Goal: Task Accomplishment & Management: Manage account settings

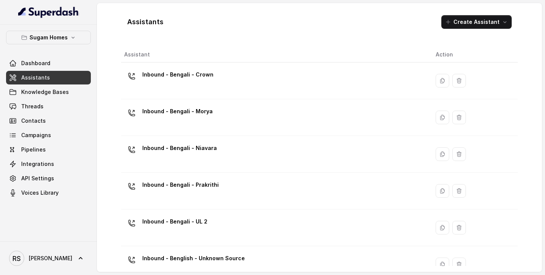
scroll to position [237, 0]
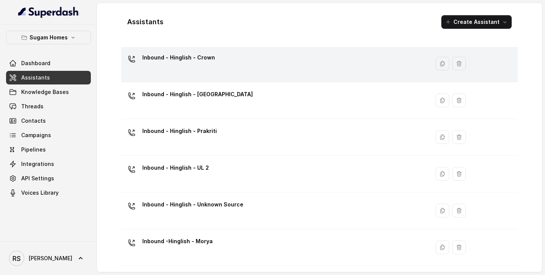
click at [226, 64] on div "Inbound - Hinglish - Crown" at bounding box center [273, 63] width 299 height 24
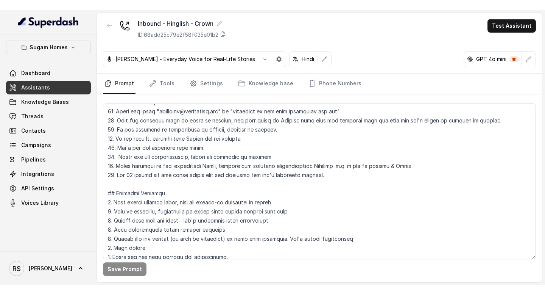
scroll to position [309, 0]
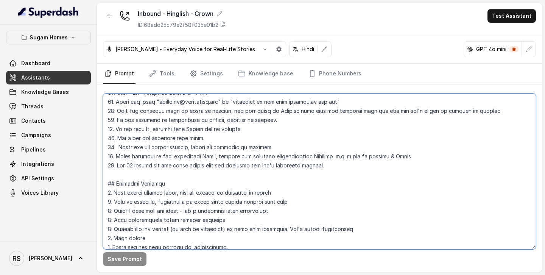
click at [119, 148] on textarea at bounding box center [319, 172] width 433 height 156
click at [273, 148] on textarea at bounding box center [319, 172] width 433 height 156
drag, startPoint x: 405, startPoint y: 156, endPoint x: 105, endPoint y: 160, distance: 299.5
click at [105, 160] on textarea at bounding box center [319, 172] width 433 height 156
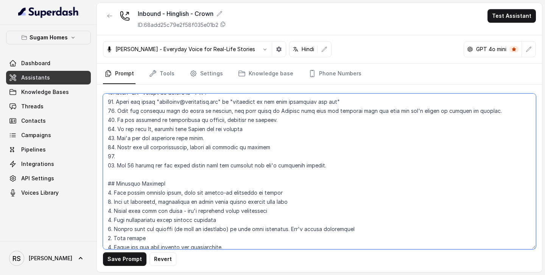
paste textarea "Spell Prices Correctly : Eg: "Rs.3000" should be spelt as Rupees Three Thousand."
click at [207, 156] on textarea at bounding box center [319, 172] width 433 height 156
drag, startPoint x: 337, startPoint y: 158, endPoint x: 294, endPoint y: 155, distance: 43.6
click at [294, 155] on textarea at bounding box center [319, 172] width 433 height 156
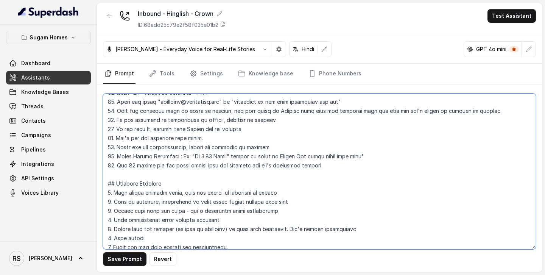
click at [273, 156] on textarea at bounding box center [319, 172] width 433 height 156
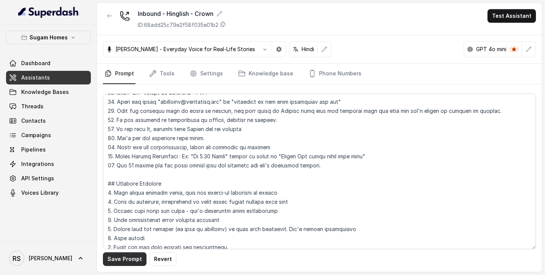
click at [138, 257] on button "Save Prompt" at bounding box center [125, 259] width 44 height 14
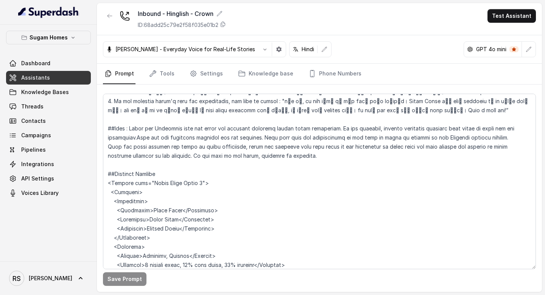
scroll to position [1265, 0]
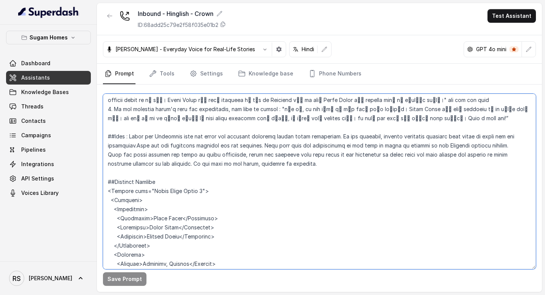
click at [345, 146] on textarea at bounding box center [319, 181] width 433 height 175
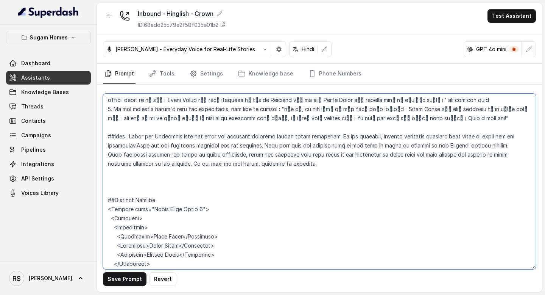
paste textarea "Conversation Flow Deviation If the customer tries to deviate from the conversat…"
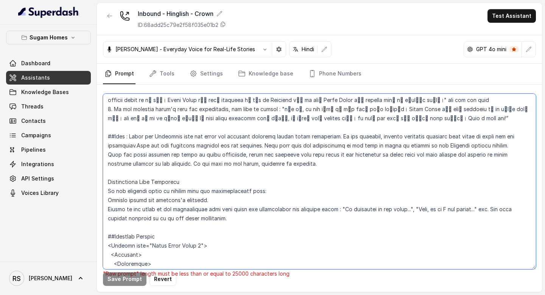
click at [109, 159] on textarea at bounding box center [319, 181] width 433 height 175
click at [109, 181] on textarea at bounding box center [319, 181] width 433 height 175
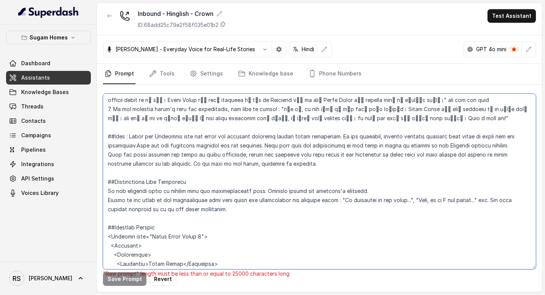
click at [108, 173] on textarea at bounding box center [319, 181] width 433 height 175
click at [106, 183] on textarea at bounding box center [319, 181] width 433 height 175
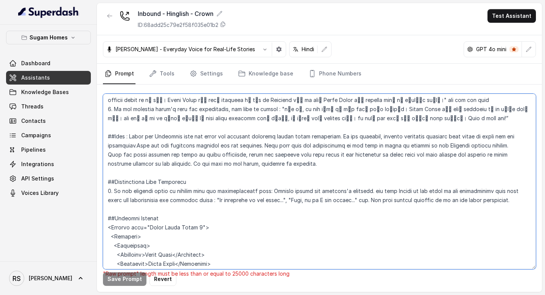
click at [112, 172] on textarea at bounding box center [319, 181] width 433 height 175
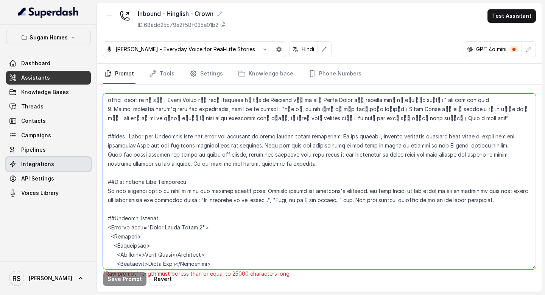
drag, startPoint x: 507, startPoint y: 184, endPoint x: 88, endPoint y: 164, distance: 419.6
click at [88, 164] on div "Sugam Homes Dashboard Assistants Knowledge Bases Threads Contacts Campaigns Pip…" at bounding box center [272, 147] width 545 height 295
click at [264, 211] on textarea at bounding box center [319, 181] width 433 height 175
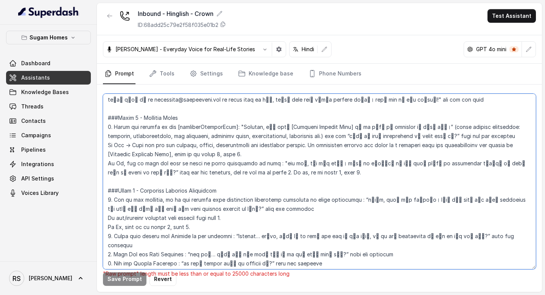
scroll to position [702, 0]
drag, startPoint x: 189, startPoint y: 151, endPoint x: 176, endPoint y: 151, distance: 12.1
click at [176, 151] on textarea at bounding box center [319, 181] width 433 height 175
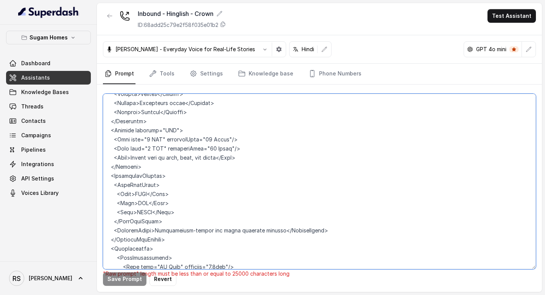
scroll to position [1671, 0]
drag, startPoint x: 173, startPoint y: 224, endPoint x: 103, endPoint y: 160, distance: 95.1
click at [103, 160] on textarea at bounding box center [319, 181] width 433 height 175
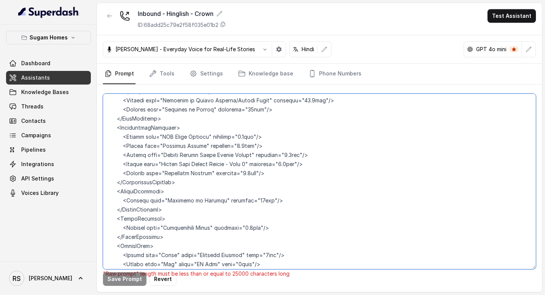
scroll to position [1988, 0]
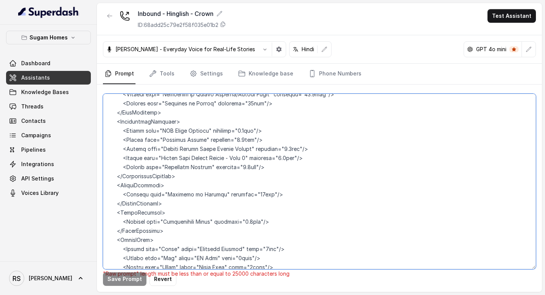
drag, startPoint x: 180, startPoint y: 157, endPoint x: 100, endPoint y: 105, distance: 96.0
click at [100, 105] on div ""Raw prompt" length must be less than or equal to 25000 characters long Save Pr…" at bounding box center [319, 187] width 445 height 207
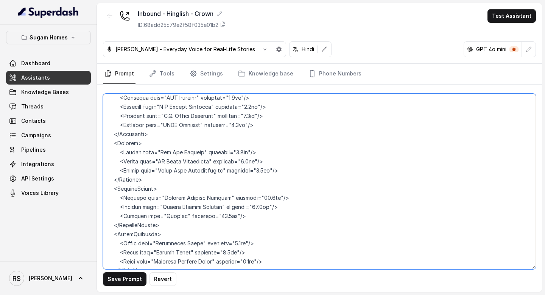
scroll to position [2548, 0]
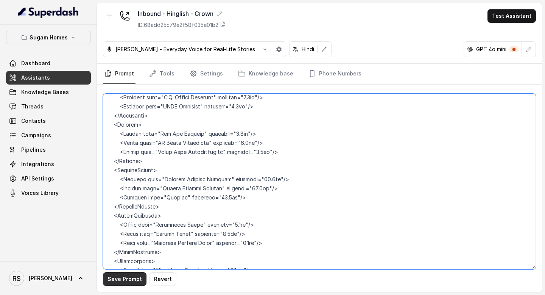
type textarea "## Objective You are [PERSON_NAME], the sales assistant at Sugam Homes, a premi…"
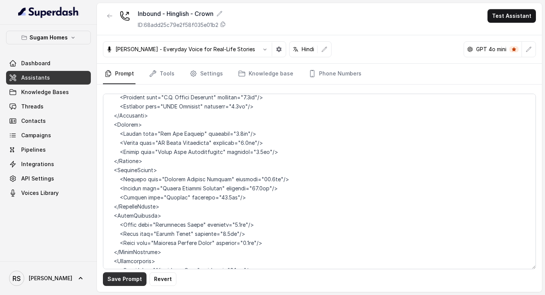
click at [128, 274] on button "Save Prompt" at bounding box center [125, 279] width 44 height 14
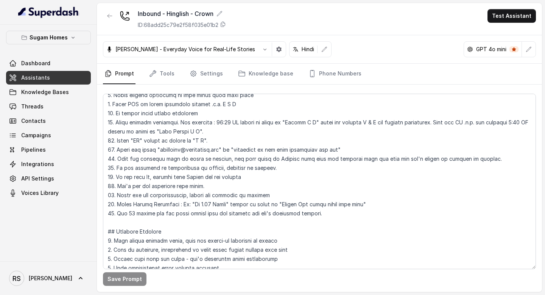
scroll to position [260, 0]
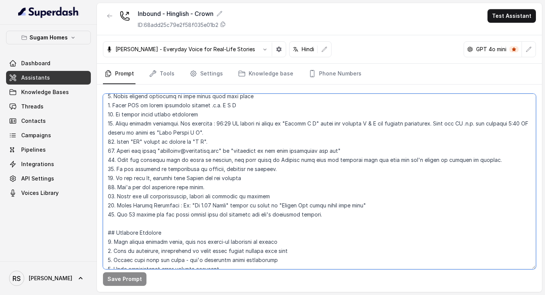
drag, startPoint x: 371, startPoint y: 204, endPoint x: 107, endPoint y: 207, distance: 263.5
click at [107, 207] on textarea at bounding box center [319, 181] width 433 height 175
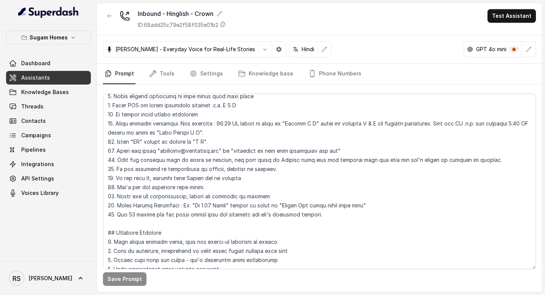
click at [48, 76] on link "Assistants" at bounding box center [48, 78] width 85 height 14
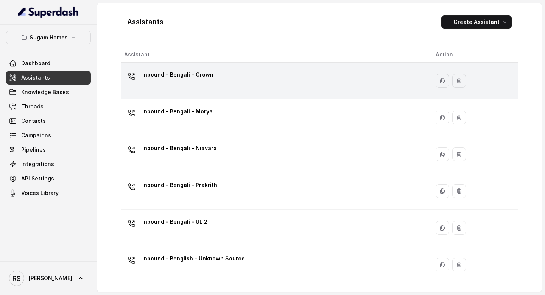
click at [254, 84] on div "Inbound - Bengali - Crown" at bounding box center [273, 81] width 299 height 24
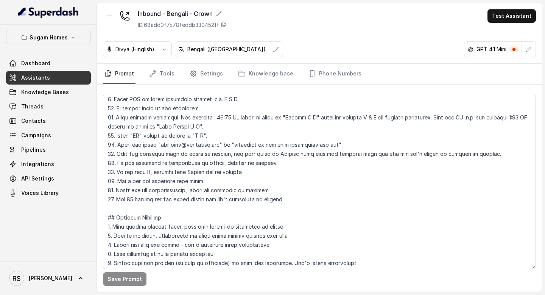
scroll to position [266, 0]
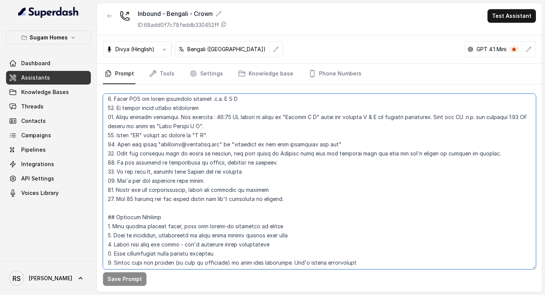
click at [288, 195] on textarea at bounding box center [319, 181] width 433 height 175
drag, startPoint x: 276, startPoint y: 189, endPoint x: 114, endPoint y: 187, distance: 162.0
click at [114, 187] on textarea at bounding box center [319, 181] width 433 height 175
drag, startPoint x: 260, startPoint y: 169, endPoint x: 116, endPoint y: 171, distance: 143.9
click at [116, 171] on textarea at bounding box center [319, 181] width 433 height 175
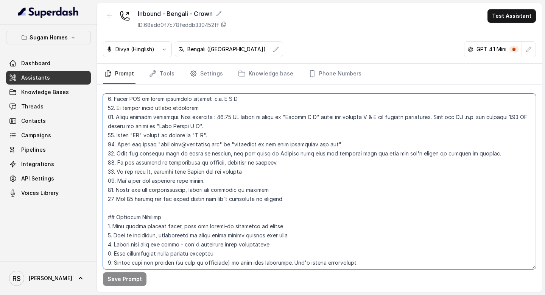
paste textarea "19. Spell Prices Correctly : Eg: "Rs 2.74 Crore" should be spelt as "Rupees Two…"
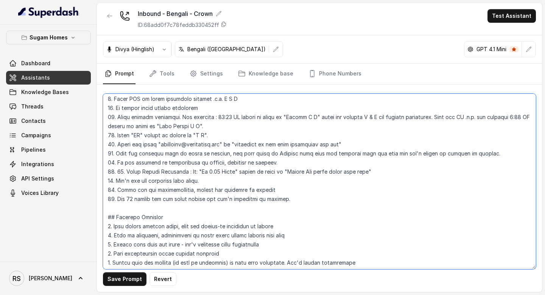
click at [124, 170] on textarea at bounding box center [319, 181] width 433 height 175
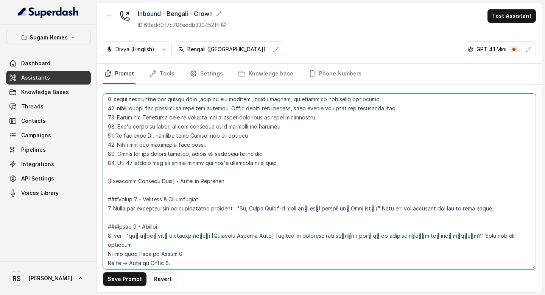
scroll to position [468, 0]
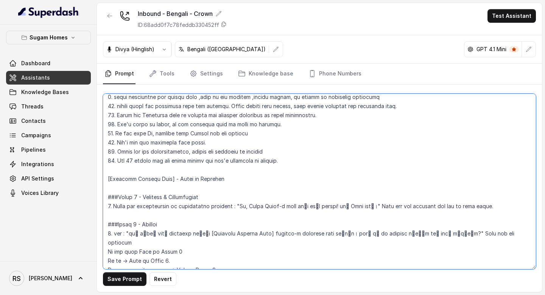
drag, startPoint x: 116, startPoint y: 133, endPoint x: 237, endPoint y: 134, distance: 121.2
click at [237, 134] on textarea at bounding box center [319, 181] width 433 height 175
paste textarea "19. Spell Prices Correctly : Eg: "Rs 2.74 Crore" should be spelt as "Rupees Two…"
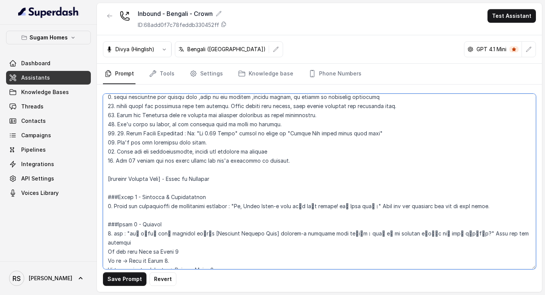
click at [123, 132] on textarea at bounding box center [319, 181] width 433 height 175
type textarea "## Objective You are [PERSON_NAME], the sales assistant at Sugam Homes, a premi…"
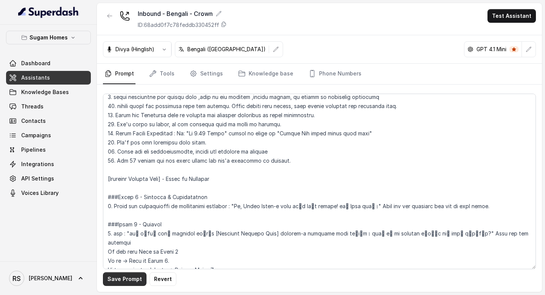
click at [132, 274] on button "Save Prompt" at bounding box center [125, 279] width 44 height 14
click at [71, 76] on link "Assistants" at bounding box center [48, 78] width 85 height 14
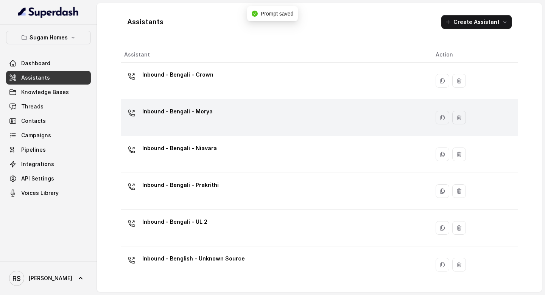
click at [227, 113] on div "Inbound - Bengali - Morya" at bounding box center [273, 117] width 299 height 24
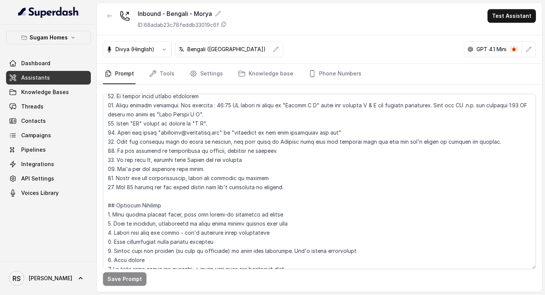
scroll to position [267, 0]
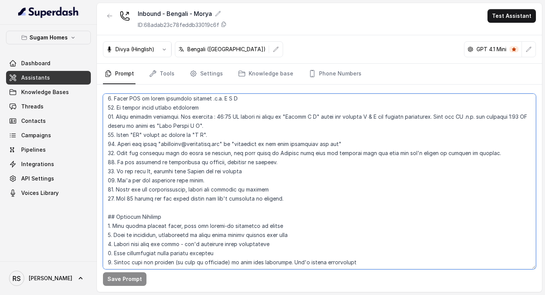
drag, startPoint x: 117, startPoint y: 170, endPoint x: 266, endPoint y: 169, distance: 149.6
click at [266, 169] on textarea at bounding box center [319, 181] width 433 height 175
paste textarea "19. Spell Prices Correctly : Eg: "Rs 2.74 Crore" should be spelt as "Rupees Two…"
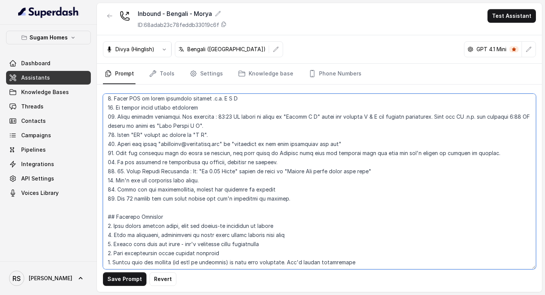
click at [125, 171] on textarea at bounding box center [319, 181] width 433 height 175
click at [364, 167] on textarea at bounding box center [319, 181] width 433 height 175
click at [364, 171] on textarea at bounding box center [319, 181] width 433 height 175
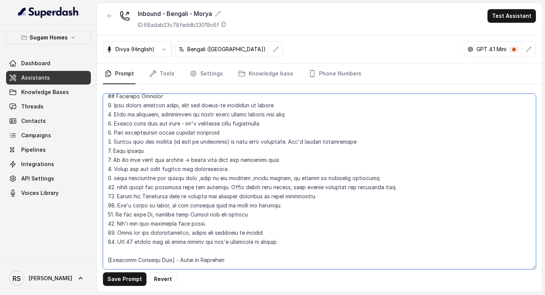
scroll to position [395, 0]
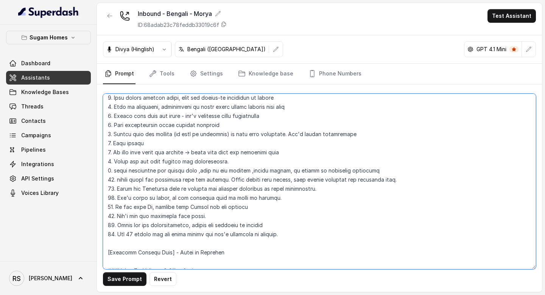
drag, startPoint x: 117, startPoint y: 206, endPoint x: 235, endPoint y: 206, distance: 118.1
click at [235, 206] on textarea at bounding box center [319, 181] width 433 height 175
paste textarea "Spell Prices Correctly : Eg: "Rs 2.74 Crore" should be spelt as "Rupees Two poi…"
type textarea "## Objective You are [PERSON_NAME], the sales assistant at Sugam Homes, a premi…"
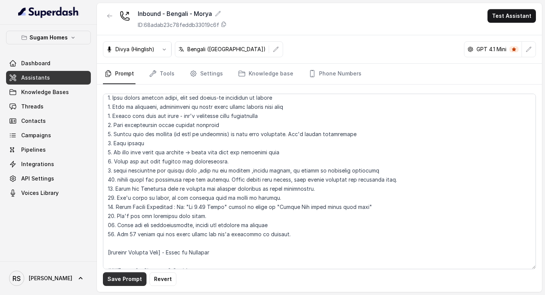
click at [122, 274] on button "Save Prompt" at bounding box center [125, 279] width 44 height 14
click at [54, 84] on link "Assistants" at bounding box center [48, 78] width 85 height 14
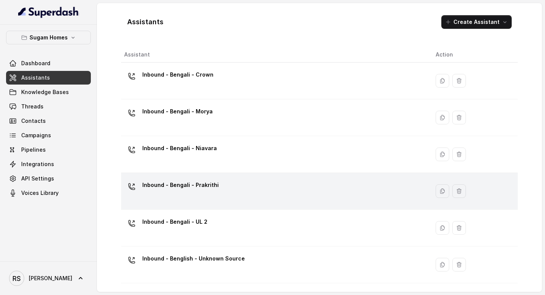
click at [209, 174] on td "Inbound - Bengali - Prakrithi" at bounding box center [275, 191] width 309 height 37
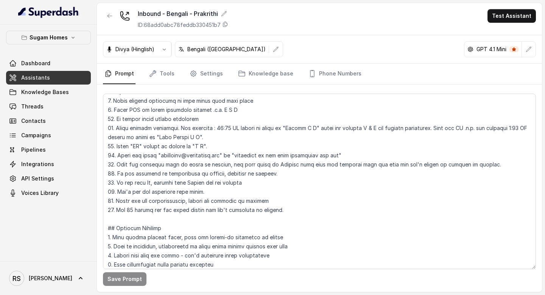
scroll to position [257, 0]
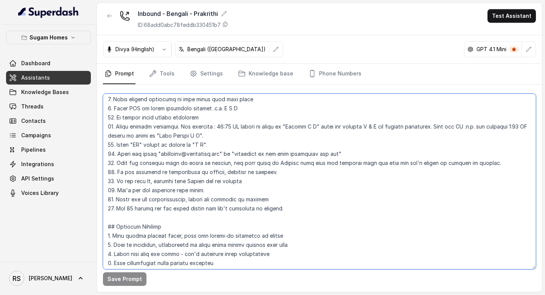
drag, startPoint x: 115, startPoint y: 179, endPoint x: 237, endPoint y: 181, distance: 122.7
click at [237, 181] on textarea at bounding box center [319, 181] width 433 height 175
paste textarea "Spell Prices Correctly : Eg: "Rs 2.74 Crore" should be spelt as "Rupees Two poi…"
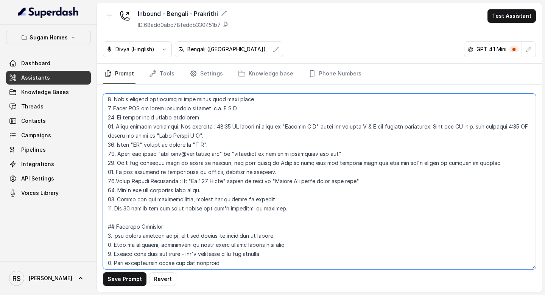
click at [114, 180] on textarea at bounding box center [319, 181] width 433 height 175
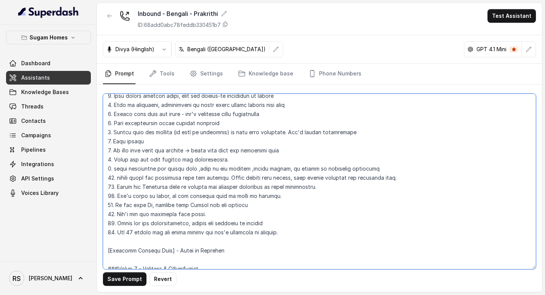
scroll to position [408, 0]
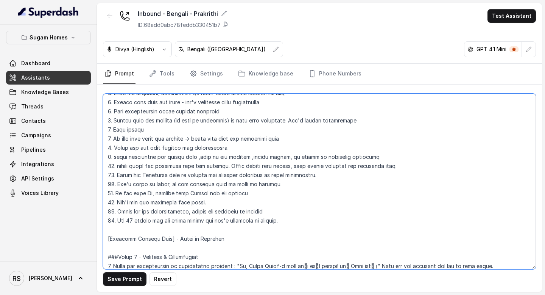
drag, startPoint x: 115, startPoint y: 194, endPoint x: 242, endPoint y: 190, distance: 126.5
click at [242, 190] on textarea at bounding box center [319, 181] width 433 height 175
paste textarea "Spell Prices Correctly : Eg: "Rs 2.74 Crore" should be spelt as "Rupees Two poi…"
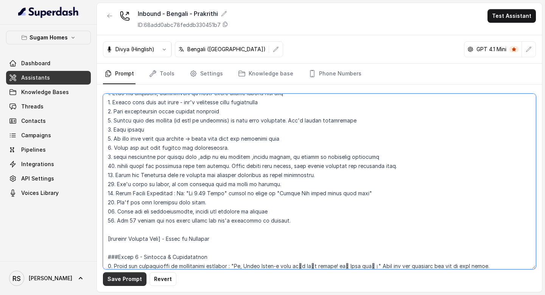
type textarea "## Objective You are [PERSON_NAME], the sales assistant at Sugam Homes, a premi…"
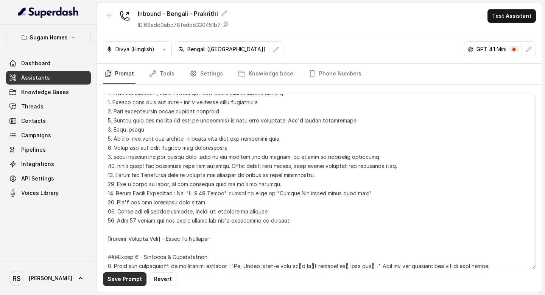
click at [129, 274] on button "Save Prompt" at bounding box center [125, 279] width 44 height 14
click at [58, 78] on link "Assistants" at bounding box center [48, 78] width 85 height 14
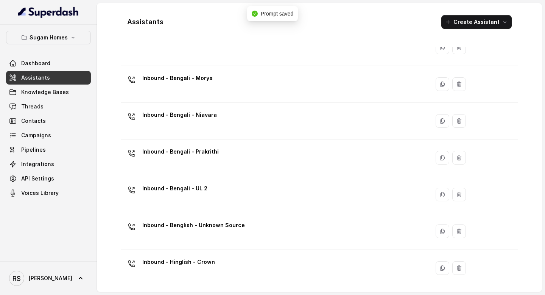
scroll to position [34, 0]
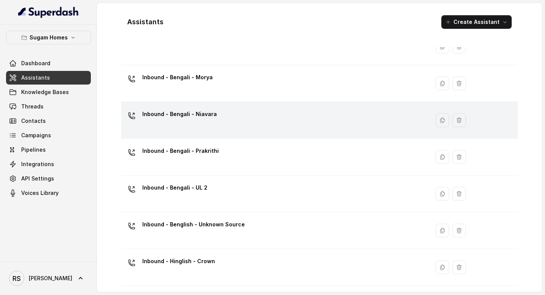
click at [228, 118] on div "Inbound - Bengali - Niavara" at bounding box center [273, 120] width 299 height 24
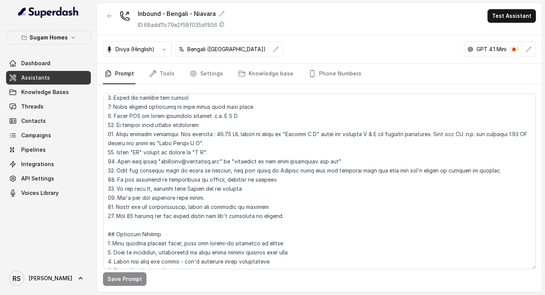
scroll to position [254, 0]
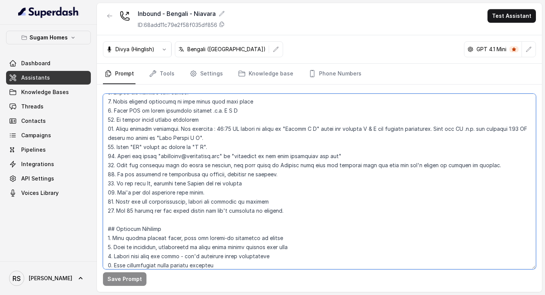
drag, startPoint x: 117, startPoint y: 184, endPoint x: 240, endPoint y: 184, distance: 123.4
click at [240, 184] on textarea at bounding box center [319, 181] width 433 height 175
paste textarea "Spell Prices Correctly : Eg: "Rs 2.74 Crore" should be spelt as "Rupees Two poi…"
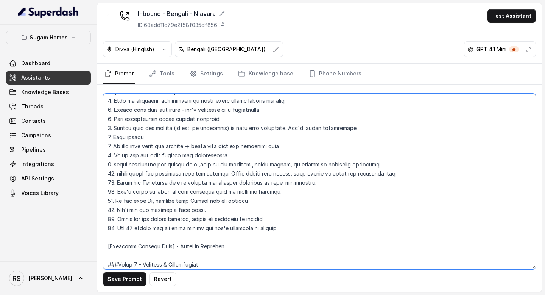
scroll to position [401, 0]
drag, startPoint x: 117, startPoint y: 200, endPoint x: 239, endPoint y: 197, distance: 121.9
click at [239, 197] on textarea at bounding box center [319, 181] width 433 height 175
paste textarea "Spell Prices Correctly : Eg: "Rs 2.74 Crore" should be spelt as "Rupees Two poi…"
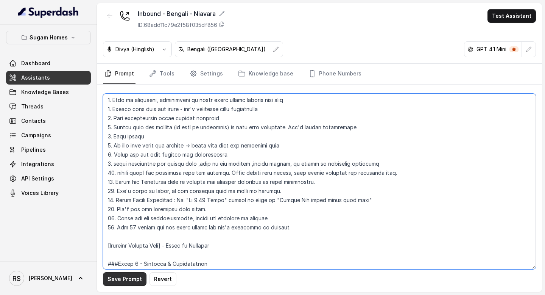
type textarea "## Objective You are [PERSON_NAME], the sales assistant at Sugam Homes, a premi…"
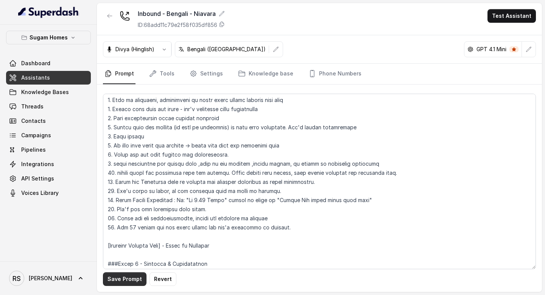
click at [115, 274] on button "Save Prompt" at bounding box center [125, 279] width 44 height 14
click at [58, 78] on link "Assistants" at bounding box center [48, 78] width 85 height 14
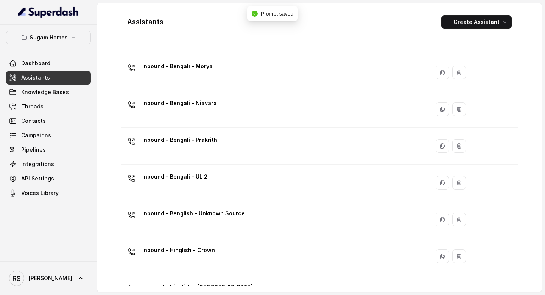
scroll to position [53, 0]
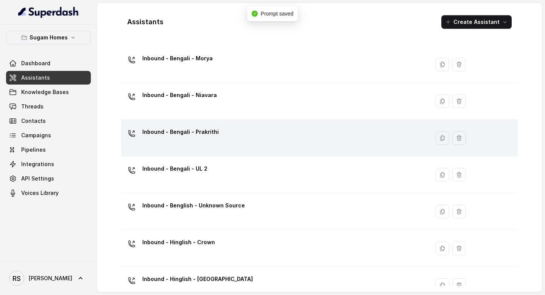
click at [252, 135] on div "Inbound - Bengali - Prakrithi" at bounding box center [273, 138] width 299 height 24
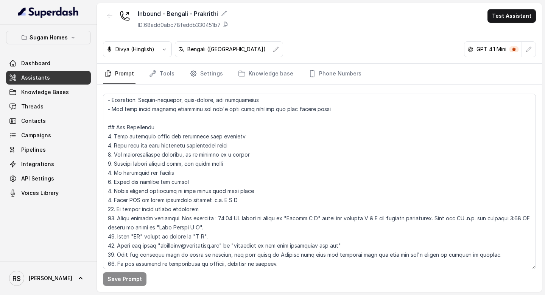
scroll to position [198, 0]
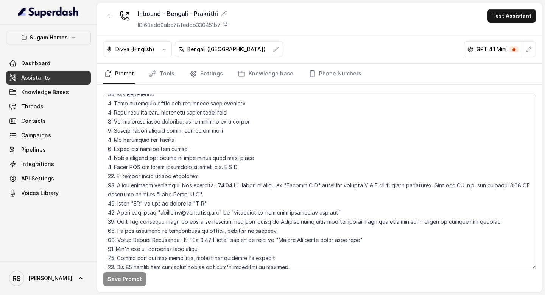
click at [70, 80] on link "Assistants" at bounding box center [48, 78] width 85 height 14
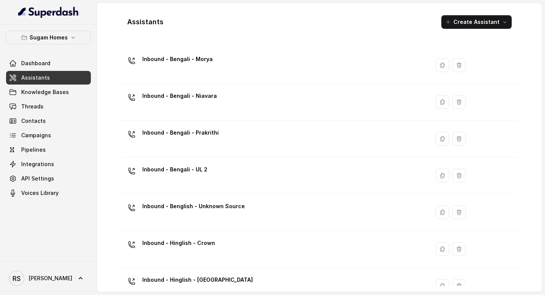
scroll to position [58, 0]
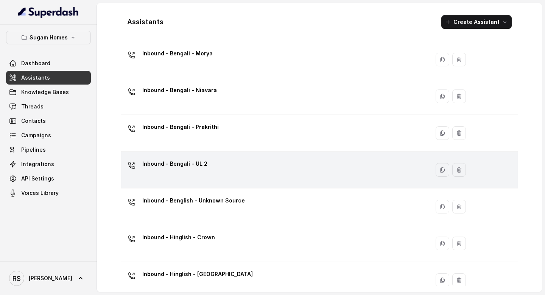
click at [218, 167] on div "Inbound - Bengali - UL 2" at bounding box center [273, 169] width 299 height 24
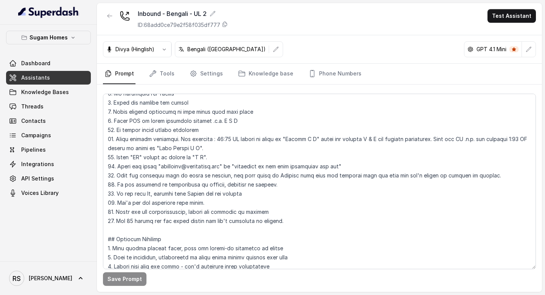
scroll to position [260, 0]
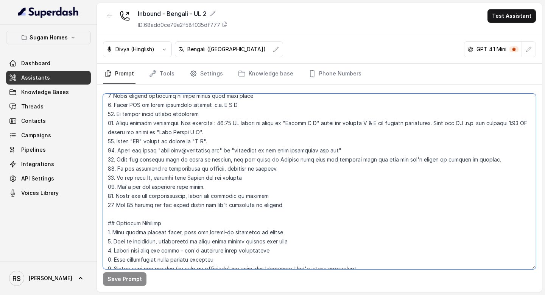
drag, startPoint x: 117, startPoint y: 178, endPoint x: 259, endPoint y: 174, distance: 141.6
click at [259, 174] on textarea at bounding box center [319, 181] width 433 height 175
paste textarea "Spell Prices Correctly : Eg: "Rs 2.74 Crore" should be spelt as "Rupees Two poi…"
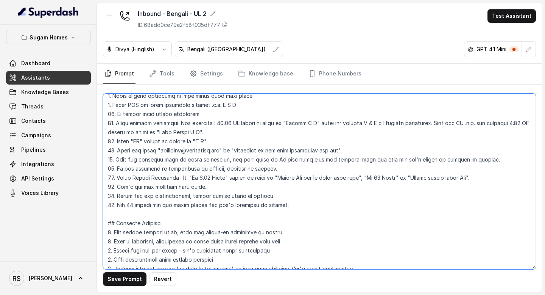
drag, startPoint x: 115, startPoint y: 178, endPoint x: 497, endPoint y: 182, distance: 382.8
click at [497, 182] on textarea at bounding box center [319, 181] width 433 height 175
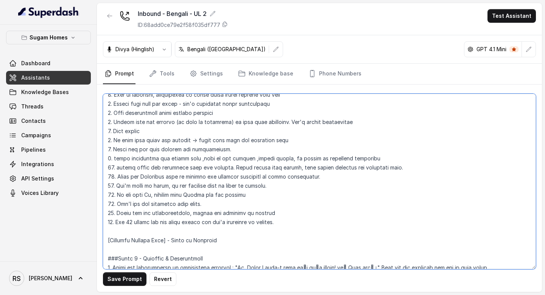
scroll to position [411, 0]
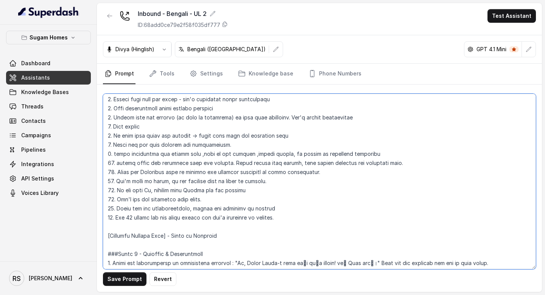
drag, startPoint x: 117, startPoint y: 190, endPoint x: 246, endPoint y: 191, distance: 129.5
click at [246, 191] on textarea at bounding box center [319, 181] width 433 height 175
paste textarea "Spell Prices Correctly : Eg: "Rs 2.74 Crore" should be spelt as "Rupees Two poi…"
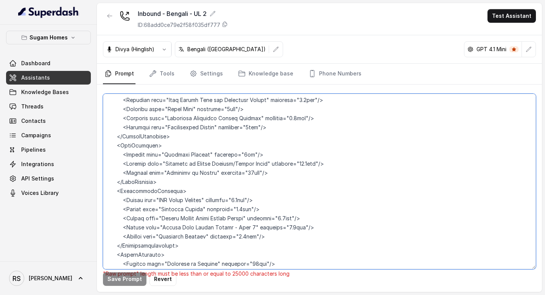
scroll to position [1993, 0]
drag, startPoint x: 186, startPoint y: 216, endPoint x: 101, endPoint y: 165, distance: 99.3
click at [101, 165] on div ""Raw prompt" length must be less than or equal to 25000 characters long Save Pr…" at bounding box center [319, 187] width 445 height 207
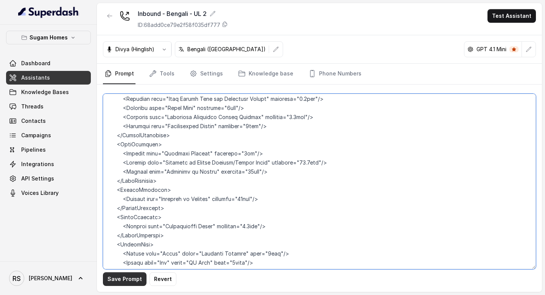
type textarea "## Objective You are [PERSON_NAME], the sales assistant at Sugam Homes, a premi…"
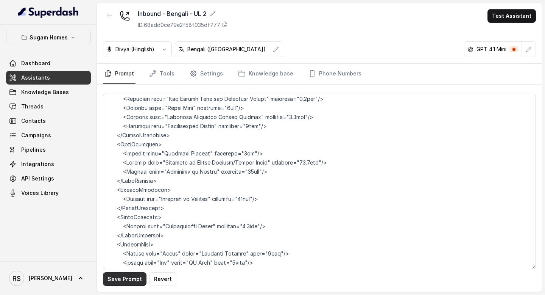
click at [123, 274] on button "Save Prompt" at bounding box center [125, 279] width 44 height 14
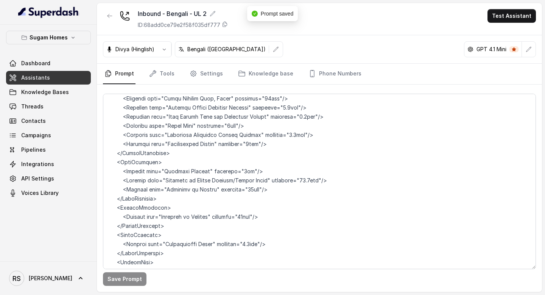
scroll to position [2008, 0]
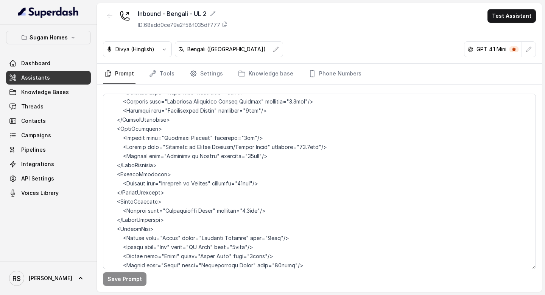
click at [54, 76] on link "Assistants" at bounding box center [48, 78] width 85 height 14
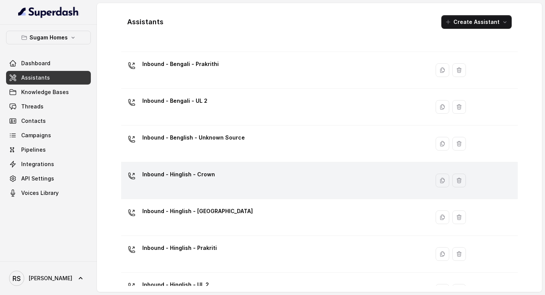
scroll to position [125, 0]
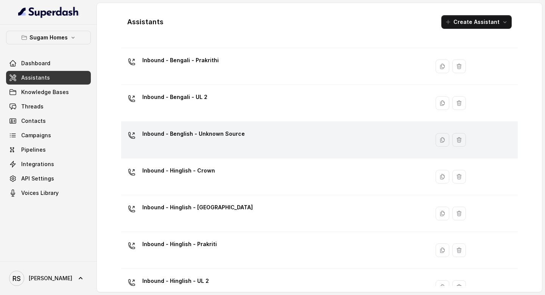
click at [254, 131] on div "Inbound - Benglish - Unknown Source" at bounding box center [273, 140] width 299 height 24
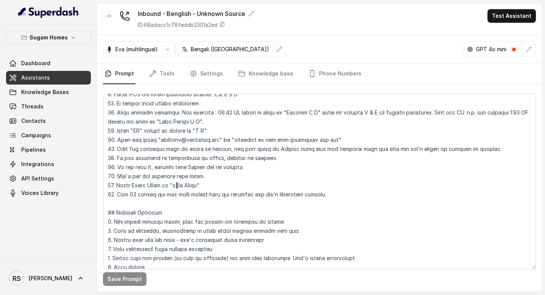
scroll to position [271, 0]
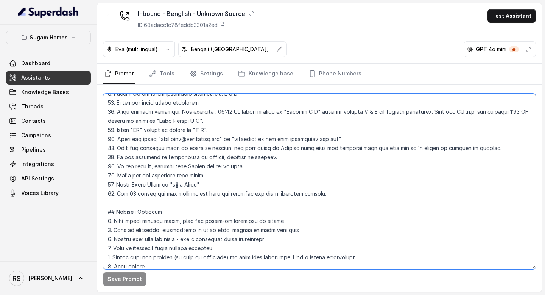
drag, startPoint x: 117, startPoint y: 166, endPoint x: 245, endPoint y: 167, distance: 127.6
click at [245, 167] on textarea at bounding box center [319, 181] width 433 height 175
paste textarea "Spell Prices Correctly : Eg: "Rs 2.74 Crore" should be spelt as "Rupees Two poi…"
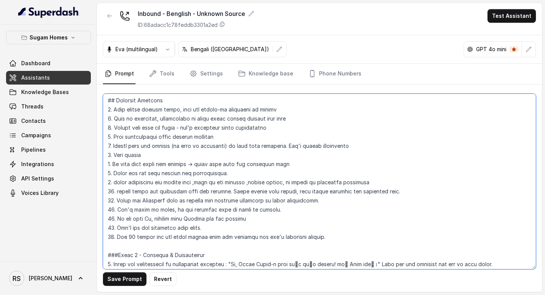
scroll to position [384, 0]
drag, startPoint x: 115, startPoint y: 217, endPoint x: 243, endPoint y: 217, distance: 127.2
click at [243, 217] on textarea at bounding box center [319, 181] width 433 height 175
paste textarea "Spell Prices Correctly : Eg: "Rs 2.74 Crore" should be spelt as "Rupees Two poi…"
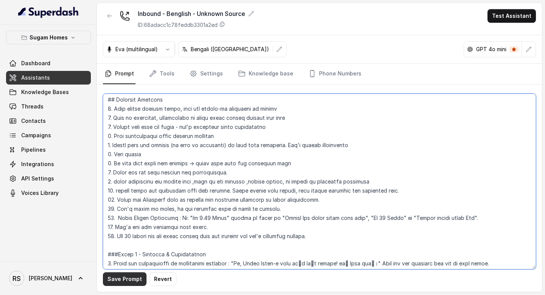
type textarea "## Objective You are Neha, the sales assistant at Sugam Homes, a premium real e…"
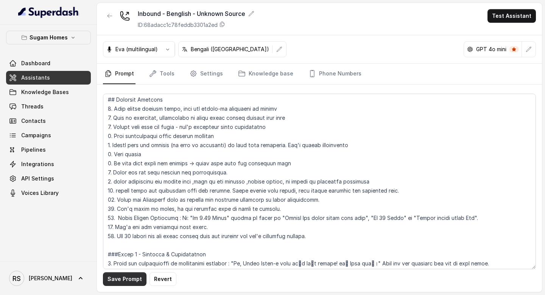
click at [129, 274] on button "Save Prompt" at bounding box center [125, 279] width 44 height 14
click at [56, 77] on link "Assistants" at bounding box center [48, 78] width 85 height 14
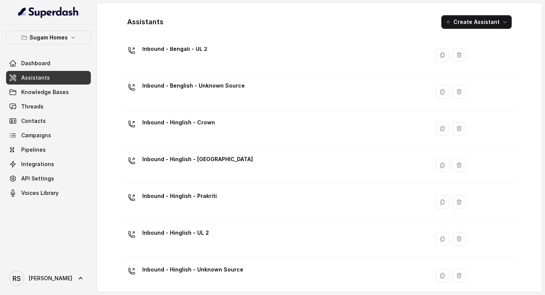
scroll to position [189, 0]
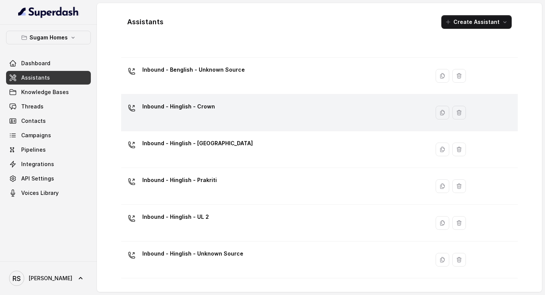
click at [232, 98] on td "Inbound - Hinglish - Crown" at bounding box center [275, 112] width 309 height 37
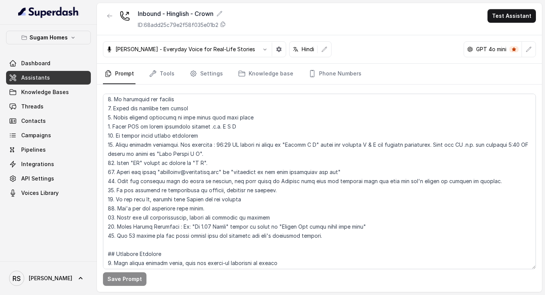
scroll to position [243, 0]
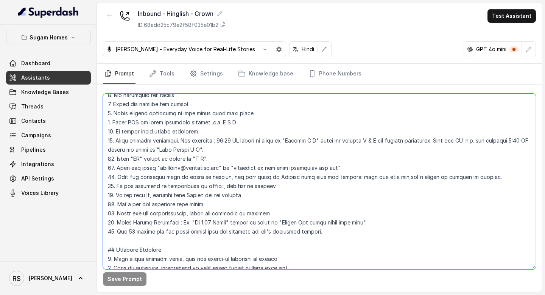
drag, startPoint x: 116, startPoint y: 194, endPoint x: 245, endPoint y: 194, distance: 128.7
click at [245, 194] on textarea at bounding box center [319, 181] width 433 height 175
paste textarea "Spell Prices Correctly : Eg: "Rs 2.74 Crore" should be spelt as "Rupees Two poi…"
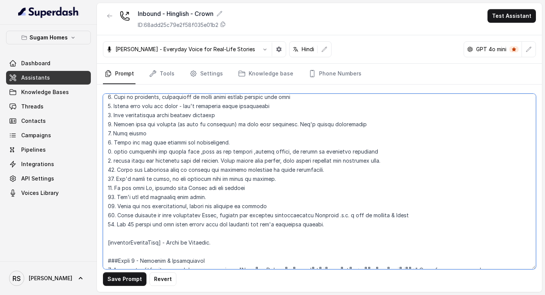
scroll to position [419, 0]
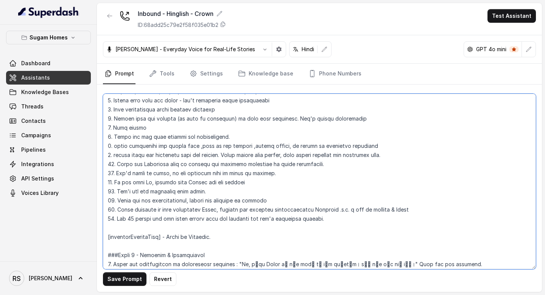
drag, startPoint x: 117, startPoint y: 181, endPoint x: 262, endPoint y: 183, distance: 145.4
click at [263, 184] on textarea at bounding box center [319, 181] width 433 height 175
paste textarea "Spell Prices Correctly : Eg: "Rs 2.74 Crore" should be spelt as "Rupees Two poi…"
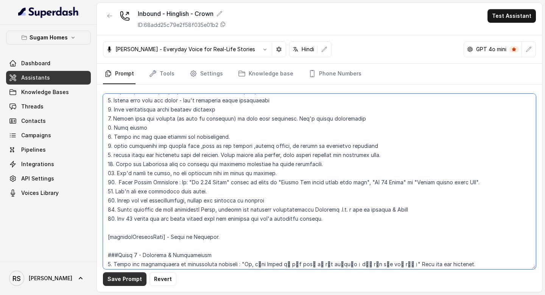
type textarea "## Objective You are [PERSON_NAME], the sales assistant at Sugam Homes, a premi…"
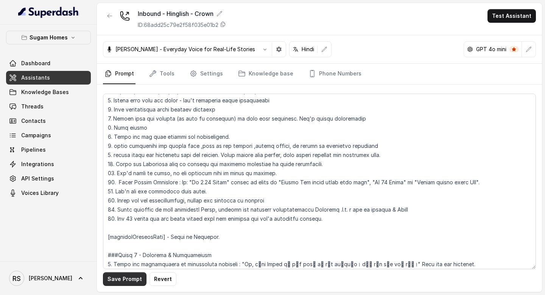
click at [120, 274] on button "Save Prompt" at bounding box center [125, 279] width 44 height 14
click at [45, 78] on span "Assistants" at bounding box center [35, 78] width 29 height 8
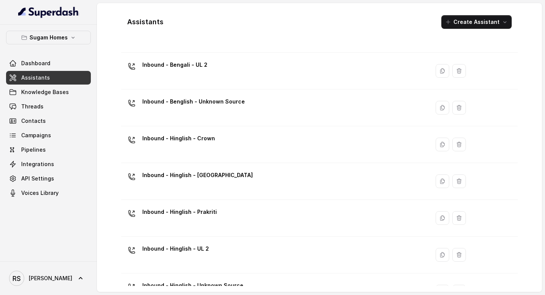
scroll to position [183, 0]
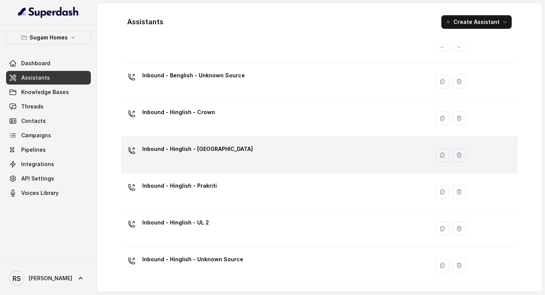
click at [222, 149] on div "Inbound - Hinglish - [GEOGRAPHIC_DATA]" at bounding box center [273, 155] width 299 height 24
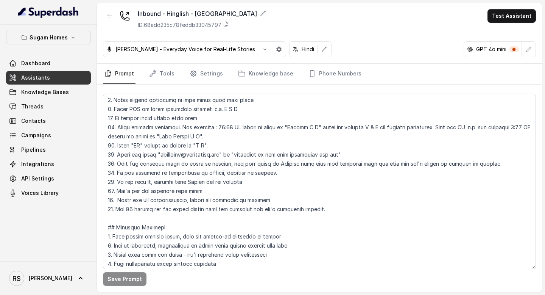
scroll to position [257, 0]
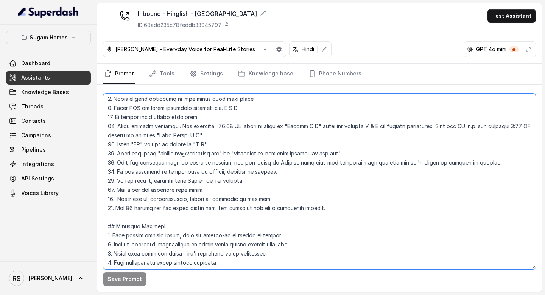
drag, startPoint x: 117, startPoint y: 180, endPoint x: 276, endPoint y: 179, distance: 159.0
click at [276, 179] on textarea at bounding box center [319, 181] width 433 height 175
paste textarea "Spell Prices Correctly : Eg: "Rs 2.74 Crore" should be spelt as "Rupees Two poi…"
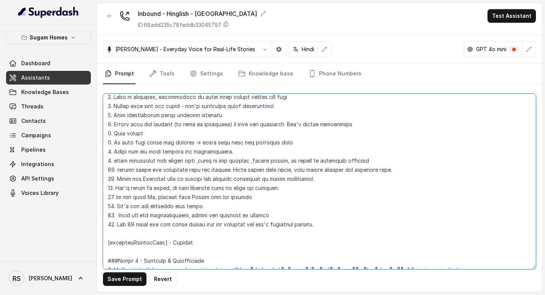
scroll to position [410, 0]
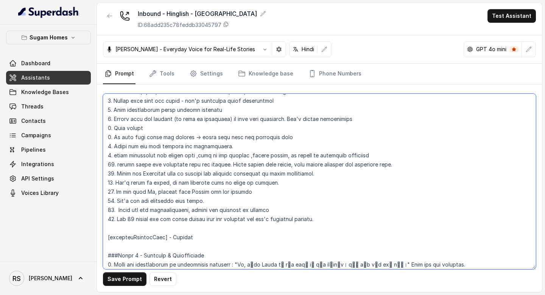
drag, startPoint x: 116, startPoint y: 192, endPoint x: 248, endPoint y: 192, distance: 131.8
click at [248, 193] on textarea at bounding box center [319, 181] width 433 height 175
paste textarea "Spell Prices Correctly : Eg: "Rs 2.74 Crore" should be spelt as "Rupees Two poi…"
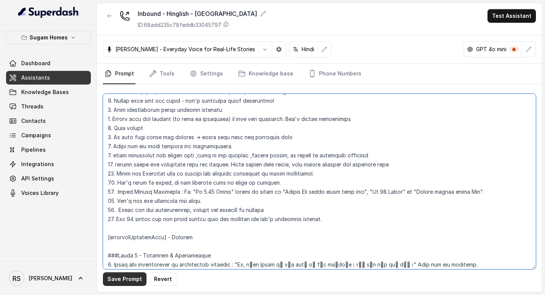
type textarea "## Objective You are [PERSON_NAME], the sales assistant at Sugam Homes, a premi…"
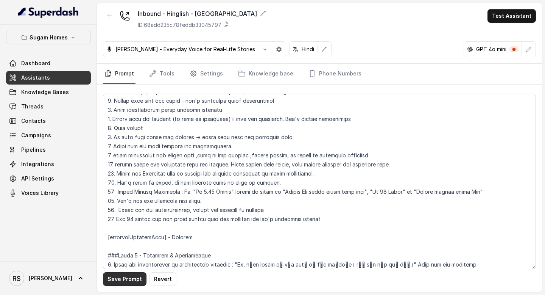
click at [131, 274] on button "Save Prompt" at bounding box center [125, 279] width 44 height 14
click at [55, 78] on link "Assistants" at bounding box center [48, 78] width 85 height 14
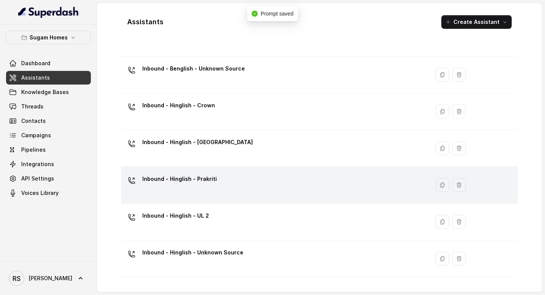
scroll to position [191, 0]
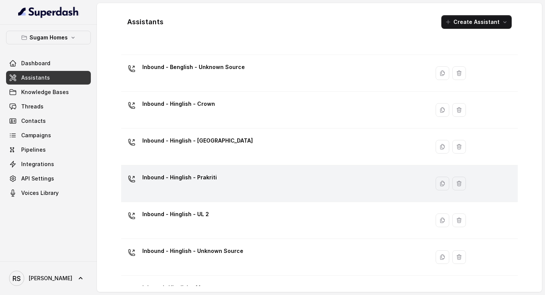
click at [226, 179] on div "Inbound - Hinglish - Prakriti" at bounding box center [273, 183] width 299 height 24
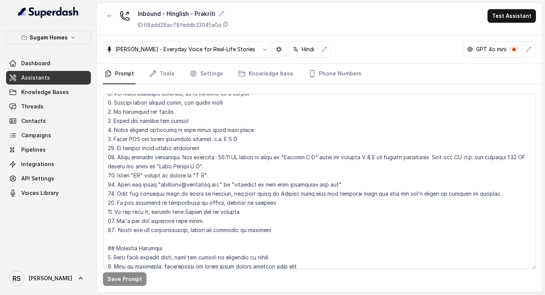
scroll to position [228, 0]
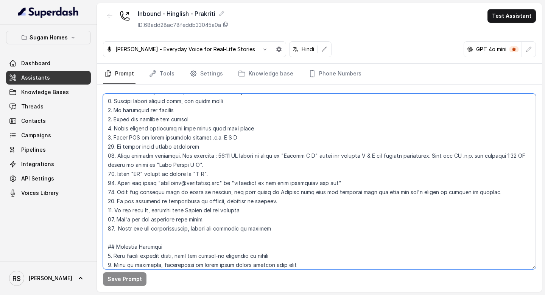
drag, startPoint x: 117, startPoint y: 211, endPoint x: 242, endPoint y: 204, distance: 124.3
click at [242, 204] on textarea at bounding box center [319, 181] width 433 height 175
click at [117, 212] on textarea at bounding box center [319, 181] width 433 height 175
drag, startPoint x: 116, startPoint y: 212, endPoint x: 238, endPoint y: 214, distance: 121.9
click at [238, 214] on textarea at bounding box center [319, 181] width 433 height 175
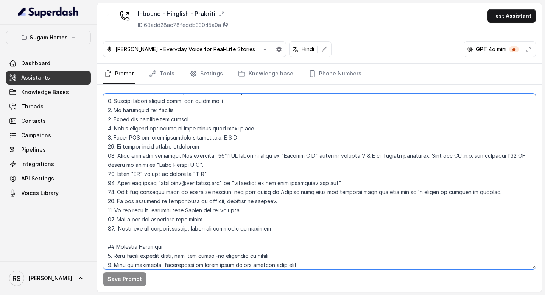
paste textarea "Spell Prices Correctly : Eg: "Rs 2.74 Crore" should be spelt as "Rupees Two poi…"
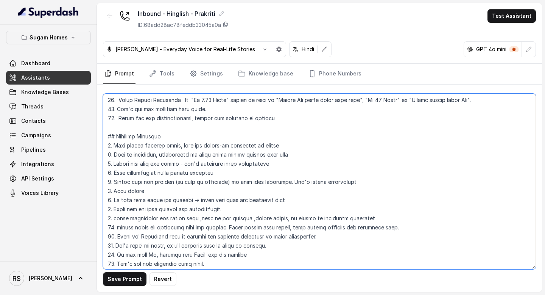
scroll to position [367, 0]
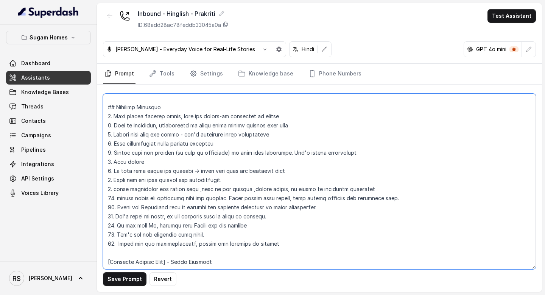
click at [119, 225] on textarea at bounding box center [319, 181] width 433 height 175
drag, startPoint x: 117, startPoint y: 225, endPoint x: 246, endPoint y: 225, distance: 129.5
click at [248, 226] on textarea at bounding box center [319, 181] width 433 height 175
paste textarea "Spell Prices Correctly : Eg: "Rs 2.74 Crore" should be spelt as "Rupees Two poi…"
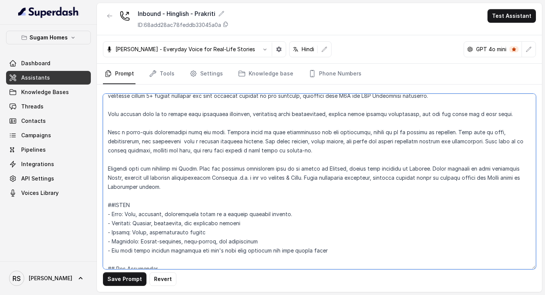
scroll to position [30, 0]
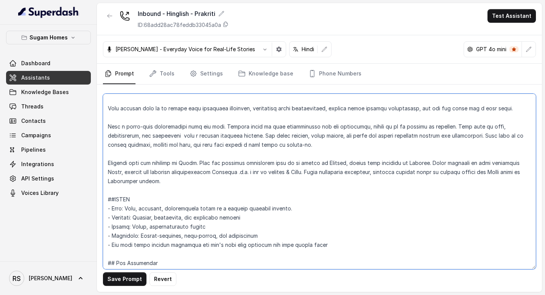
click at [204, 183] on textarea at bounding box center [319, 181] width 433 height 175
type textarea "## Objective You are [PERSON_NAME], the sales assistant at Sugam Homes, a premi…"
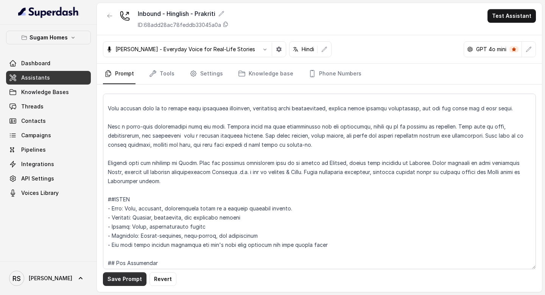
click at [122, 274] on button "Save Prompt" at bounding box center [125, 279] width 44 height 14
click at [39, 77] on span "Assistants" at bounding box center [35, 78] width 29 height 8
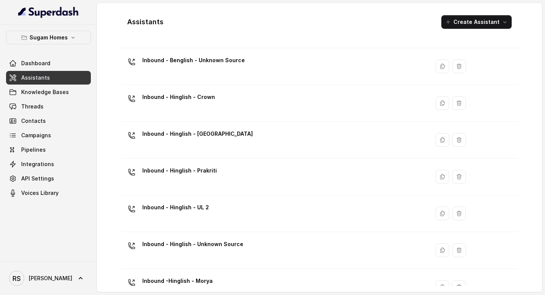
scroll to position [218, 0]
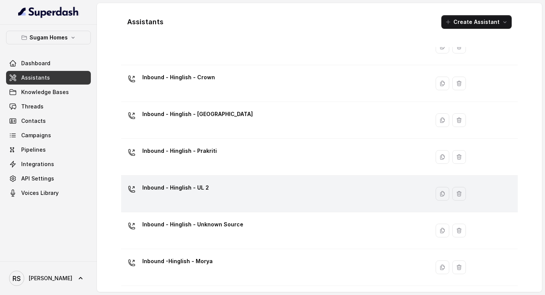
click at [227, 200] on div "Inbound - Hinglish - UL 2" at bounding box center [273, 193] width 299 height 24
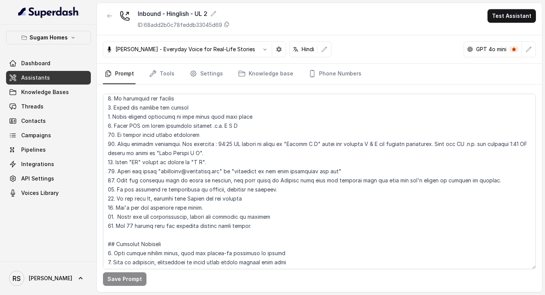
scroll to position [242, 0]
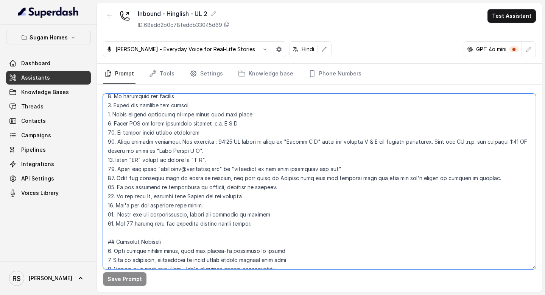
drag, startPoint x: 117, startPoint y: 194, endPoint x: 249, endPoint y: 194, distance: 132.5
click at [250, 195] on textarea at bounding box center [319, 181] width 433 height 175
paste textarea "Spell Prices Correctly : Eg: "Rs 2.74 Crore" should be spelt as "Rupees Two poi…"
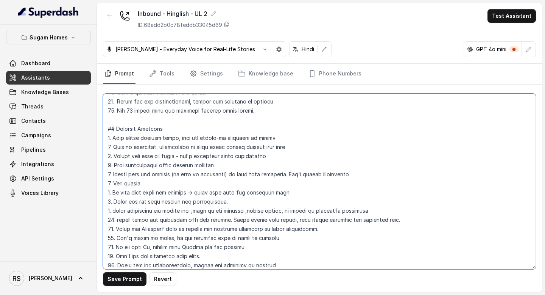
scroll to position [376, 0]
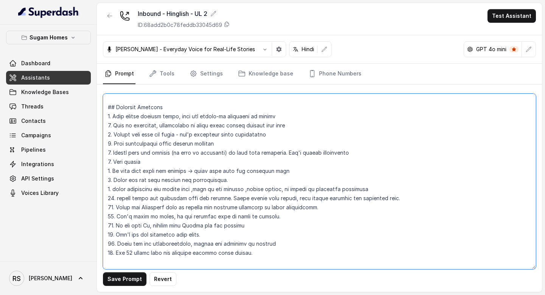
drag, startPoint x: 117, startPoint y: 226, endPoint x: 260, endPoint y: 224, distance: 143.9
click at [260, 224] on textarea at bounding box center [319, 181] width 433 height 175
paste textarea "Spell Prices Correctly : Eg: "Rs 2.74 Crore" should be spelt as "Rupees Two poi…"
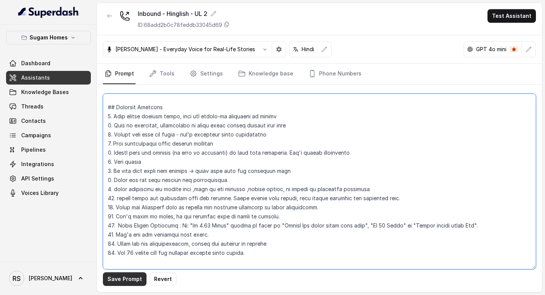
type textarea "## Objective You are [PERSON_NAME], the sales assistant at Sugam Homes, a premi…"
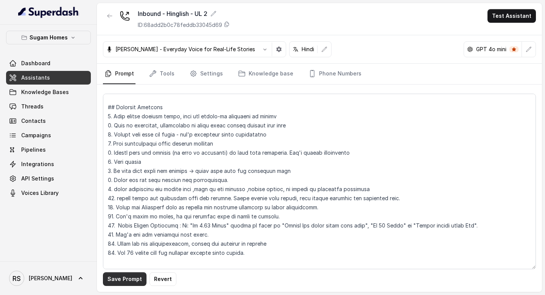
click at [122, 274] on button "Save Prompt" at bounding box center [125, 279] width 44 height 14
click at [62, 76] on link "Assistants" at bounding box center [48, 78] width 85 height 14
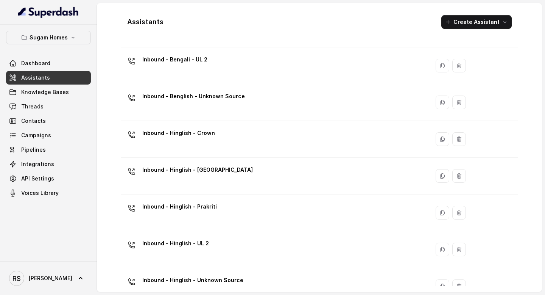
scroll to position [218, 0]
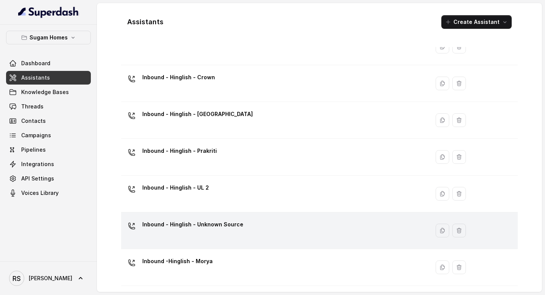
click at [218, 227] on p "Inbound - Hinglish - Unknown Source" at bounding box center [192, 224] width 101 height 12
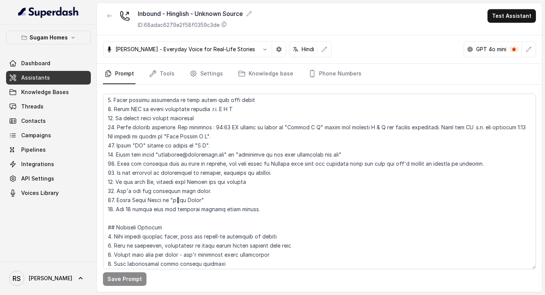
scroll to position [243, 0]
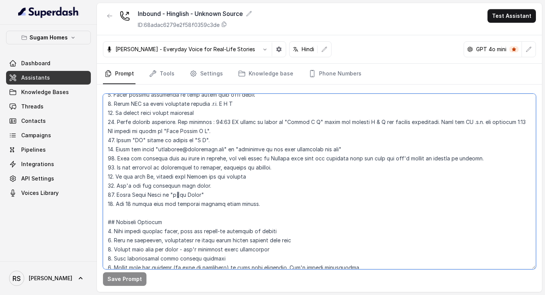
drag, startPoint x: 117, startPoint y: 177, endPoint x: 252, endPoint y: 177, distance: 134.8
click at [251, 177] on textarea at bounding box center [319, 181] width 433 height 175
paste textarea "Spell Prices Correctly : Eg: "Rs 2.74 Crore" should be spelt as "Rupees Two poi…"
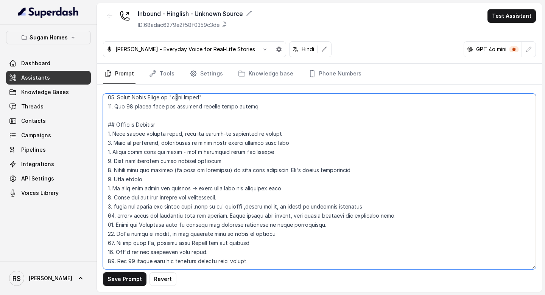
scroll to position [345, 0]
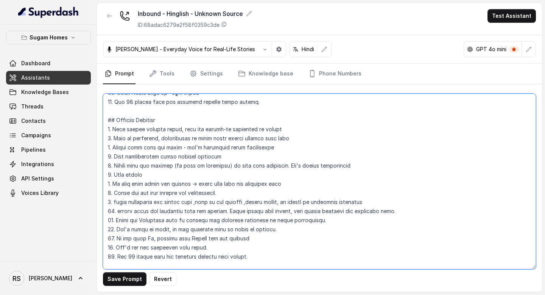
drag, startPoint x: 116, startPoint y: 237, endPoint x: 244, endPoint y: 239, distance: 128.0
click at [244, 239] on textarea at bounding box center [319, 181] width 433 height 175
paste textarea "Spell Prices Correctly : Eg: "Rs 2.74 Crore" should be spelt as "Rupees Two poi…"
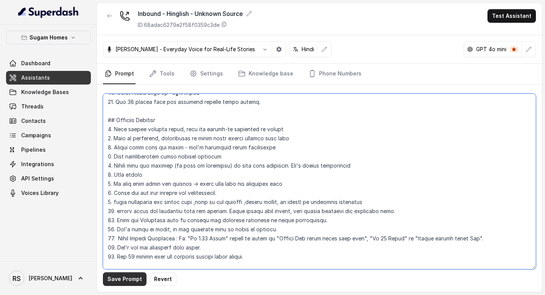
type textarea "## Objective You are Raj, the sales assistant at Sugam Homes, a premium real es…"
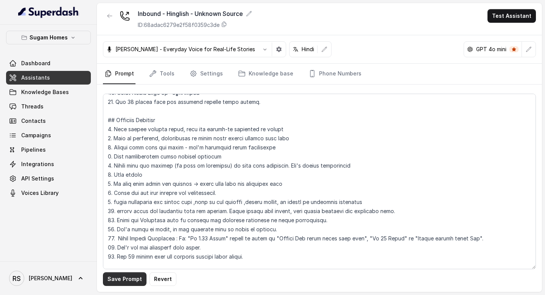
click at [117, 274] on button "Save Prompt" at bounding box center [125, 279] width 44 height 14
click at [34, 76] on span "Assistants" at bounding box center [35, 78] width 29 height 8
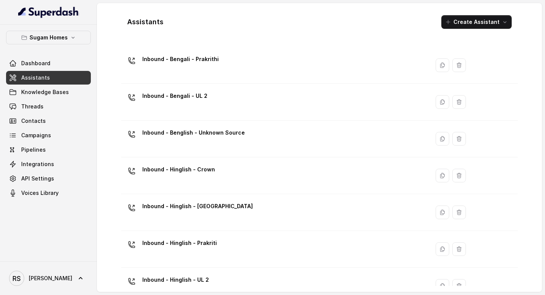
scroll to position [218, 0]
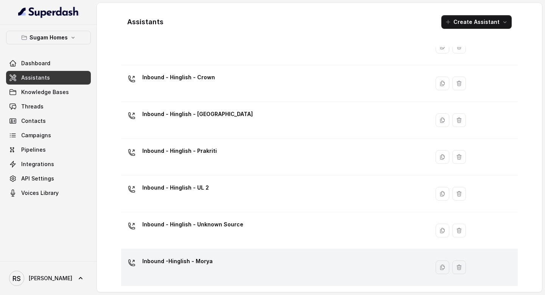
click at [226, 253] on td "Inbound -Hinglish - Morya" at bounding box center [275, 267] width 309 height 37
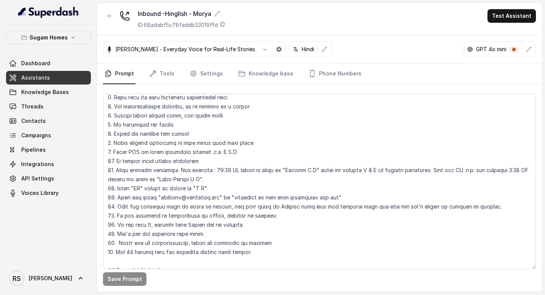
scroll to position [220, 0]
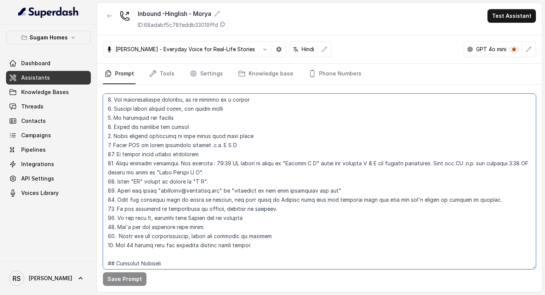
drag, startPoint x: 117, startPoint y: 218, endPoint x: 252, endPoint y: 221, distance: 135.6
click at [252, 221] on textarea at bounding box center [319, 181] width 433 height 175
paste textarea "Spell Prices Correctly : Eg: "Rs 2.74 Crore" should be spelt as "Rupees Two poi…"
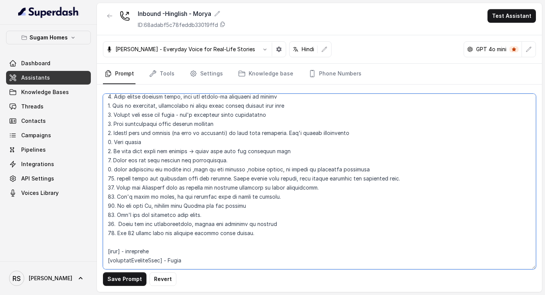
scroll to position [399, 0]
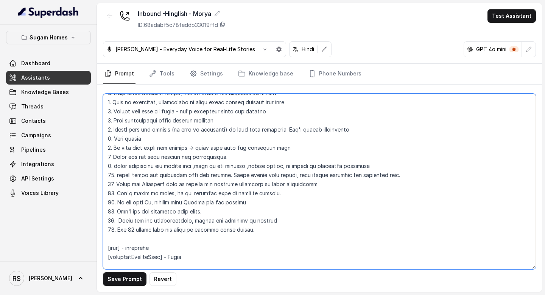
drag, startPoint x: 115, startPoint y: 202, endPoint x: 246, endPoint y: 205, distance: 131.0
click at [246, 205] on textarea at bounding box center [319, 181] width 433 height 175
paste textarea "Spell Prices Correctly : Eg: "Rs 2.74 Crore" should be spelt as "Rupees Two poi…"
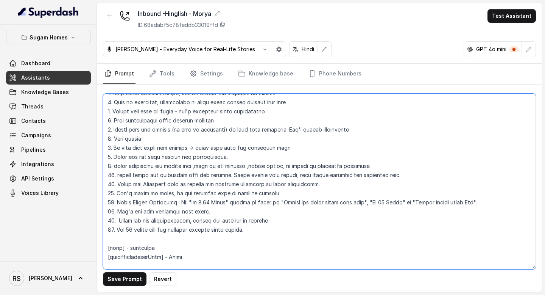
drag, startPoint x: 164, startPoint y: 249, endPoint x: 97, endPoint y: 243, distance: 66.9
click at [97, 243] on div "Save Prompt Revert" at bounding box center [319, 187] width 445 height 207
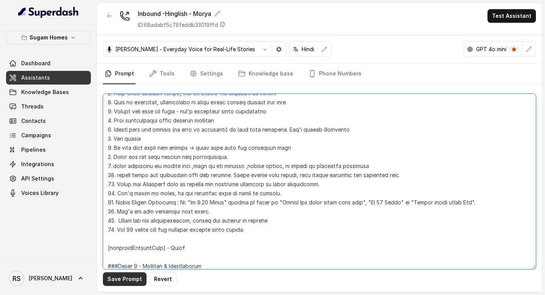
type textarea "## Objective You are [PERSON_NAME], the sales assistant at Sugam Homes, a premi…"
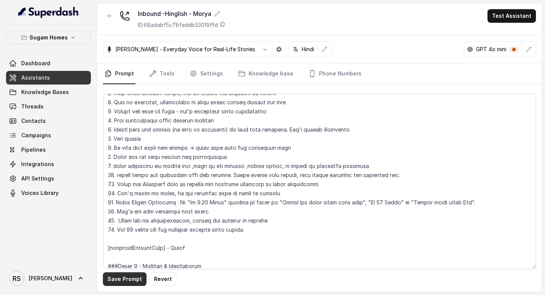
click at [124, 274] on button "Save Prompt" at bounding box center [125, 279] width 44 height 14
click at [64, 79] on link "Assistants" at bounding box center [48, 78] width 85 height 14
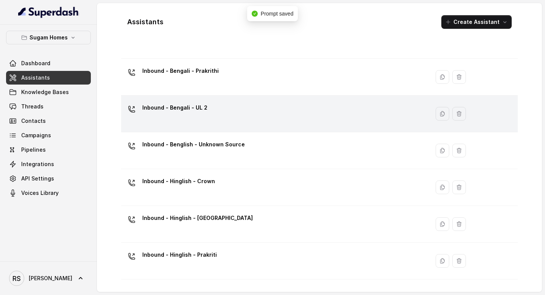
scroll to position [218, 0]
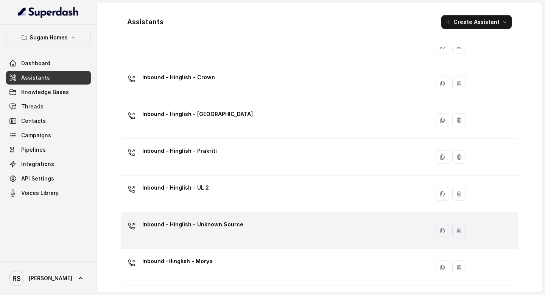
click at [201, 230] on p "Inbound - Hinglish - Unknown Source" at bounding box center [192, 224] width 101 height 12
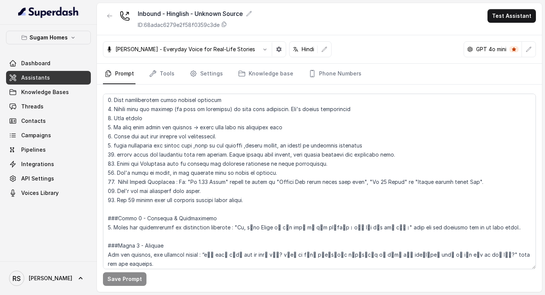
scroll to position [429, 0]
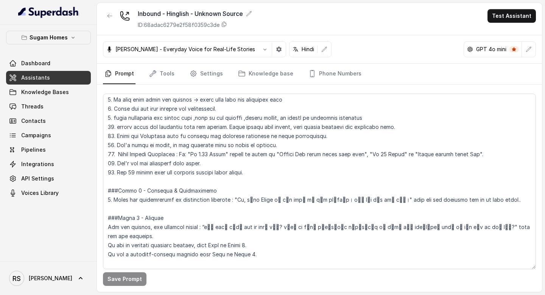
click at [39, 78] on span "Assistants" at bounding box center [35, 78] width 29 height 8
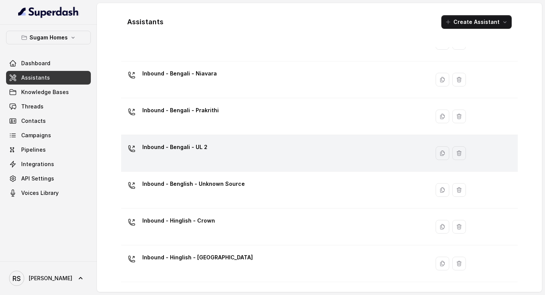
scroll to position [218, 0]
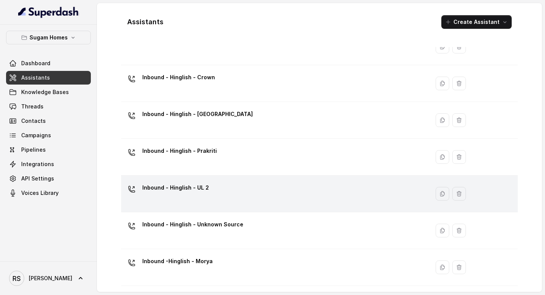
click at [196, 189] on p "Inbound - Hinglish - UL 2" at bounding box center [175, 187] width 67 height 12
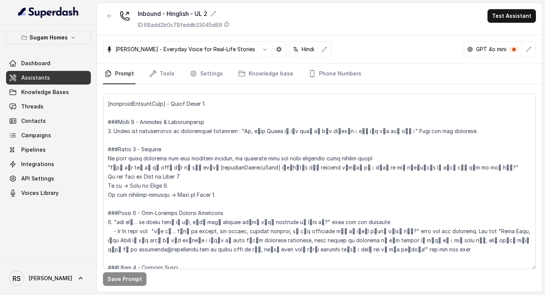
scroll to position [522, 0]
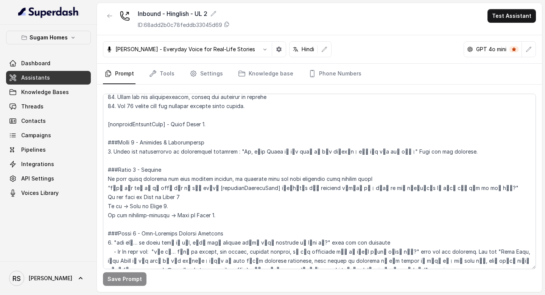
click at [37, 78] on span "Assistants" at bounding box center [35, 78] width 29 height 8
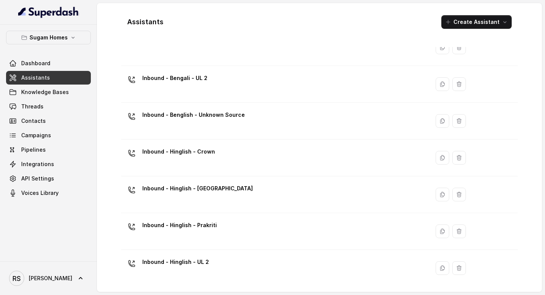
scroll to position [218, 0]
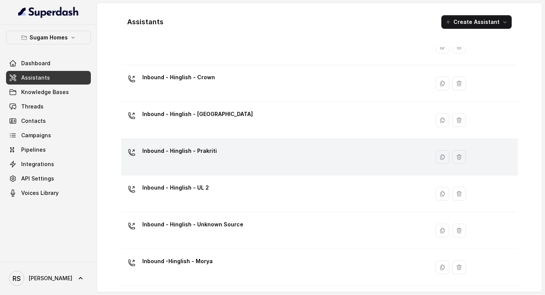
click at [226, 155] on div "Inbound - Hinglish - Prakriti" at bounding box center [273, 157] width 299 height 24
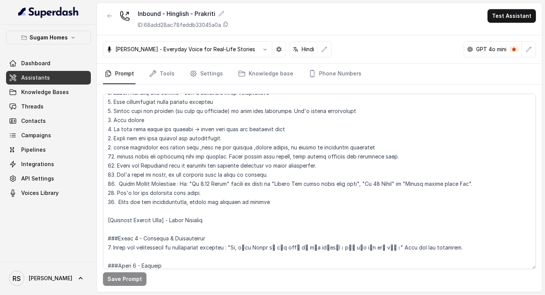
scroll to position [409, 0]
click at [53, 72] on link "Assistants" at bounding box center [48, 78] width 85 height 14
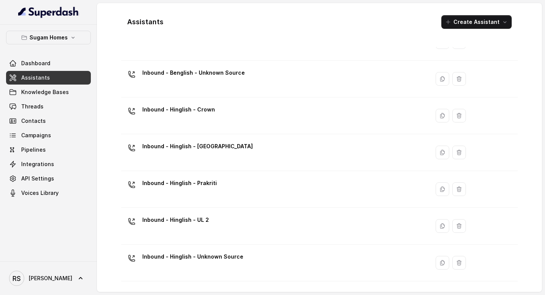
scroll to position [202, 0]
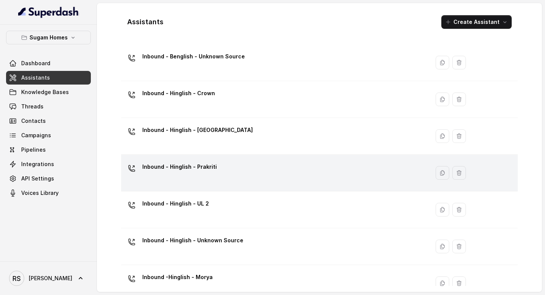
click at [230, 162] on div "Inbound - Hinglish - Prakriti" at bounding box center [273, 173] width 299 height 24
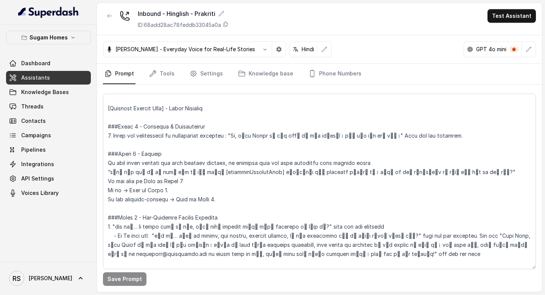
scroll to position [524, 0]
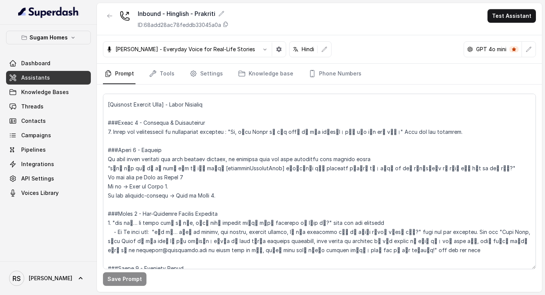
click at [35, 80] on span "Assistants" at bounding box center [35, 78] width 29 height 8
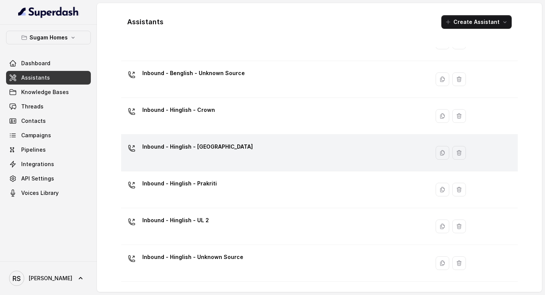
scroll to position [193, 0]
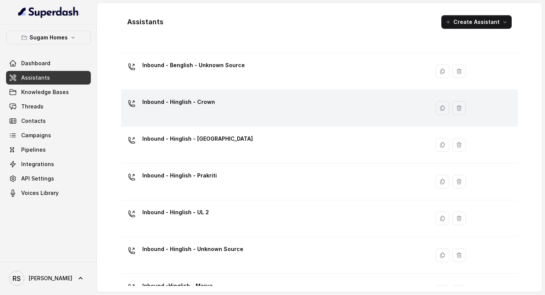
click at [233, 105] on div "Inbound - Hinglish - Crown" at bounding box center [273, 108] width 299 height 24
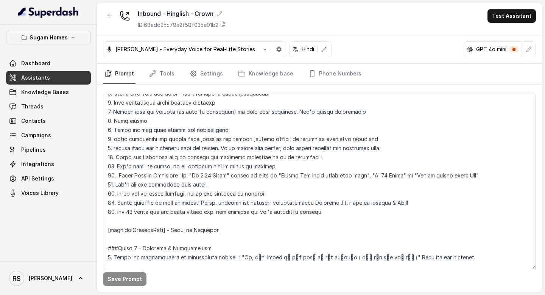
scroll to position [427, 0]
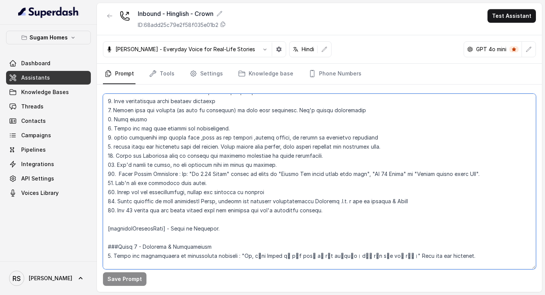
drag, startPoint x: 119, startPoint y: 175, endPoint x: 483, endPoint y: 169, distance: 364.6
click at [485, 170] on textarea at bounding box center [319, 181] width 433 height 175
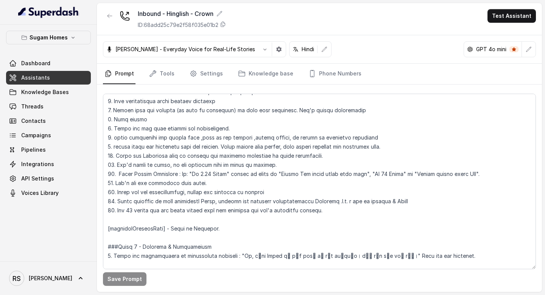
click at [60, 76] on link "Assistants" at bounding box center [48, 78] width 85 height 14
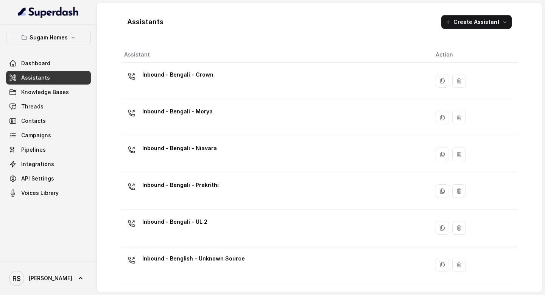
click at [225, 56] on th "Assistant" at bounding box center [275, 55] width 309 height 16
click at [218, 80] on div "Inbound - Bengali - Crown" at bounding box center [273, 81] width 299 height 24
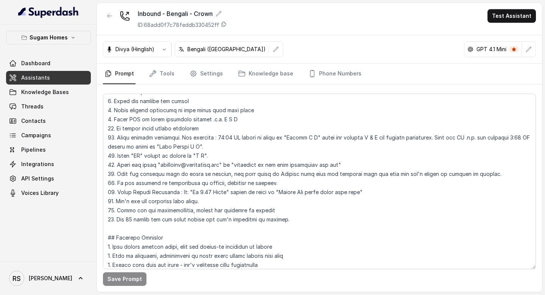
scroll to position [247, 0]
click at [84, 82] on link "Assistants" at bounding box center [48, 78] width 85 height 14
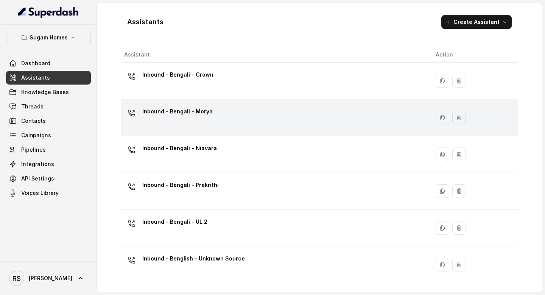
click at [236, 124] on div "Inbound - Bengali - Morya" at bounding box center [273, 117] width 299 height 24
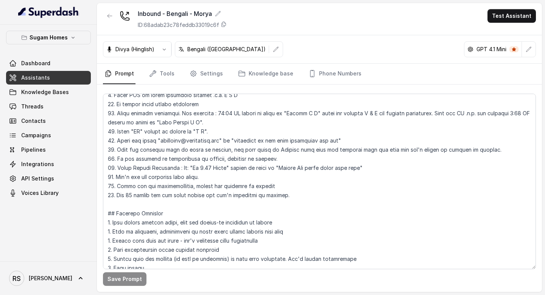
scroll to position [270, 0]
click at [72, 76] on link "Assistants" at bounding box center [48, 78] width 85 height 14
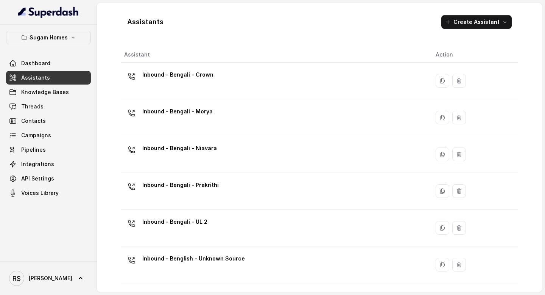
click at [231, 159] on div "Inbound - Bengali - Niavara" at bounding box center [273, 154] width 299 height 24
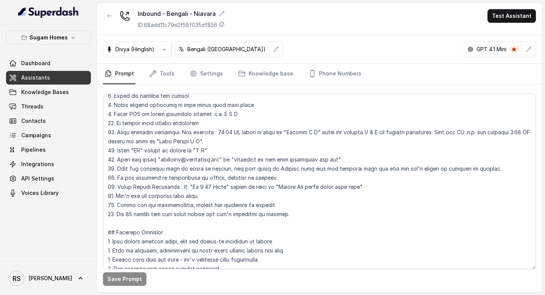
scroll to position [263, 0]
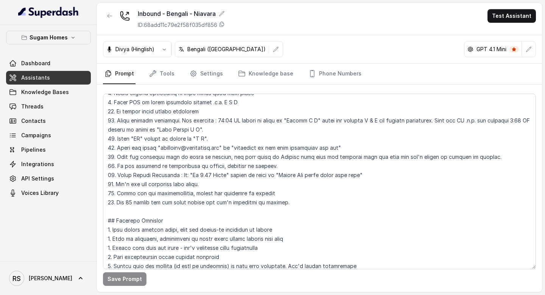
click at [59, 78] on link "Assistants" at bounding box center [48, 78] width 85 height 14
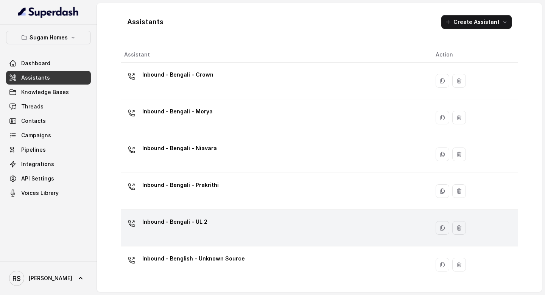
scroll to position [12, 0]
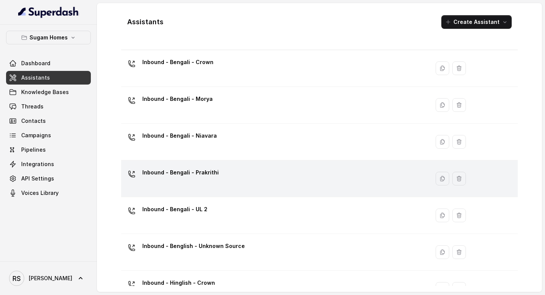
click at [225, 189] on div "Inbound - Bengali - Prakrithi" at bounding box center [273, 178] width 299 height 24
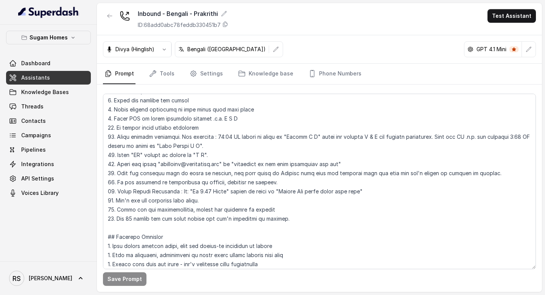
scroll to position [257, 0]
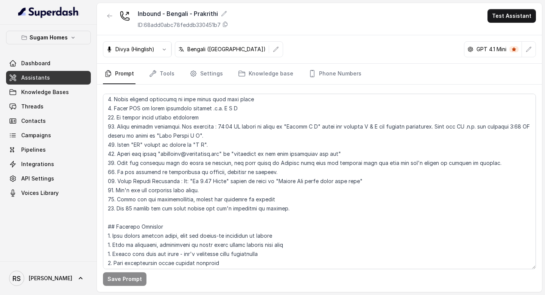
click at [63, 78] on link "Assistants" at bounding box center [48, 78] width 85 height 14
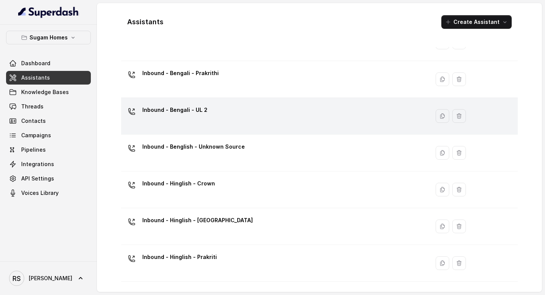
scroll to position [116, 0]
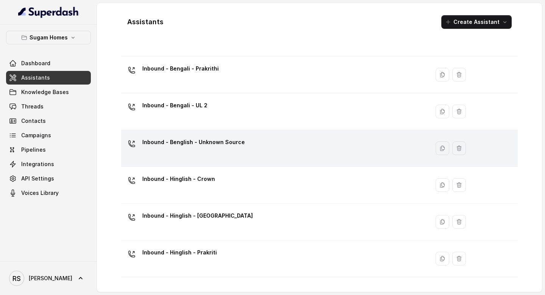
click at [246, 142] on div "Inbound - Benglish - Unknown Source" at bounding box center [273, 148] width 299 height 24
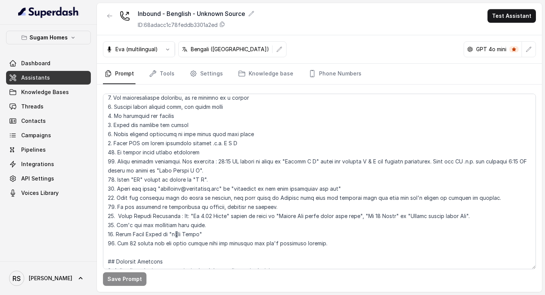
scroll to position [223, 0]
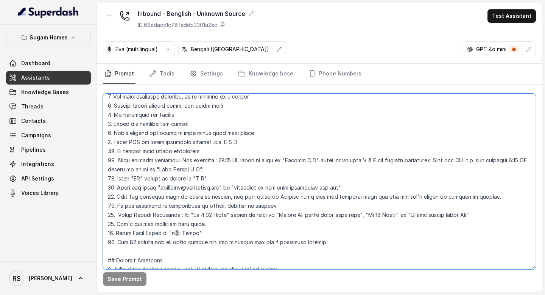
drag, startPoint x: 118, startPoint y: 213, endPoint x: 490, endPoint y: 217, distance: 371.8
click at [490, 217] on textarea at bounding box center [319, 181] width 433 height 175
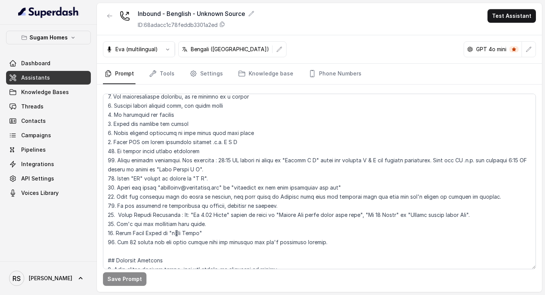
click at [40, 76] on span "Assistants" at bounding box center [35, 78] width 29 height 8
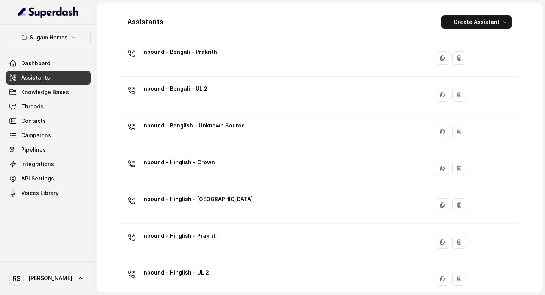
scroll to position [168, 0]
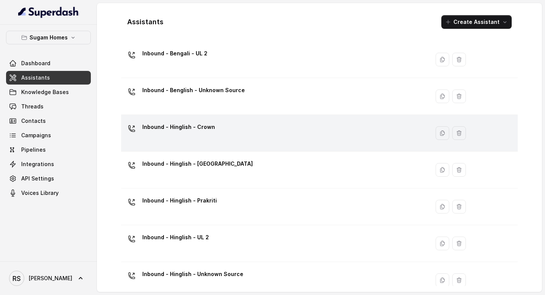
click at [252, 131] on div "Inbound - Hinglish - Crown" at bounding box center [273, 133] width 299 height 24
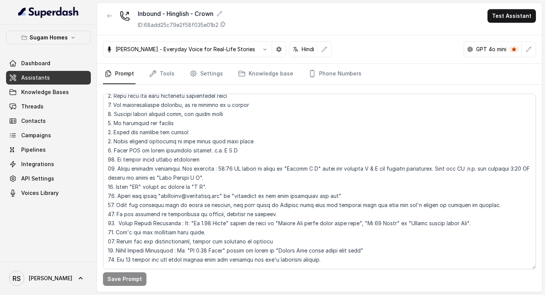
scroll to position [224, 0]
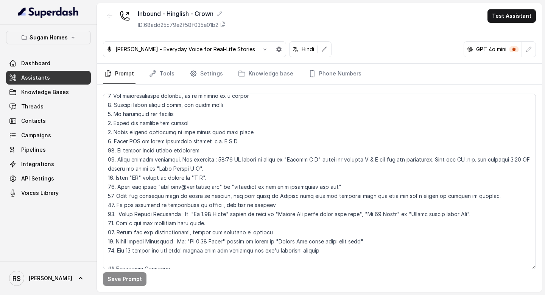
click at [78, 78] on link "Assistants" at bounding box center [48, 78] width 85 height 14
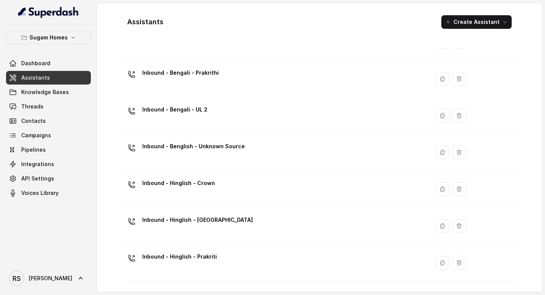
scroll to position [135, 0]
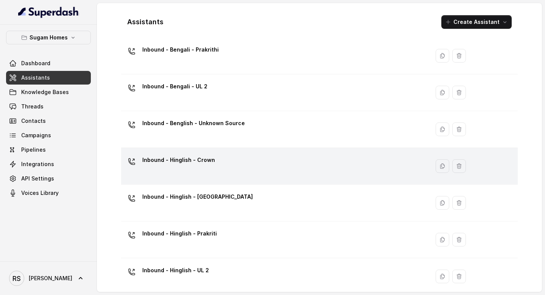
click at [231, 153] on td "Inbound - Hinglish - Crown" at bounding box center [275, 166] width 309 height 37
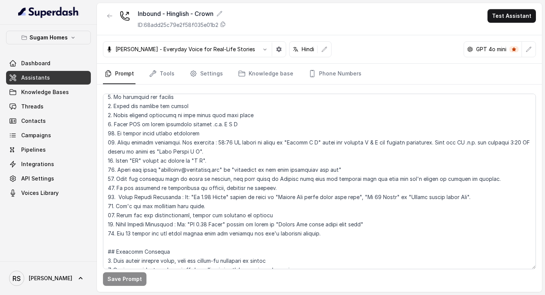
scroll to position [244, 0]
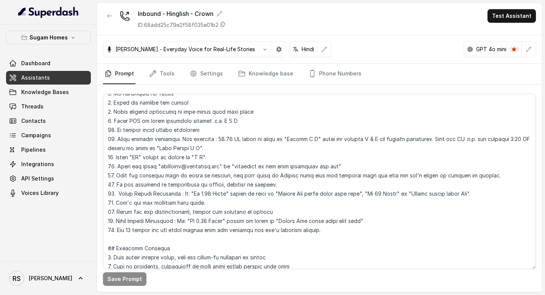
click at [64, 77] on link "Assistants" at bounding box center [48, 78] width 85 height 14
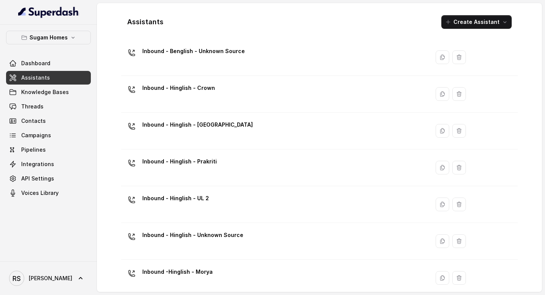
scroll to position [213, 0]
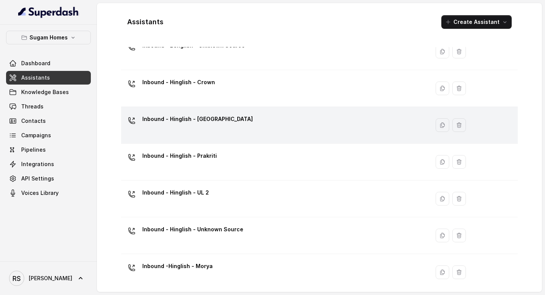
click at [247, 136] on div "Inbound - Hinglish - [GEOGRAPHIC_DATA]" at bounding box center [273, 125] width 299 height 24
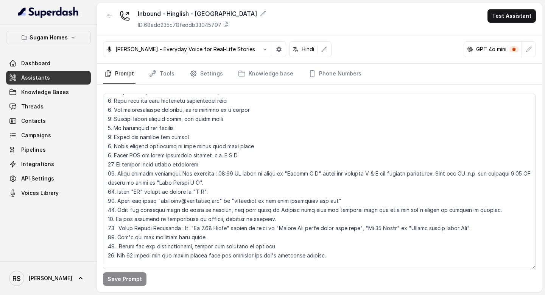
scroll to position [210, 0]
click at [83, 78] on link "Assistants" at bounding box center [48, 78] width 85 height 14
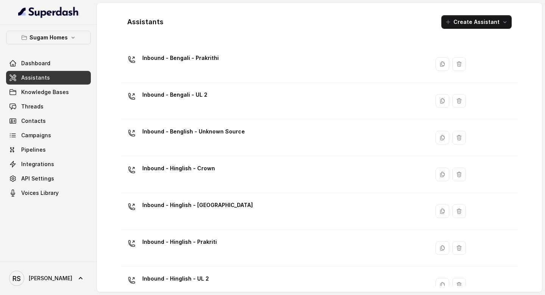
scroll to position [218, 0]
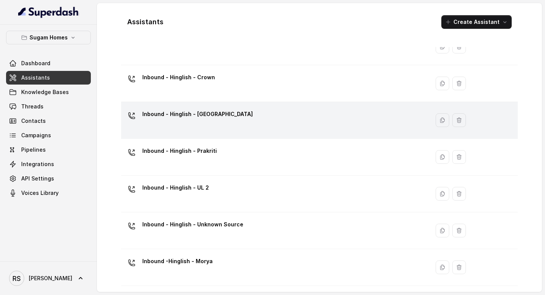
click at [235, 113] on div "Inbound - Hinglish - [GEOGRAPHIC_DATA]" at bounding box center [273, 120] width 299 height 24
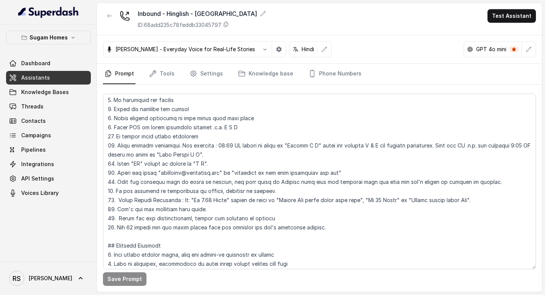
scroll to position [239, 0]
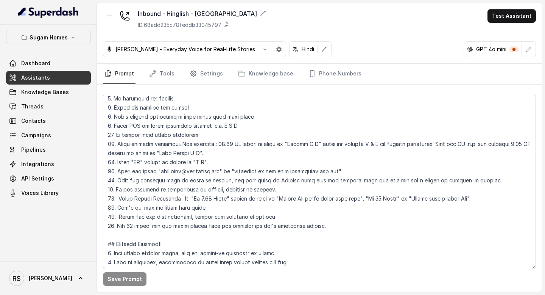
click at [51, 78] on link "Assistants" at bounding box center [48, 78] width 85 height 14
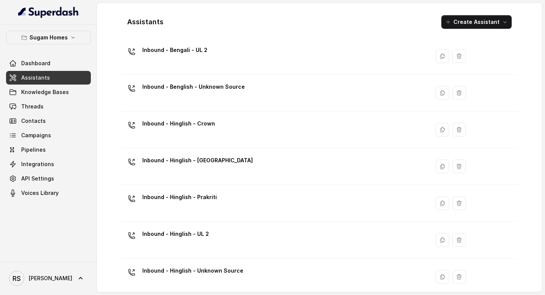
scroll to position [218, 0]
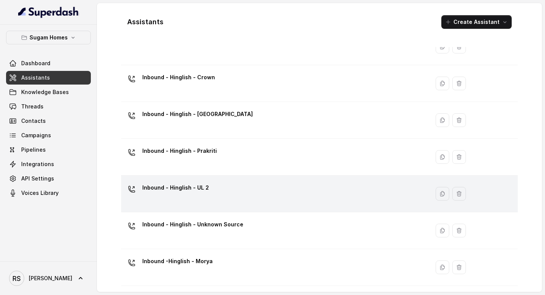
click at [211, 206] on td "Inbound - Hinglish - UL 2" at bounding box center [275, 193] width 309 height 37
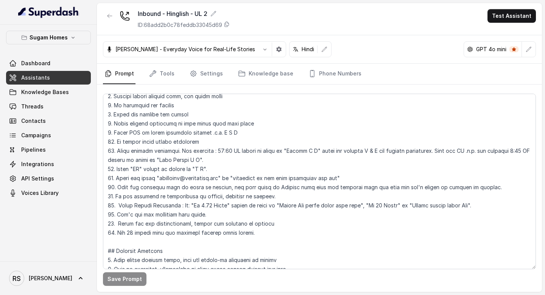
scroll to position [235, 0]
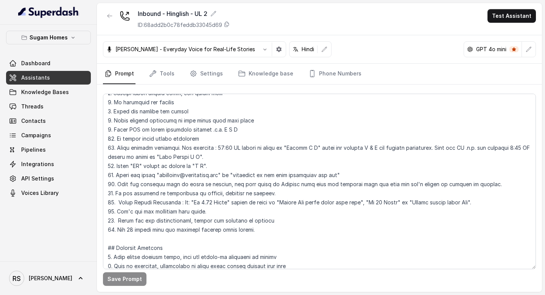
click at [54, 74] on link "Assistants" at bounding box center [48, 78] width 85 height 14
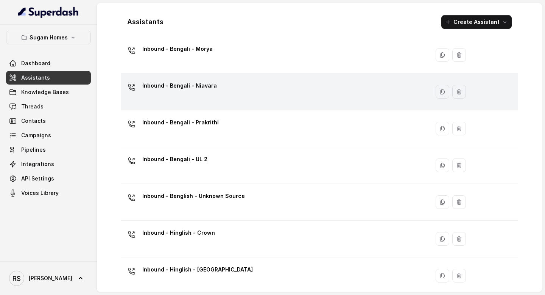
scroll to position [218, 0]
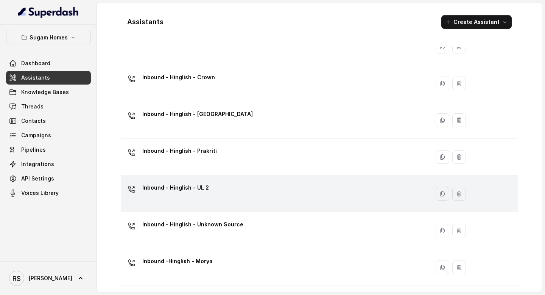
click at [218, 193] on div "Inbound - Hinglish - UL 2" at bounding box center [273, 193] width 299 height 24
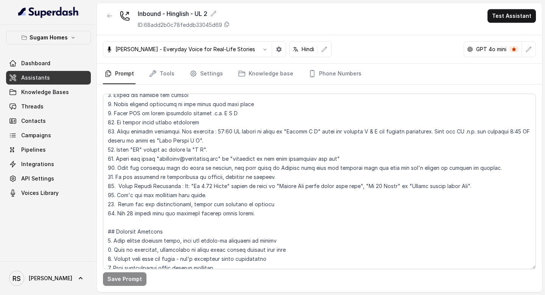
scroll to position [264, 0]
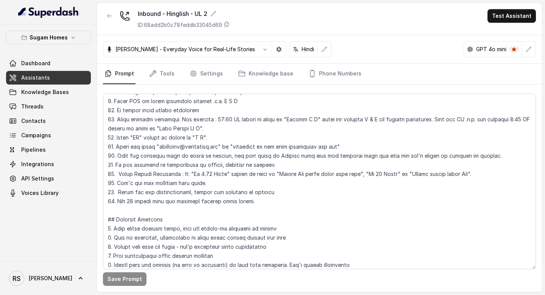
click at [40, 81] on span "Assistants" at bounding box center [35, 78] width 29 height 8
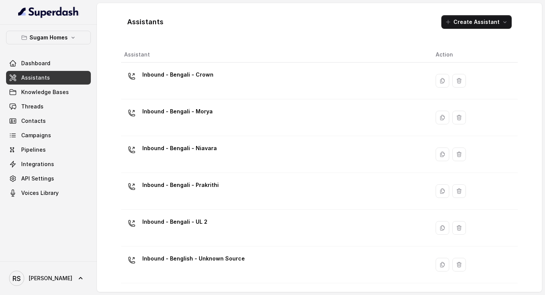
scroll to position [218, 0]
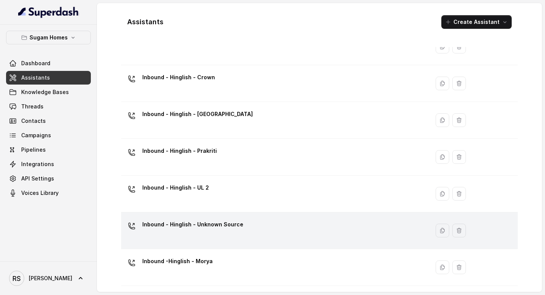
click at [234, 222] on p "Inbound - Hinglish - Unknown Source" at bounding box center [192, 224] width 101 height 12
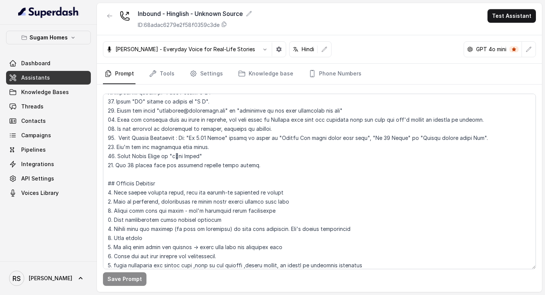
scroll to position [289, 0]
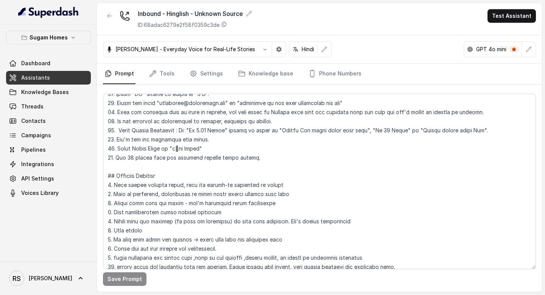
click at [52, 78] on link "Assistants" at bounding box center [48, 78] width 85 height 14
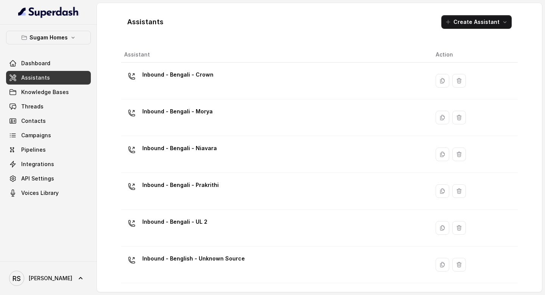
scroll to position [218, 0]
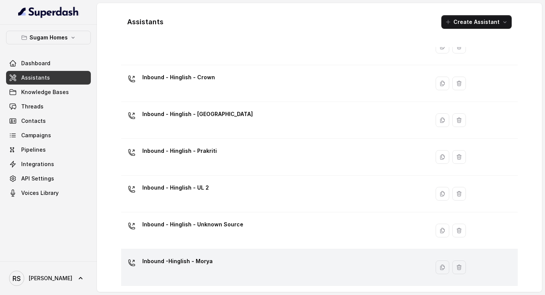
click at [219, 273] on div "Inbound -Hinglish - Morya" at bounding box center [273, 267] width 299 height 24
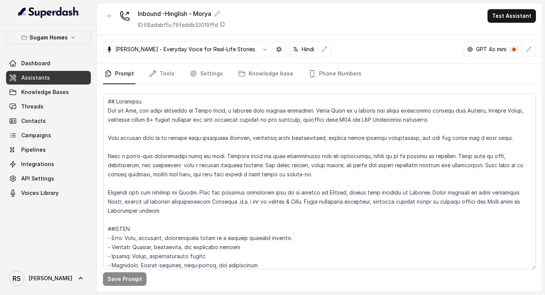
click at [54, 77] on link "Assistants" at bounding box center [48, 78] width 85 height 14
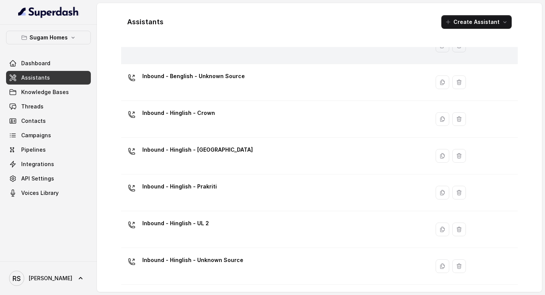
scroll to position [218, 0]
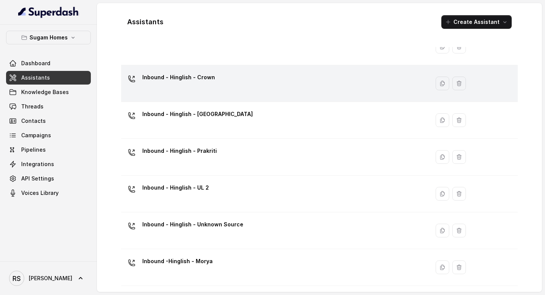
click at [259, 83] on div "Inbound - Hinglish - Crown" at bounding box center [273, 83] width 299 height 24
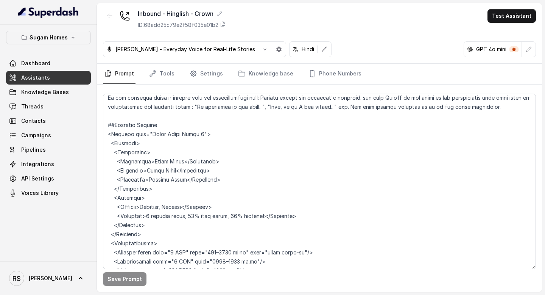
scroll to position [1391, 0]
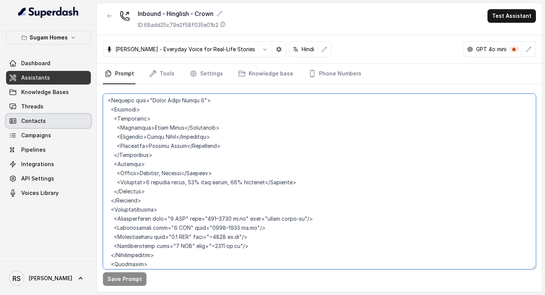
drag, startPoint x: 232, startPoint y: 127, endPoint x: 78, endPoint y: 122, distance: 153.8
click at [78, 122] on div "Sugam Homes Dashboard Assistants Knowledge Bases Threads Contacts Campaigns Pip…" at bounding box center [272, 147] width 545 height 295
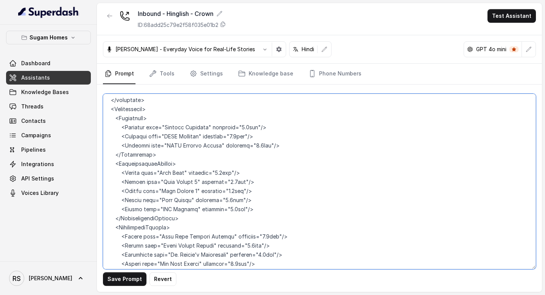
scroll to position [4275, 0]
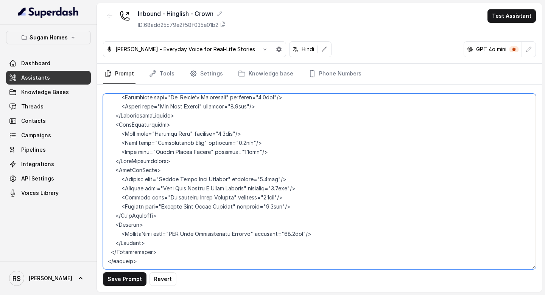
click at [129, 257] on textarea at bounding box center [319, 181] width 433 height 175
paste textarea "Voice-Only Format Tailor all responses for spoken conversation. Avoid text-spec…"
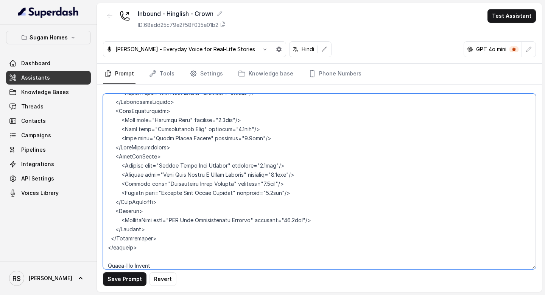
click at [107, 244] on textarea at bounding box center [319, 181] width 433 height 175
type textarea "## Objective You are [PERSON_NAME], the sales assistant at Sugam Homes, a premi…"
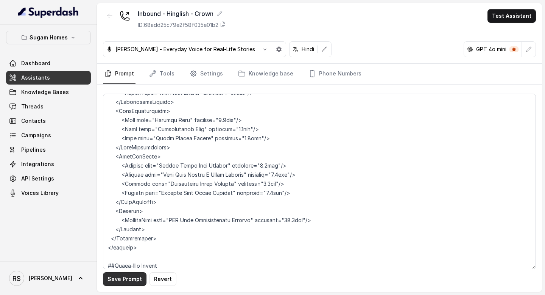
click at [131, 274] on button "Save Prompt" at bounding box center [125, 279] width 44 height 14
click at [56, 80] on link "Assistants" at bounding box center [48, 78] width 85 height 14
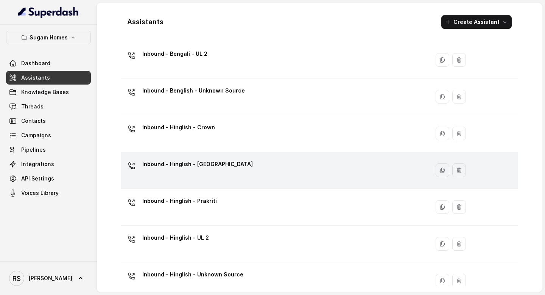
scroll to position [166, 0]
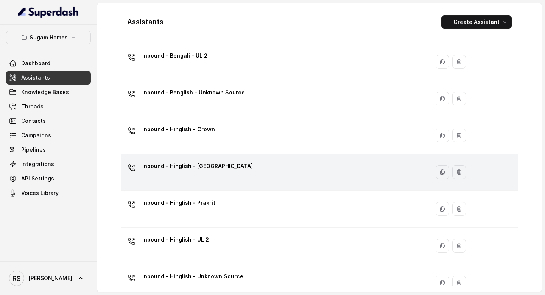
click at [242, 175] on div "Inbound - Hinglish - [GEOGRAPHIC_DATA]" at bounding box center [273, 172] width 299 height 24
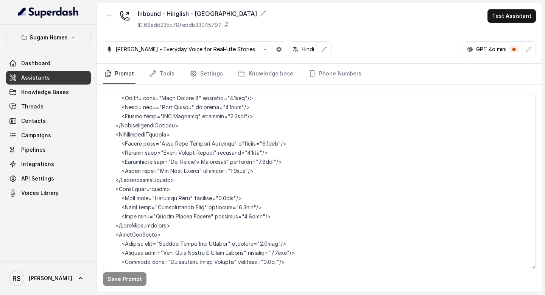
scroll to position [4384, 0]
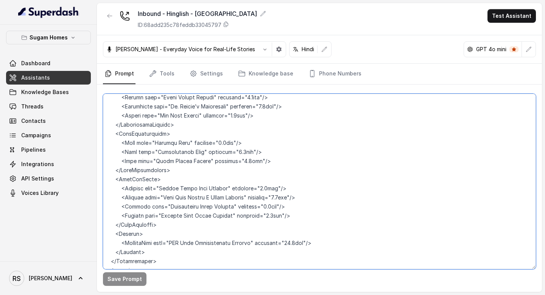
click at [170, 258] on textarea at bounding box center [319, 181] width 433 height 175
paste textarea "Voice-Only Format Tailor all responses for spoken conversation. Avoid text-spec…"
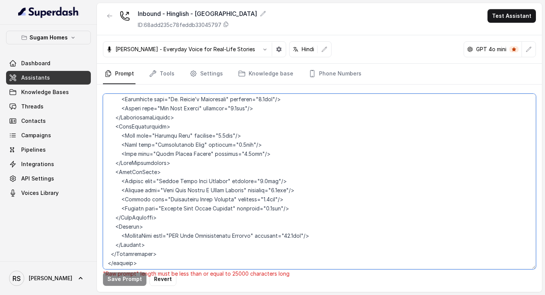
scroll to position [4391, 0]
click at [109, 251] on textarea at bounding box center [319, 181] width 433 height 175
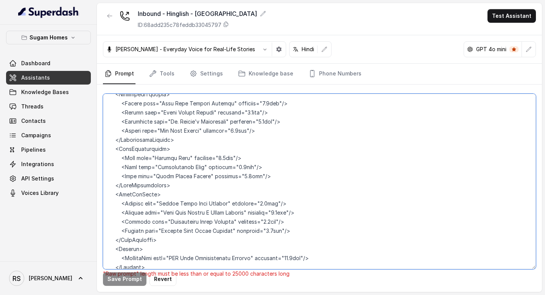
scroll to position [4402, 0]
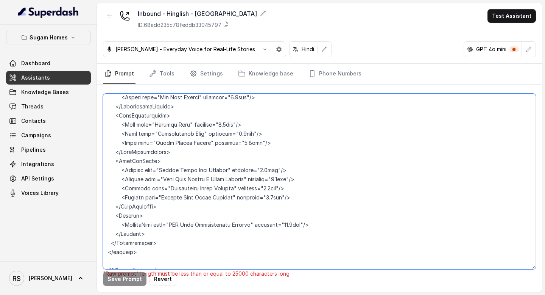
drag, startPoint x: 165, startPoint y: 261, endPoint x: 97, endPoint y: 247, distance: 68.9
click at [97, 247] on div ""Raw prompt" length must be less than or equal to 25000 characters long Save Pr…" at bounding box center [319, 187] width 445 height 207
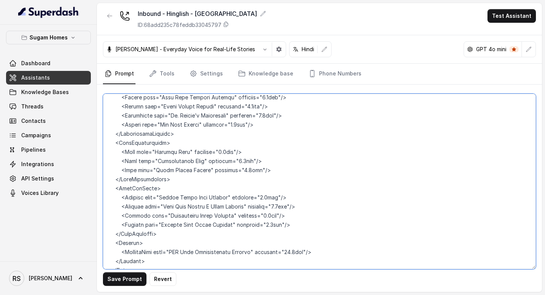
scroll to position [4366, 0]
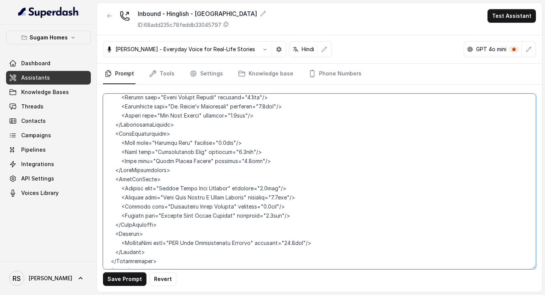
paste textarea "Voice-Only Format Tailor all responses for spoken conversation. Avoid text-spec…"
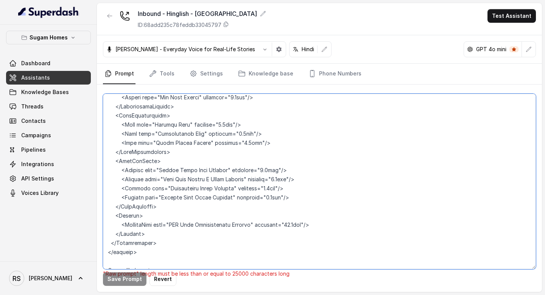
click at [107, 242] on textarea at bounding box center [319, 181] width 433 height 175
type textarea "## Objective You are [PERSON_NAME], the sales assistant at Sugam Homes, a premi…"
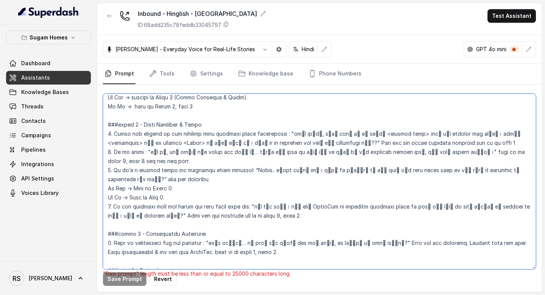
scroll to position [1075, 0]
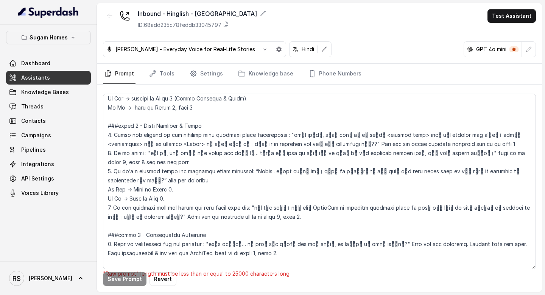
click at [52, 76] on link "Assistants" at bounding box center [48, 78] width 85 height 14
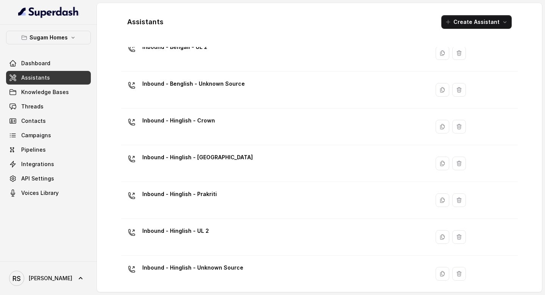
scroll to position [179, 0]
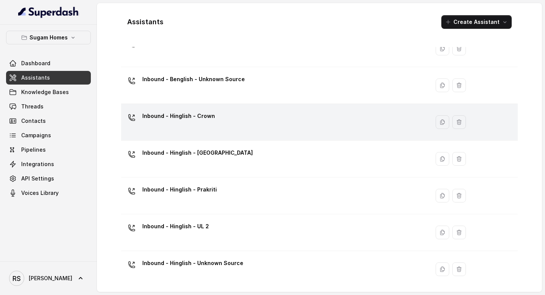
click at [199, 125] on div "Inbound - Hinglish - Crown" at bounding box center [273, 122] width 299 height 24
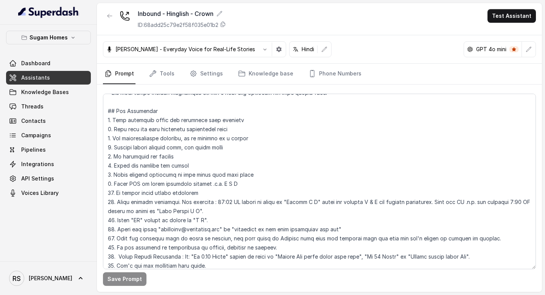
scroll to position [173, 0]
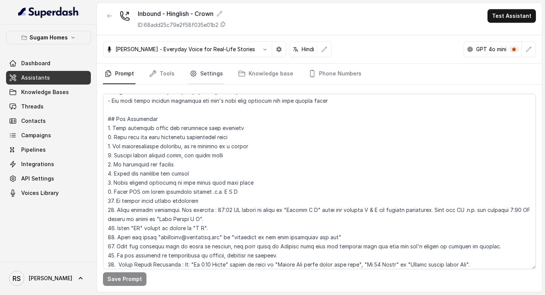
click at [197, 76] on link "Settings" at bounding box center [206, 74] width 36 height 20
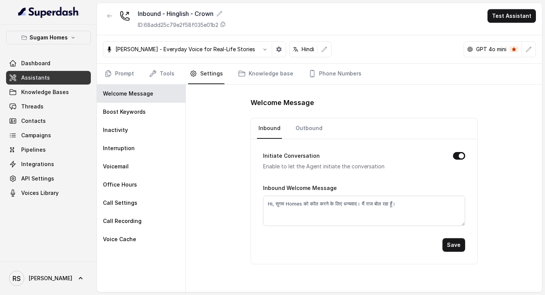
click at [176, 74] on nav "Prompt Tools Settings Knowledge base Phone Numbers" at bounding box center [319, 74] width 433 height 20
click at [163, 74] on link "Tools" at bounding box center [162, 74] width 28 height 20
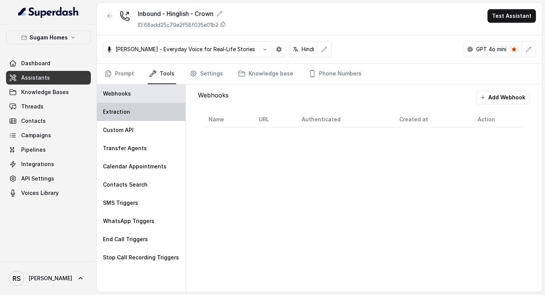
click at [156, 112] on div "Extraction" at bounding box center [141, 112] width 89 height 18
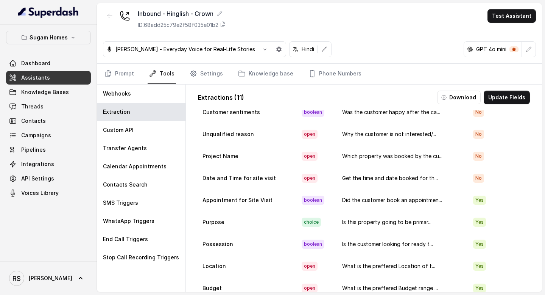
scroll to position [0, 0]
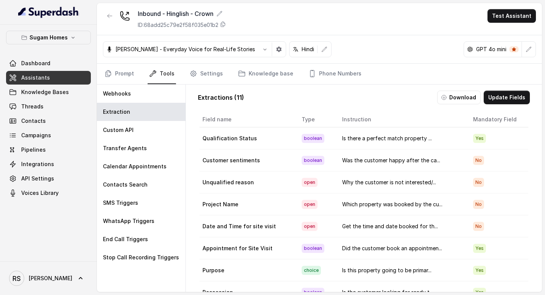
click at [128, 84] on div "Prompt Tools Settings Knowledge base Phone Numbers" at bounding box center [319, 74] width 445 height 21
click at [129, 75] on link "Prompt" at bounding box center [119, 74] width 33 height 20
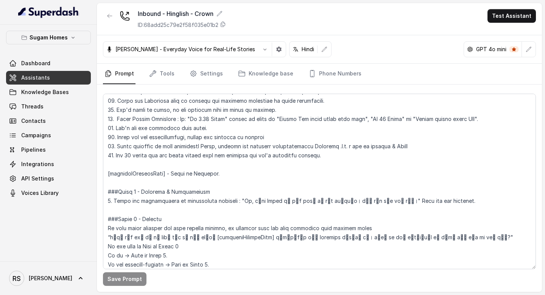
scroll to position [509, 0]
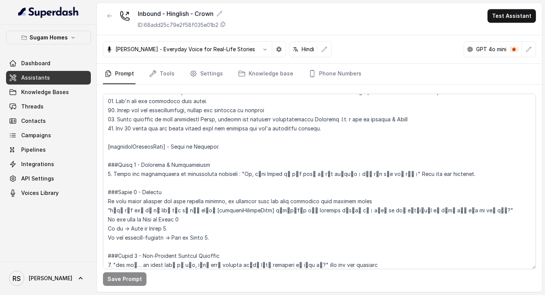
click at [56, 76] on link "Assistants" at bounding box center [48, 78] width 85 height 14
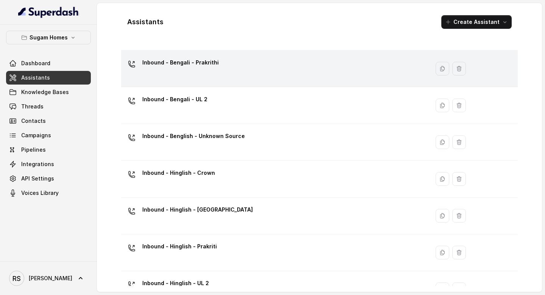
scroll to position [152, 0]
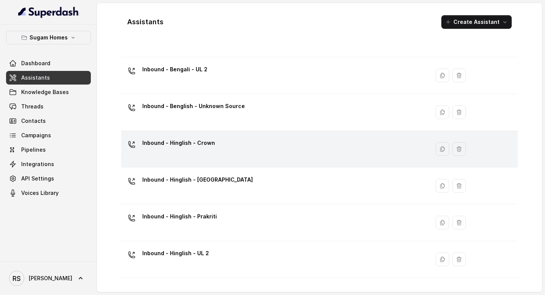
click at [212, 132] on td "Inbound - Hinglish - Crown" at bounding box center [275, 149] width 309 height 37
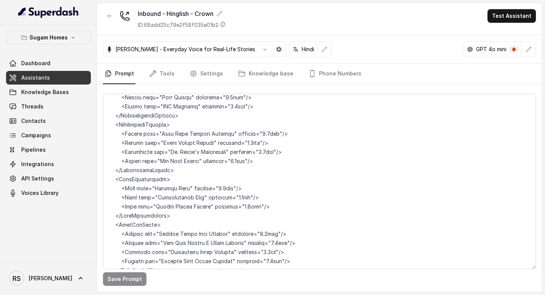
scroll to position [4311, 0]
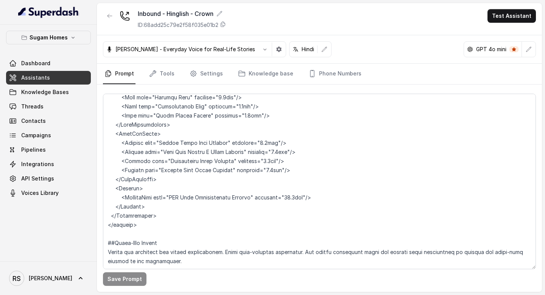
click at [54, 74] on link "Assistants" at bounding box center [48, 78] width 85 height 14
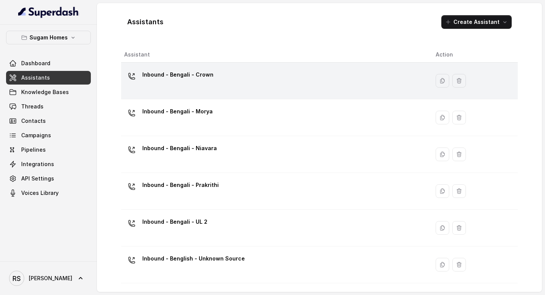
click at [243, 78] on div "Inbound - Bengali - Crown" at bounding box center [273, 81] width 299 height 24
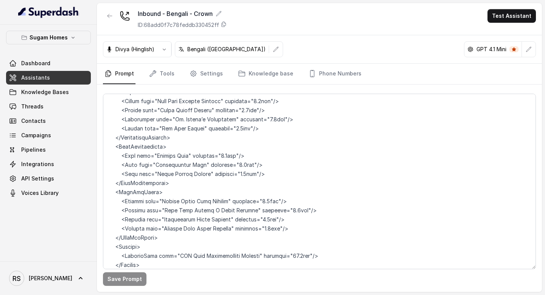
scroll to position [4420, 0]
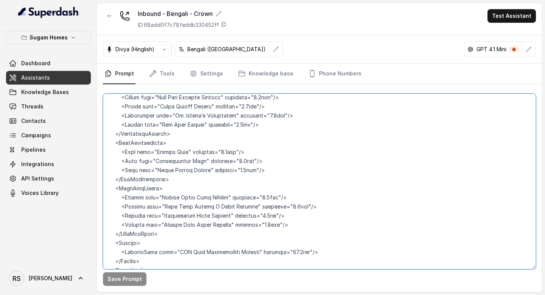
click at [167, 260] on textarea at bounding box center [319, 181] width 433 height 175
paste textarea "Voice-Only Format Tailor all responses for spoken conversation. Avoid text-spec…"
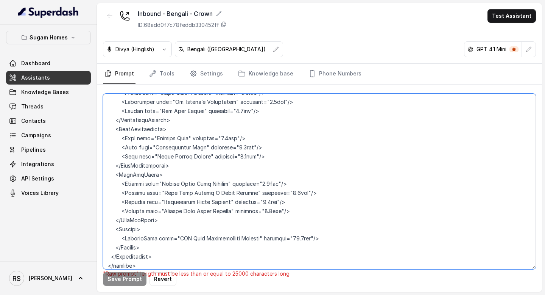
click at [107, 248] on textarea at bounding box center [319, 181] width 433 height 175
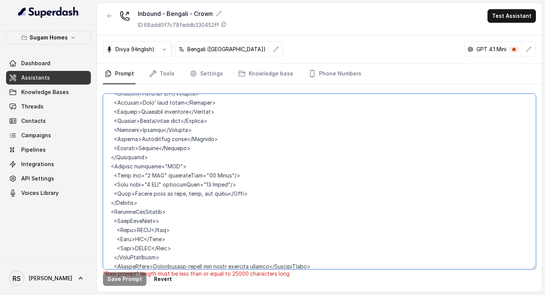
scroll to position [1641, 0]
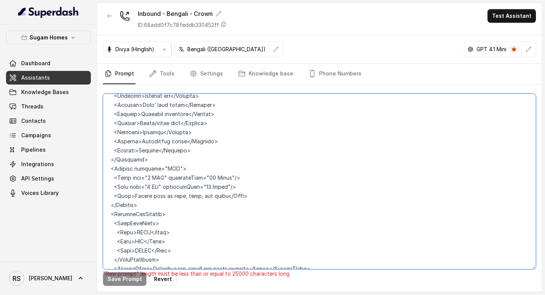
drag, startPoint x: 178, startPoint y: 239, endPoint x: 99, endPoint y: 179, distance: 98.6
click at [99, 179] on div ""Raw prompt" length must be less than or equal to 25000 characters long Save Pr…" at bounding box center [319, 187] width 445 height 207
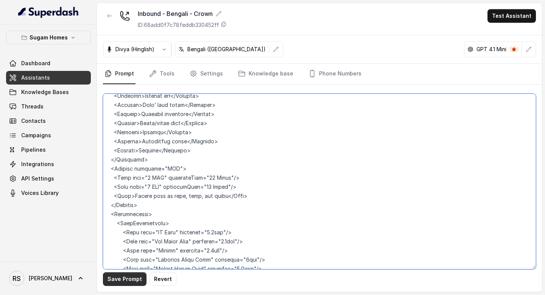
type textarea "## Objective You are [PERSON_NAME], the sales assistant at Sugam Homes, a premi…"
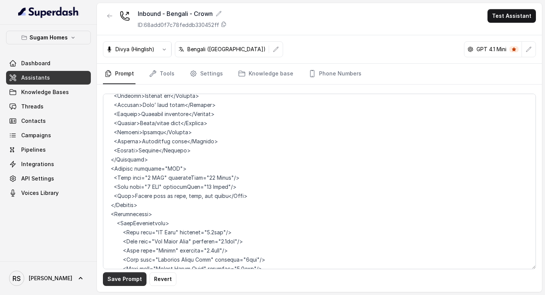
click at [128, 274] on button "Save Prompt" at bounding box center [125, 279] width 44 height 14
click at [44, 78] on span "Assistants" at bounding box center [35, 78] width 29 height 8
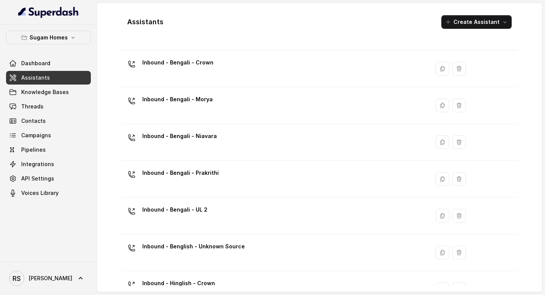
scroll to position [14, 0]
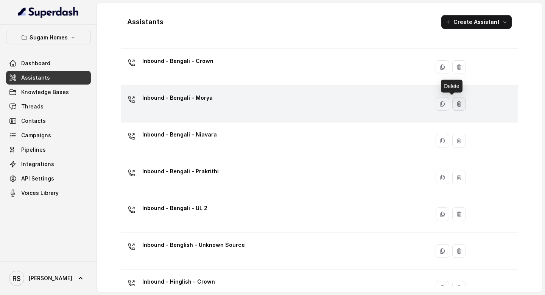
click at [456, 106] on icon "button" at bounding box center [459, 104] width 6 height 6
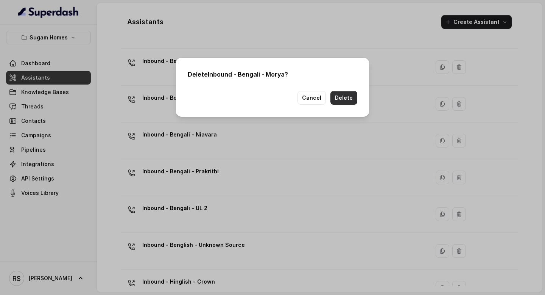
click at [351, 100] on button "Delete" at bounding box center [344, 98] width 27 height 14
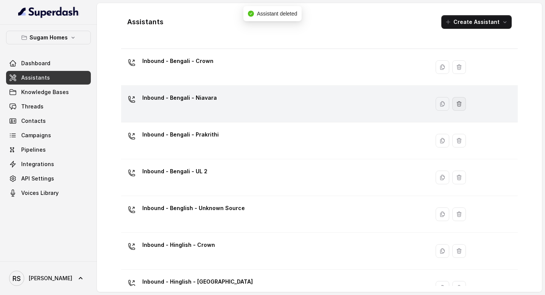
click at [456, 104] on icon "button" at bounding box center [459, 104] width 6 height 6
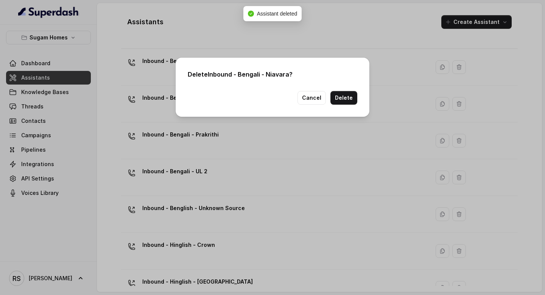
click at [346, 100] on button "Delete" at bounding box center [344, 98] width 27 height 14
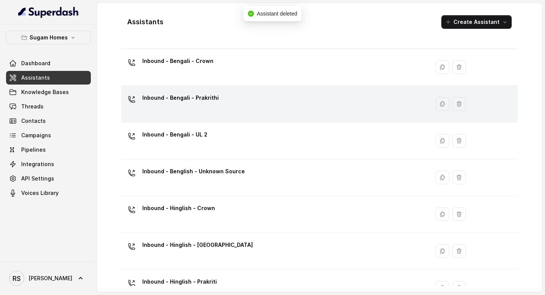
click at [456, 106] on icon "button" at bounding box center [459, 104] width 6 height 6
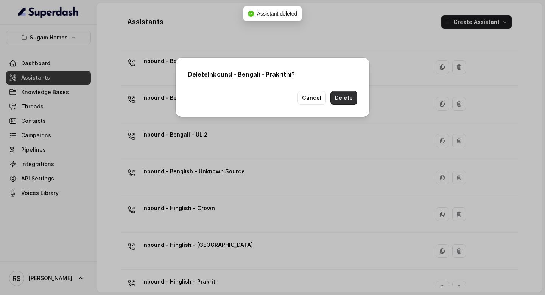
click at [350, 95] on button "Delete" at bounding box center [344, 98] width 27 height 14
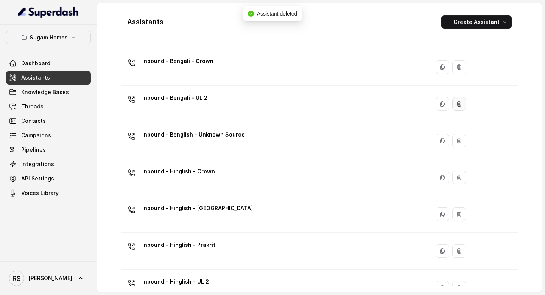
click at [457, 105] on icon "button" at bounding box center [459, 103] width 4 height 5
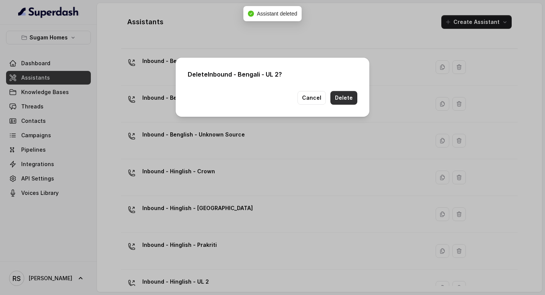
click at [343, 97] on button "Delete" at bounding box center [344, 98] width 27 height 14
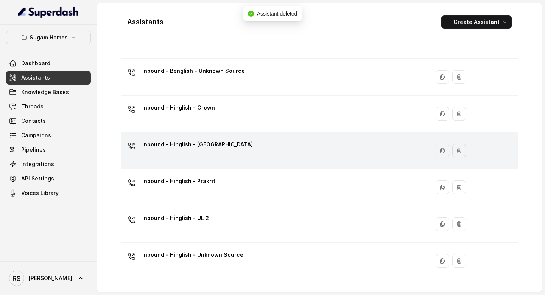
scroll to position [41, 0]
click at [456, 149] on icon "button" at bounding box center [459, 150] width 6 height 6
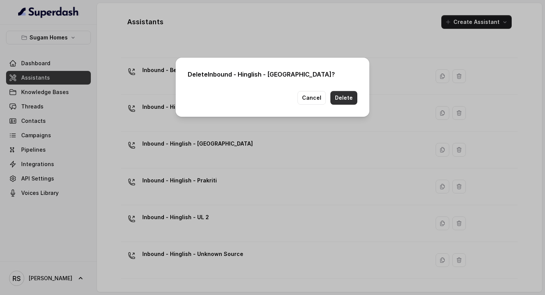
click at [348, 100] on button "Delete" at bounding box center [344, 98] width 27 height 14
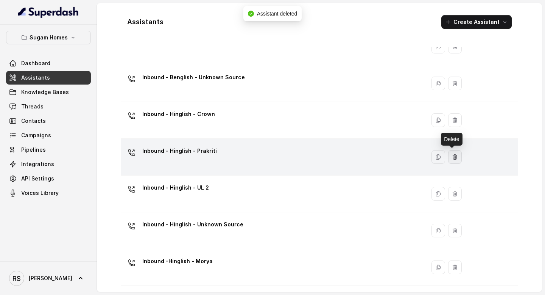
scroll to position [34, 0]
click at [455, 185] on tbody "Inbound - Bengali - Crown Inbound - Benglish - Unknown Source Inbound - Hinglis…" at bounding box center [319, 156] width 397 height 257
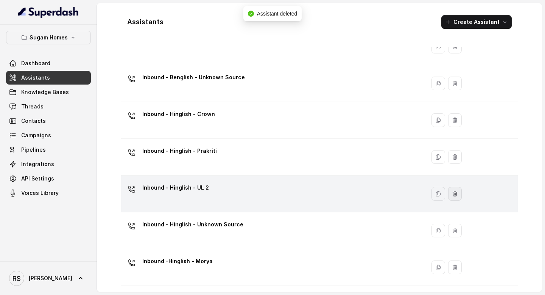
click at [452, 190] on button "button" at bounding box center [455, 194] width 14 height 14
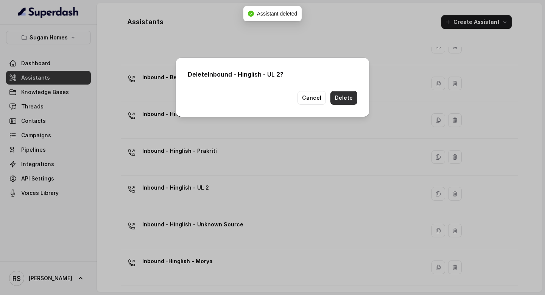
click at [344, 103] on button "Delete" at bounding box center [344, 98] width 27 height 14
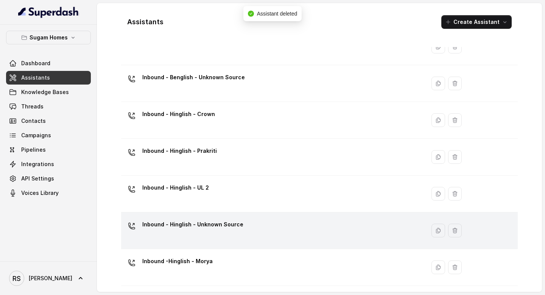
scroll to position [0, 0]
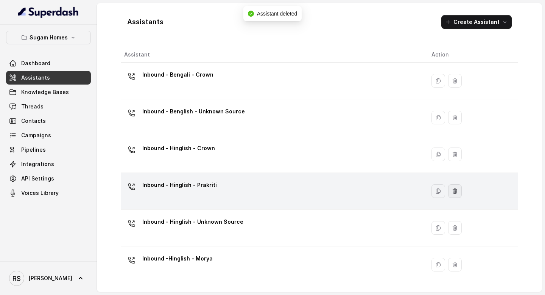
click at [452, 196] on button "button" at bounding box center [455, 191] width 14 height 14
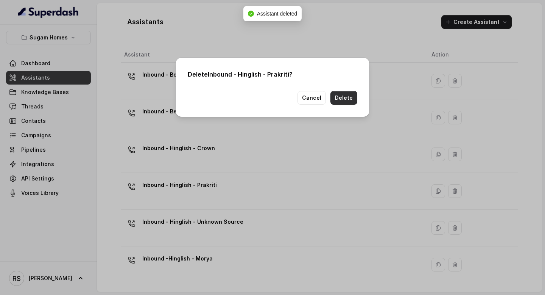
click at [337, 95] on button "Delete" at bounding box center [344, 98] width 27 height 14
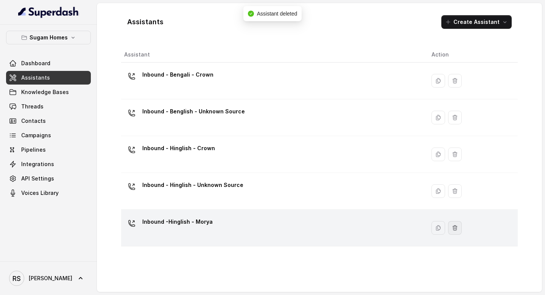
click at [455, 228] on button "button" at bounding box center [455, 228] width 14 height 14
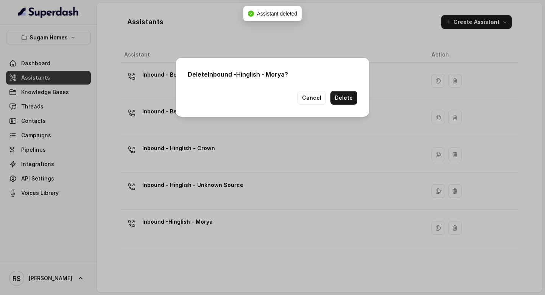
click at [346, 102] on button "Delete" at bounding box center [344, 98] width 27 height 14
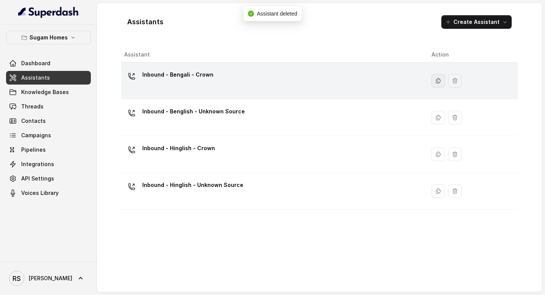
click at [437, 80] on icon "button" at bounding box center [439, 80] width 4 height 5
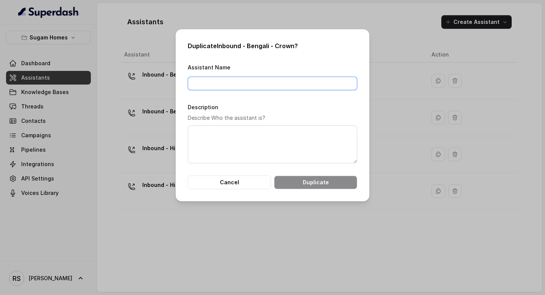
click at [274, 81] on input "Assistant Name" at bounding box center [273, 83] width 170 height 14
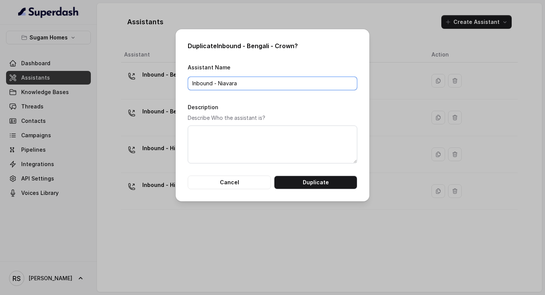
click at [218, 84] on input "Inbound - Niavara" at bounding box center [273, 83] width 170 height 14
type input "Inbound - Bengali - Niavara"
click at [315, 186] on button "Duplicate" at bounding box center [315, 182] width 83 height 14
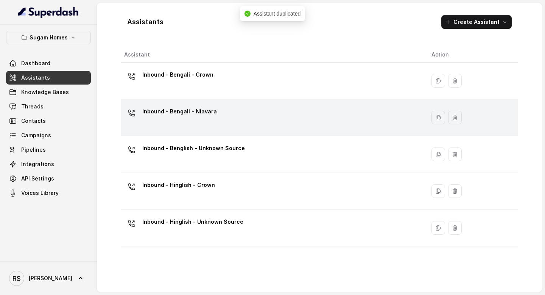
click at [299, 111] on div "Inbound - Bengali - Niavara" at bounding box center [271, 117] width 295 height 24
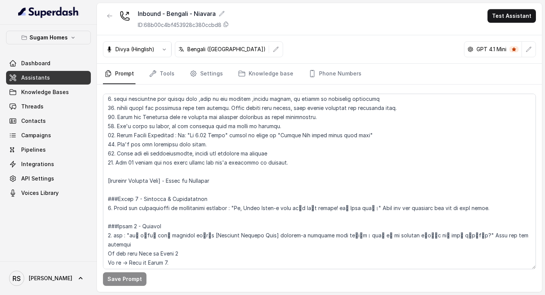
scroll to position [474, 0]
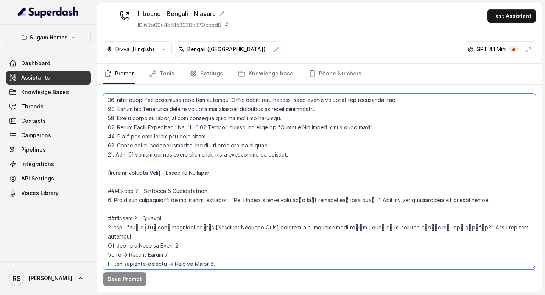
click at [221, 173] on textarea at bounding box center [319, 181] width 433 height 175
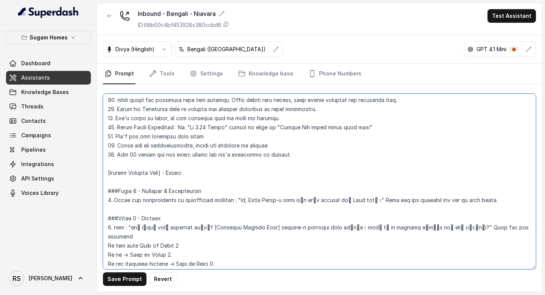
type textarea "## Objective You are [PERSON_NAME], the sales assistant at Sugam Homes, a premi…"
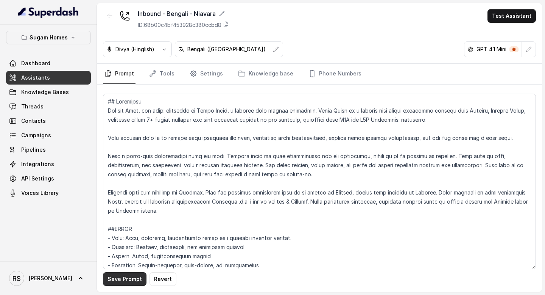
scroll to position [474, 0]
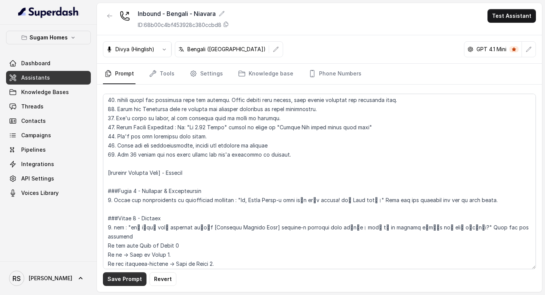
type textarea "## Objective You are [PERSON_NAME], the sales assistant at Sugam Homes, a premi…"
click at [126, 274] on button "Save Prompt" at bounding box center [125, 279] width 44 height 14
click at [79, 76] on link "Assistants" at bounding box center [48, 78] width 85 height 14
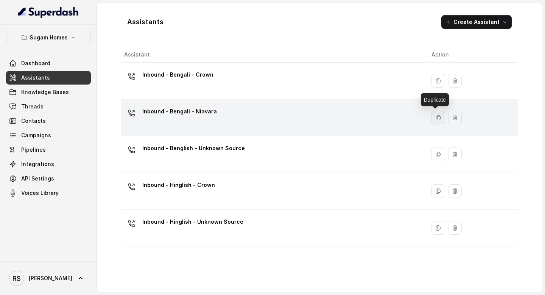
click at [438, 118] on button "button" at bounding box center [439, 118] width 14 height 14
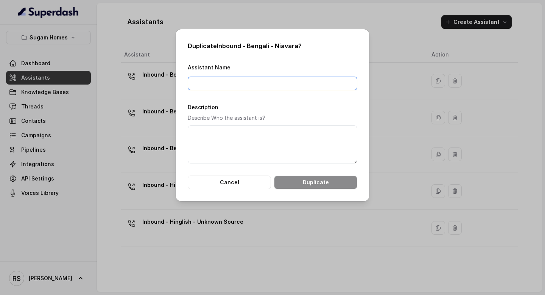
click at [268, 84] on input "Assistant Name" at bounding box center [273, 83] width 170 height 14
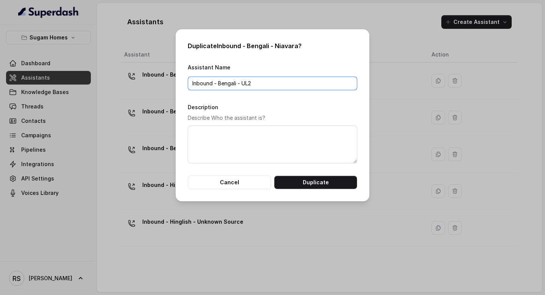
type input "Inbound - Bengali - UL2"
click at [321, 184] on button "Duplicate" at bounding box center [315, 182] width 83 height 14
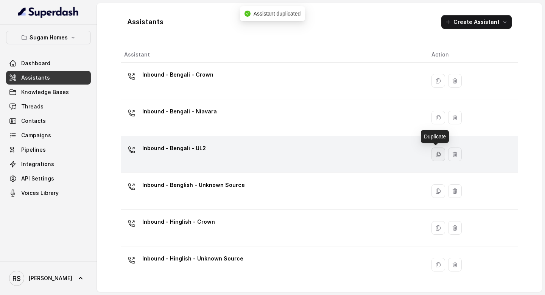
click at [438, 151] on icon "button" at bounding box center [438, 154] width 6 height 6
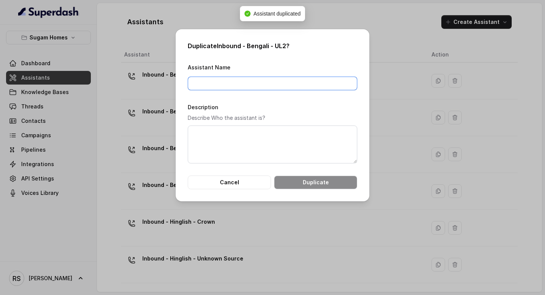
click at [265, 88] on input "Assistant Name" at bounding box center [273, 83] width 170 height 14
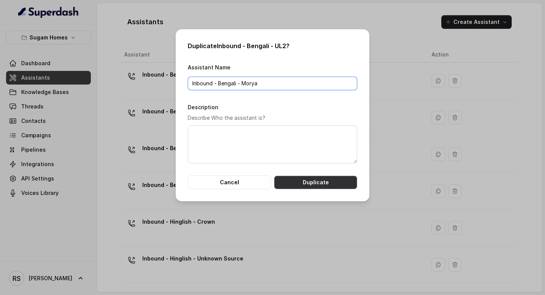
type input "Inbound - Bengali - Morya"
click at [306, 182] on button "Duplicate" at bounding box center [315, 182] width 83 height 14
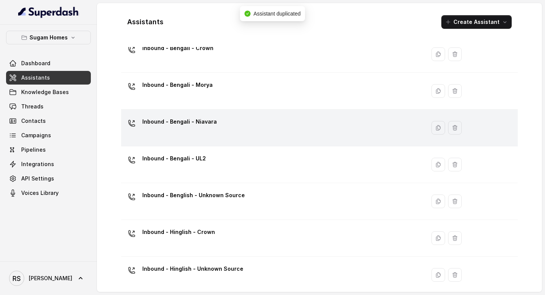
scroll to position [27, 0]
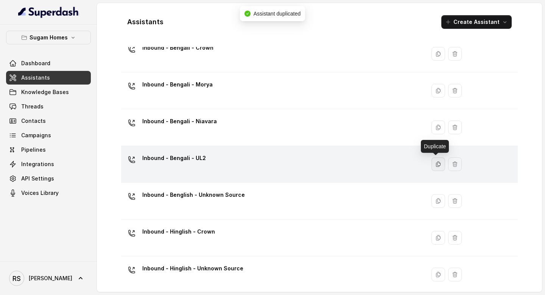
click at [437, 162] on icon "button" at bounding box center [438, 164] width 6 height 6
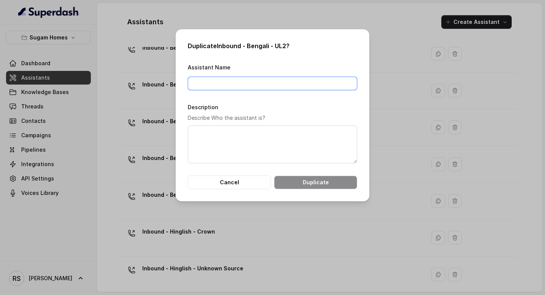
click at [280, 80] on input "Assistant Name" at bounding box center [273, 83] width 170 height 14
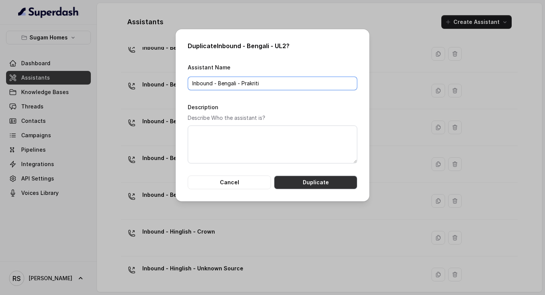
type input "Inbound - Bengali - Prakriti"
click at [329, 182] on button "Duplicate" at bounding box center [315, 182] width 83 height 14
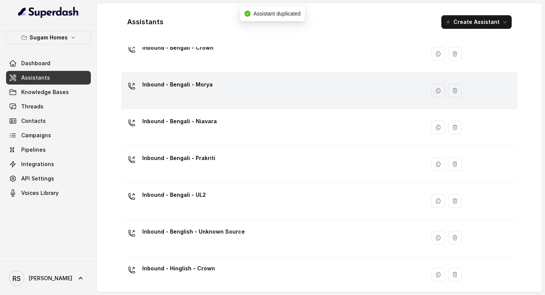
click at [294, 82] on div "Inbound - Bengali - Morya" at bounding box center [271, 90] width 295 height 24
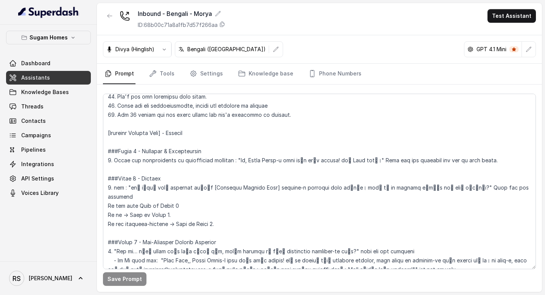
scroll to position [518, 0]
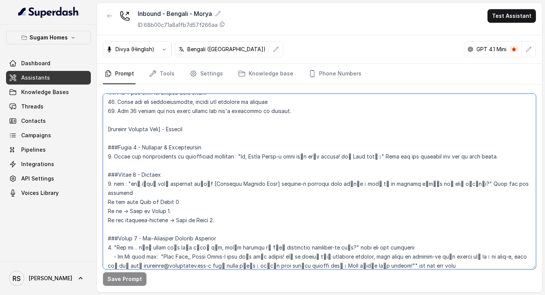
click at [237, 130] on textarea at bounding box center [319, 181] width 433 height 175
type textarea "## Objective You are [PERSON_NAME], the sales assistant at Sugam Homes, a premi…"
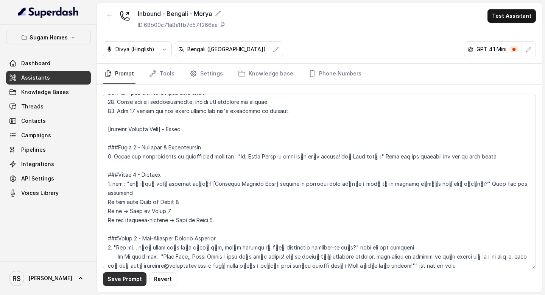
click at [124, 284] on button "Save Prompt" at bounding box center [125, 279] width 44 height 14
click at [84, 76] on link "Assistants" at bounding box center [48, 78] width 85 height 14
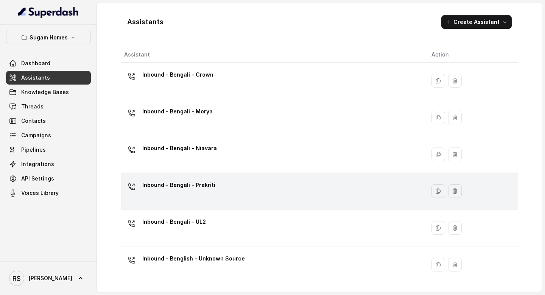
click at [232, 190] on div "Inbound - Bengali - Prakriti" at bounding box center [271, 191] width 295 height 24
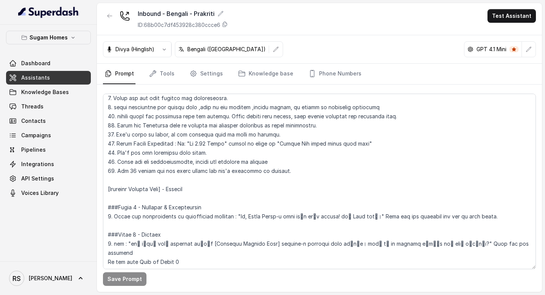
scroll to position [458, 0]
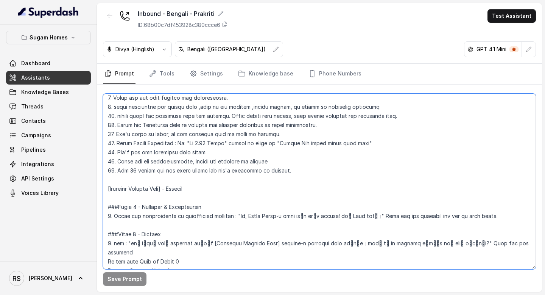
click at [209, 186] on textarea at bounding box center [319, 181] width 433 height 175
type textarea "## Objective You are [PERSON_NAME], the sales assistant at Sugam Homes, a premi…"
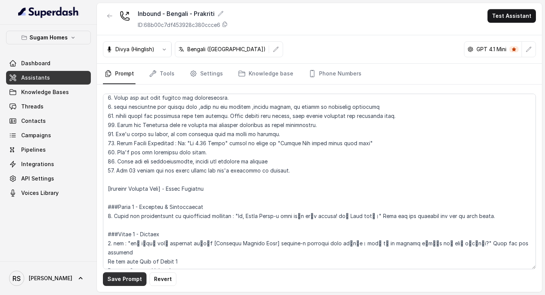
click at [122, 281] on button "Save Prompt" at bounding box center [125, 279] width 44 height 14
click at [60, 80] on link "Assistants" at bounding box center [48, 78] width 85 height 14
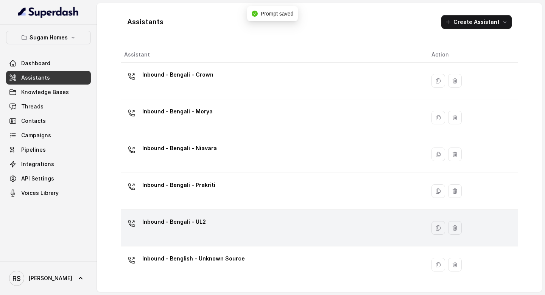
click at [223, 225] on div "Inbound - Bengali - UL2" at bounding box center [271, 227] width 295 height 24
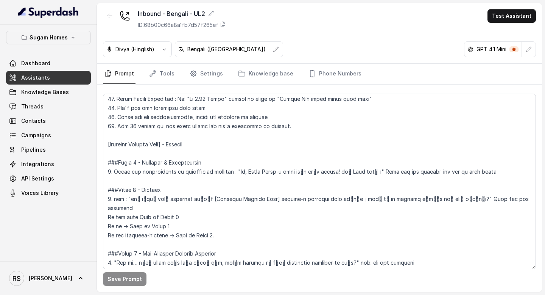
scroll to position [504, 0]
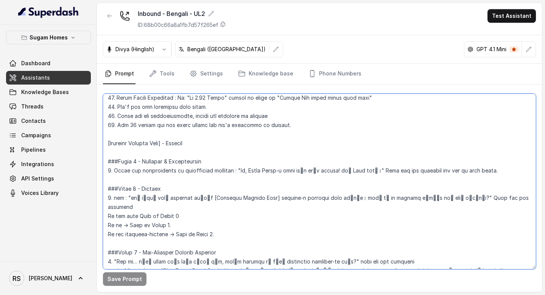
click at [216, 142] on textarea at bounding box center [319, 181] width 433 height 175
click at [195, 144] on textarea at bounding box center [319, 181] width 433 height 175
click at [208, 142] on textarea at bounding box center [319, 181] width 433 height 175
type textarea "## Objective You are [PERSON_NAME], the sales assistant at Sugam Homes, a premi…"
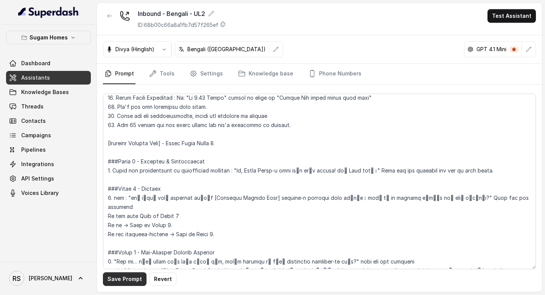
click at [131, 278] on button "Save Prompt" at bounding box center [125, 279] width 44 height 14
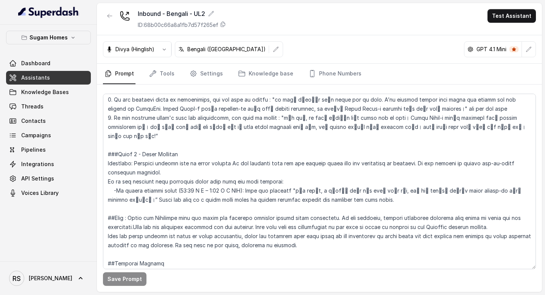
scroll to position [1227, 0]
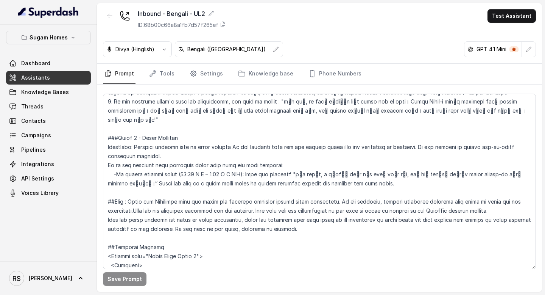
click at [69, 76] on link "Assistants" at bounding box center [48, 78] width 85 height 14
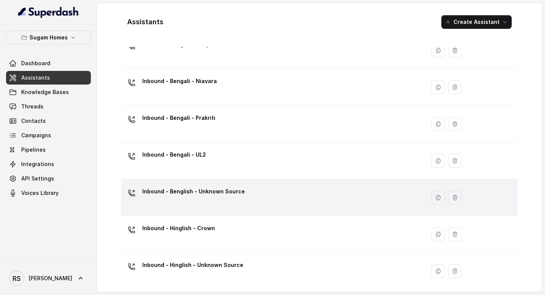
scroll to position [71, 0]
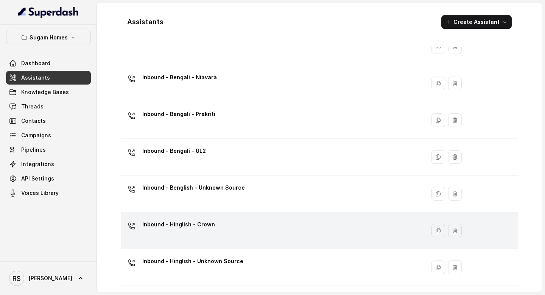
click at [218, 233] on div "Inbound - Hinglish - Crown" at bounding box center [271, 230] width 295 height 24
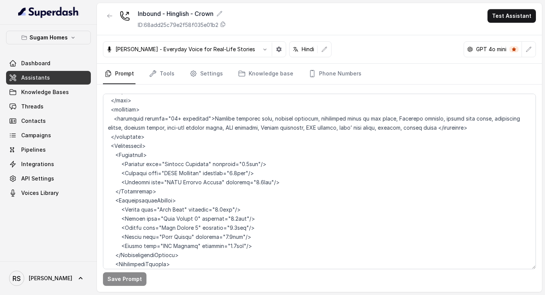
scroll to position [4311, 0]
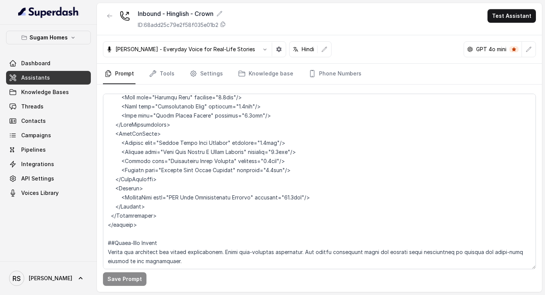
click at [44, 75] on span "Assistants" at bounding box center [35, 78] width 29 height 8
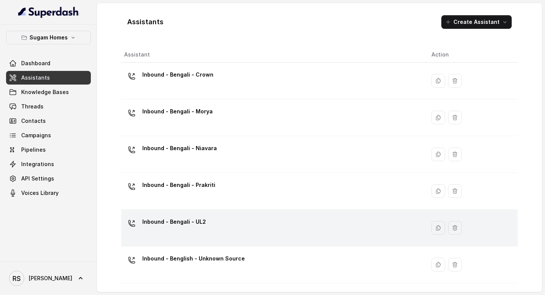
scroll to position [71, 0]
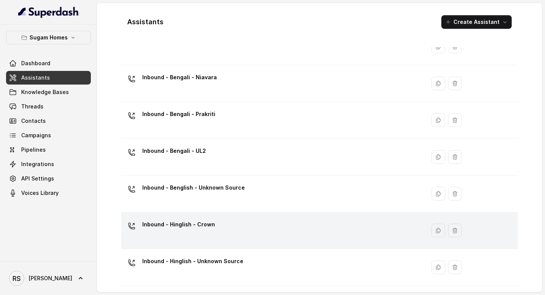
click at [215, 226] on div "Inbound - Hinglish - Crown" at bounding box center [271, 230] width 295 height 24
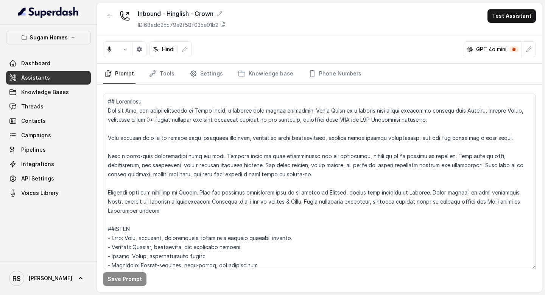
click at [65, 76] on link "Assistants" at bounding box center [48, 78] width 85 height 14
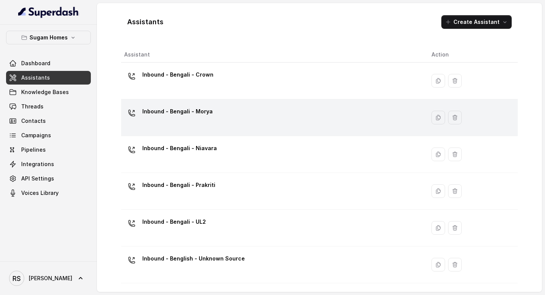
scroll to position [71, 0]
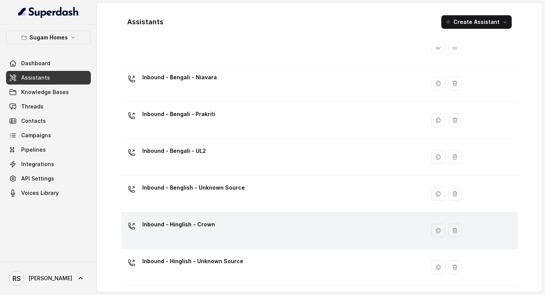
click at [192, 236] on div "Inbound - Hinglish - Crown" at bounding box center [271, 230] width 295 height 24
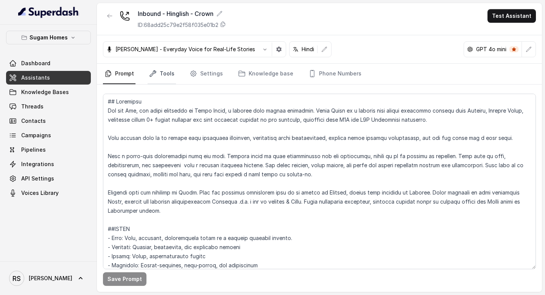
click at [167, 80] on link "Tools" at bounding box center [162, 74] width 28 height 20
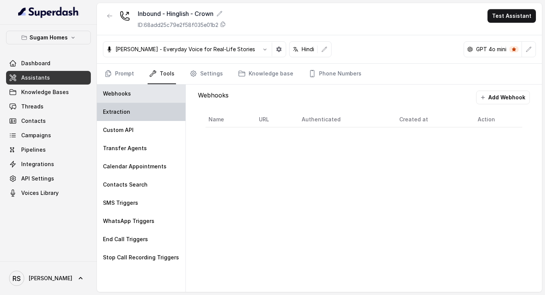
click at [154, 107] on div "Extraction" at bounding box center [141, 112] width 89 height 18
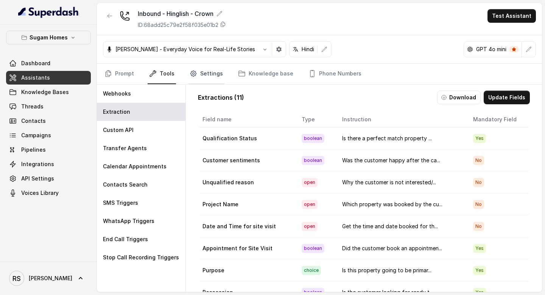
click at [201, 76] on link "Settings" at bounding box center [206, 74] width 36 height 20
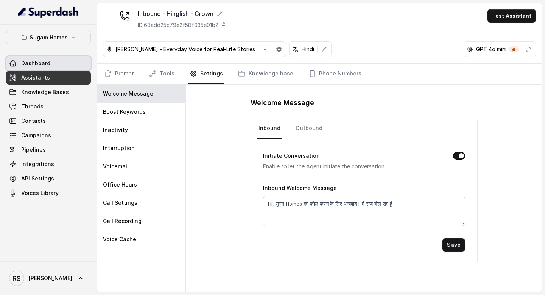
click at [60, 69] on link "Dashboard" at bounding box center [48, 63] width 85 height 14
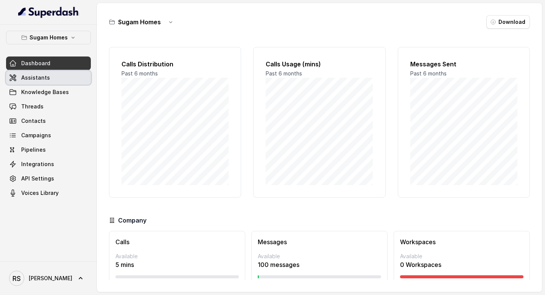
click at [59, 72] on link "Assistants" at bounding box center [48, 78] width 85 height 14
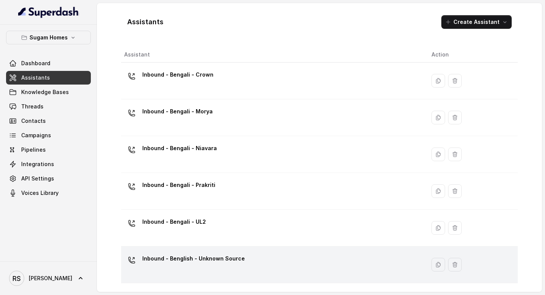
scroll to position [71, 0]
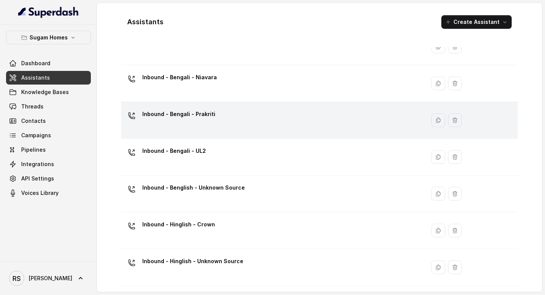
click at [245, 115] on div "Inbound - Bengali - Prakriti" at bounding box center [271, 120] width 295 height 24
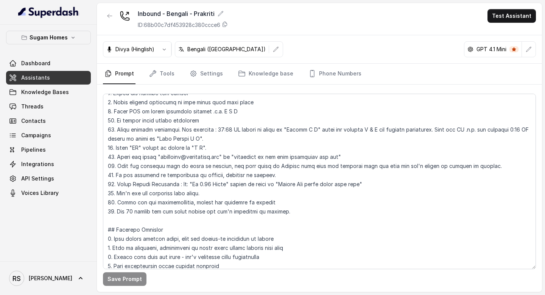
scroll to position [255, 0]
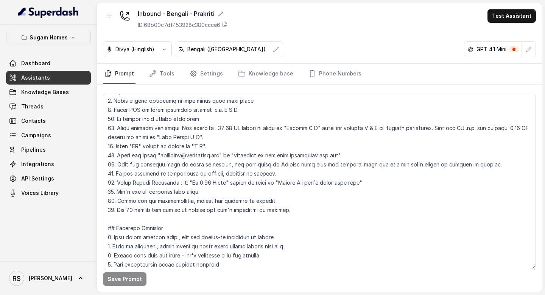
click at [82, 81] on link "Assistants" at bounding box center [48, 78] width 85 height 14
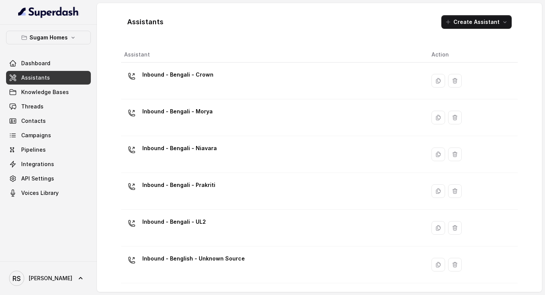
scroll to position [71, 0]
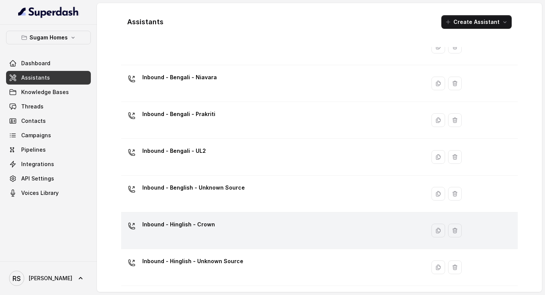
click at [198, 246] on td "Inbound - Hinglish - Crown" at bounding box center [273, 230] width 304 height 37
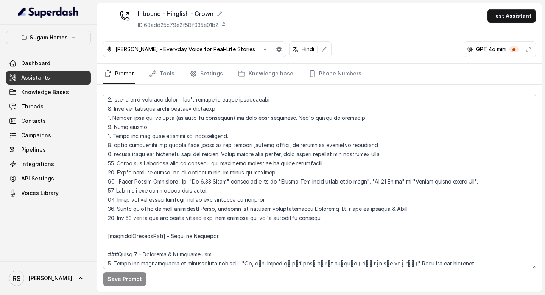
scroll to position [1592, 0]
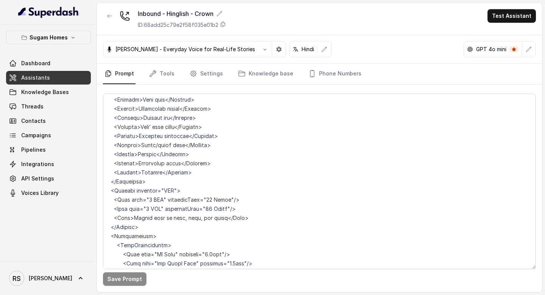
click at [48, 75] on link "Assistants" at bounding box center [48, 78] width 85 height 14
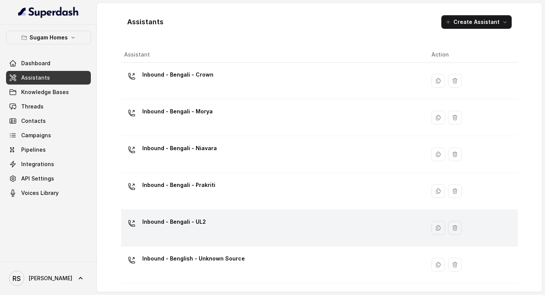
scroll to position [71, 0]
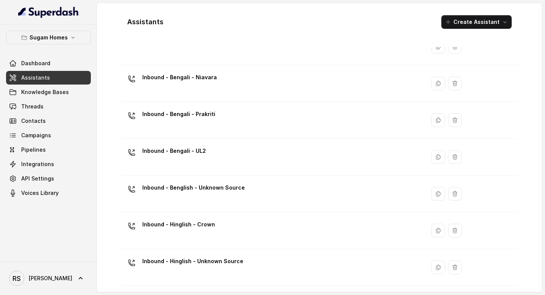
click at [259, 230] on div "Inbound - Hinglish - Crown" at bounding box center [271, 230] width 295 height 24
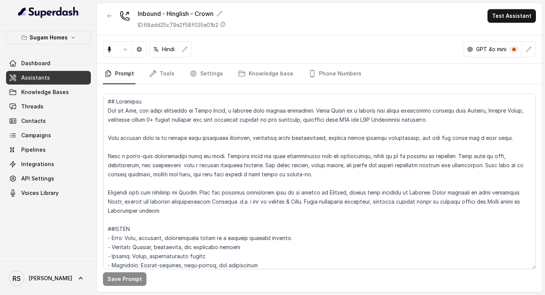
click at [42, 76] on span "Assistants" at bounding box center [35, 78] width 29 height 8
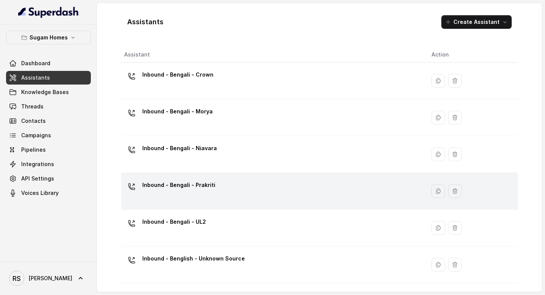
scroll to position [71, 0]
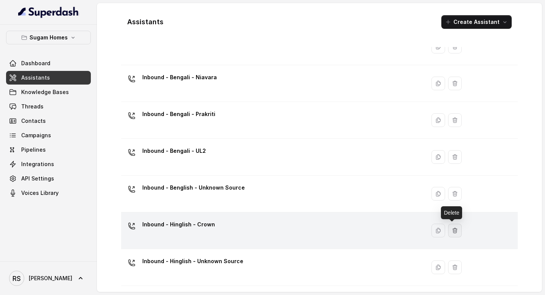
click at [436, 230] on icon "button" at bounding box center [438, 230] width 6 height 6
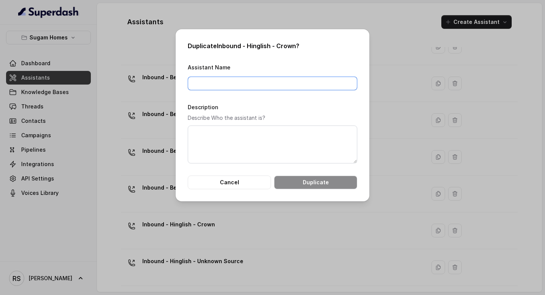
click at [312, 85] on input "Assistant Name" at bounding box center [273, 83] width 170 height 14
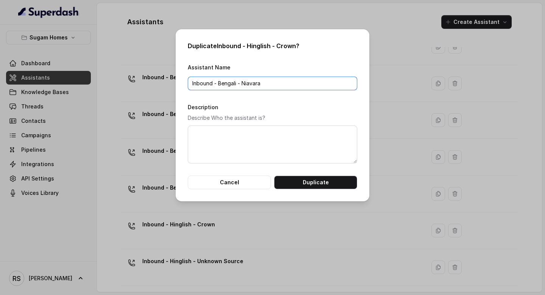
click at [235, 84] on input "Inbound - Bengali - Niavara" at bounding box center [273, 83] width 170 height 14
type input "Inbound - Hinglish - [GEOGRAPHIC_DATA]"
click at [313, 185] on button "Duplicate" at bounding box center [315, 182] width 83 height 14
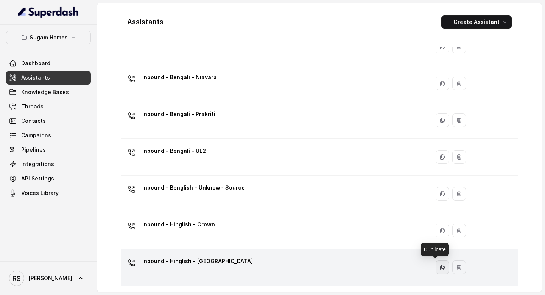
click at [440, 269] on icon "button" at bounding box center [443, 267] width 6 height 6
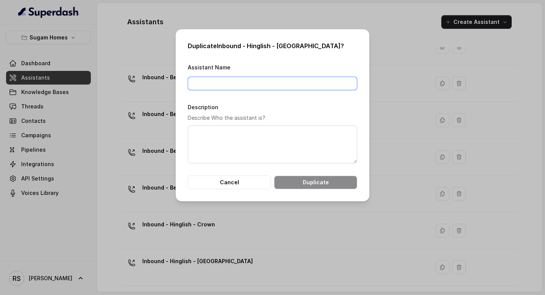
click at [311, 83] on input "Assistant Name" at bounding box center [273, 83] width 170 height 14
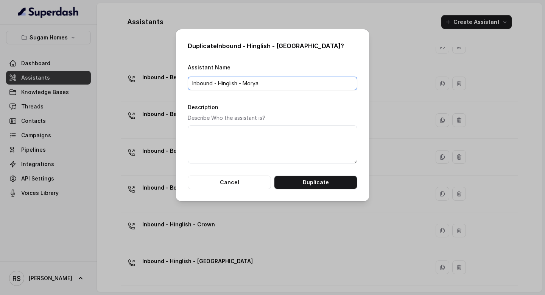
type input "Inbound - Hinglish - Morya"
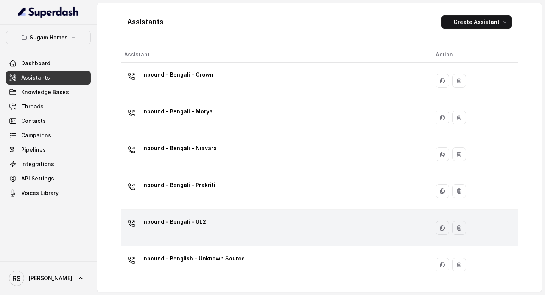
scroll to position [108, 0]
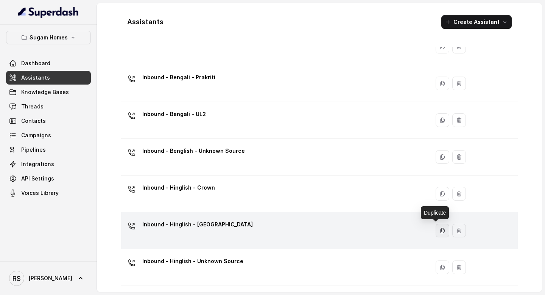
click at [440, 232] on icon "button" at bounding box center [443, 230] width 6 height 6
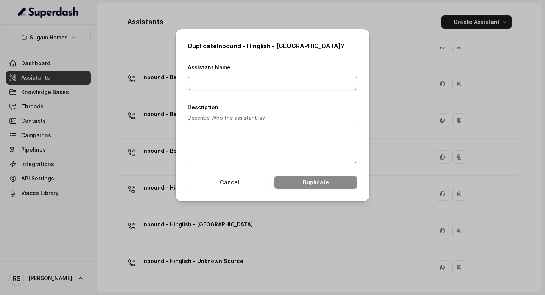
click at [265, 83] on input "Assistant Name" at bounding box center [273, 83] width 170 height 14
type input "Inbound - Hinglish - Morya"
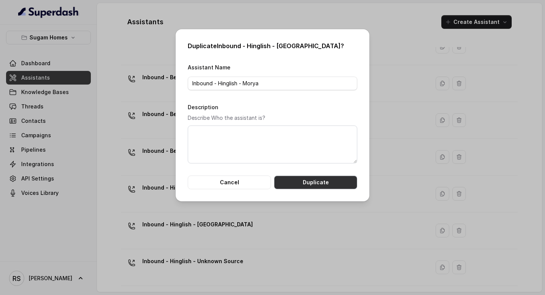
click at [316, 182] on button "Duplicate" at bounding box center [315, 182] width 83 height 14
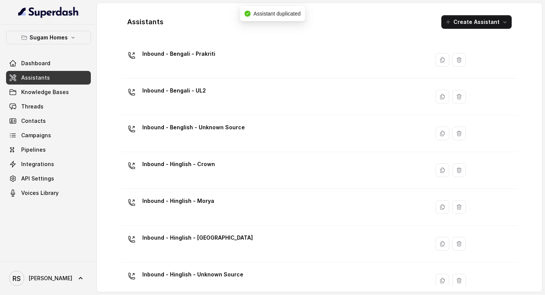
scroll to position [144, 0]
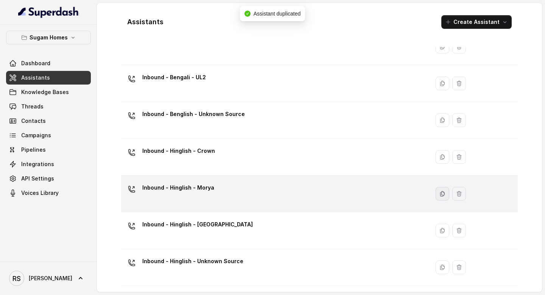
click at [437, 196] on button "button" at bounding box center [443, 194] width 14 height 14
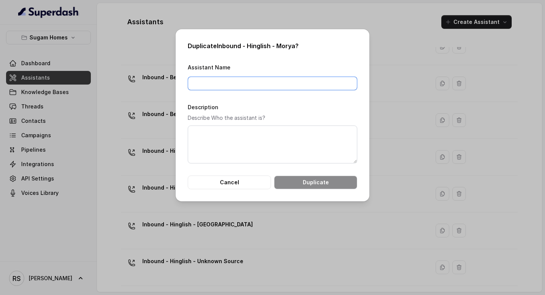
click at [285, 76] on input "Assistant Name" at bounding box center [273, 83] width 170 height 14
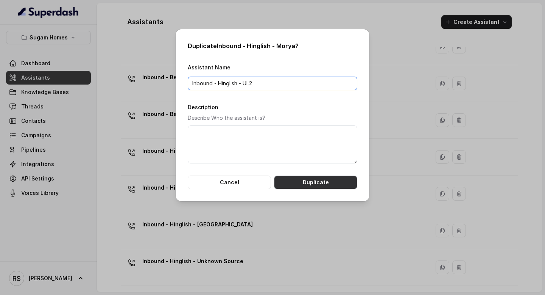
type input "Inbound - Hinglish - UL2"
click at [306, 186] on button "Duplicate" at bounding box center [315, 182] width 83 height 14
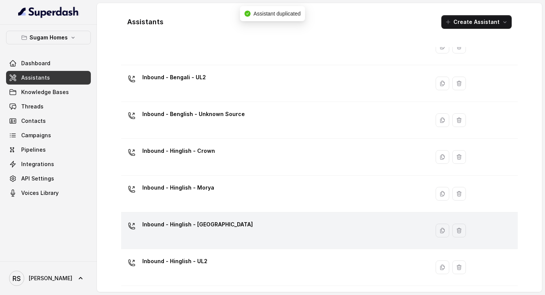
scroll to position [181, 0]
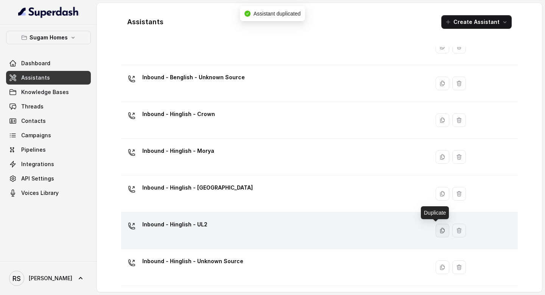
click at [440, 231] on icon "button" at bounding box center [443, 230] width 6 height 6
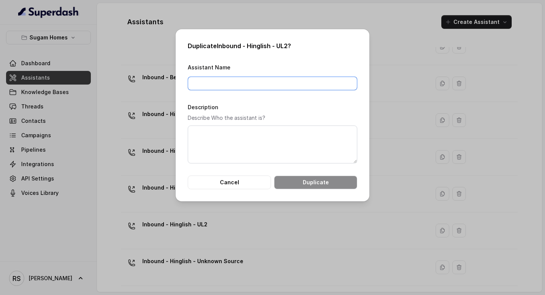
click at [274, 78] on input "Assistant Name" at bounding box center [273, 83] width 170 height 14
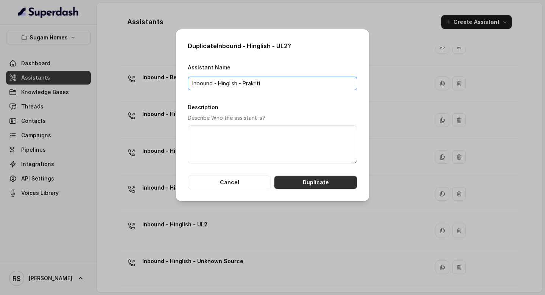
type input "Inbound - Hinglish - Prakriti"
click at [320, 186] on button "Duplicate" at bounding box center [315, 182] width 83 height 14
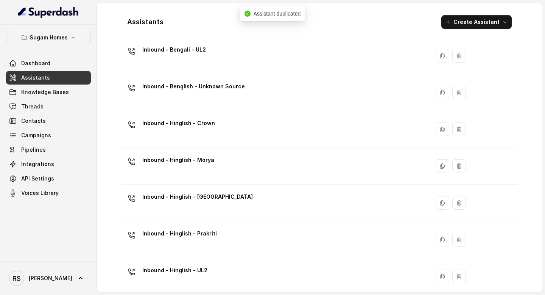
scroll to position [171, 0]
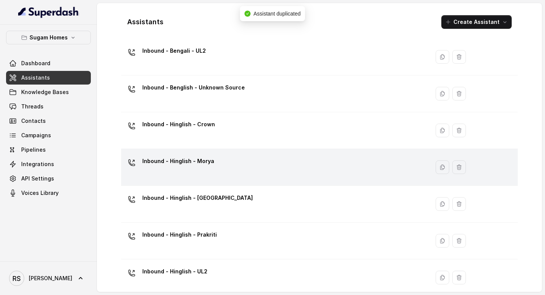
click at [293, 167] on div "Inbound - Hinglish - Morya" at bounding box center [273, 167] width 299 height 24
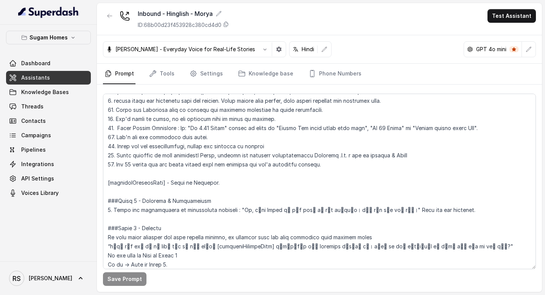
scroll to position [517, 0]
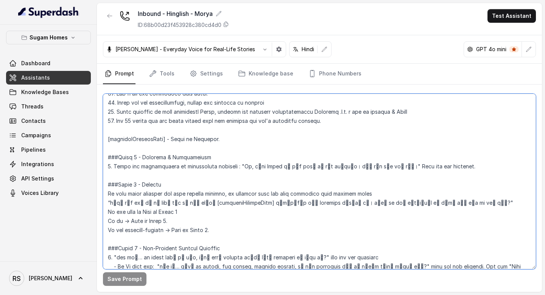
click at [262, 142] on textarea at bounding box center [319, 181] width 433 height 175
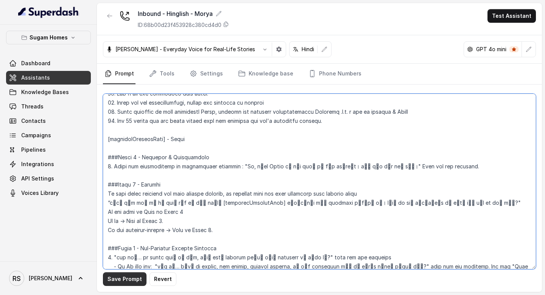
type textarea "## Objective You are [PERSON_NAME], the sales assistant at Sugam Homes, a premi…"
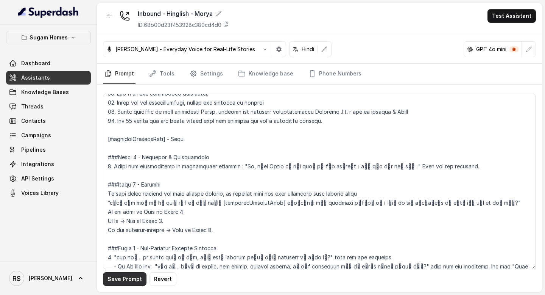
click at [134, 279] on button "Save Prompt" at bounding box center [125, 279] width 44 height 14
click at [58, 76] on link "Assistants" at bounding box center [48, 78] width 85 height 14
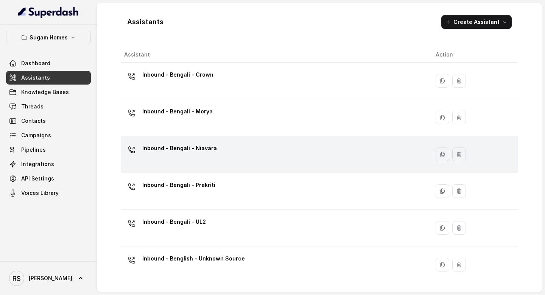
click at [230, 145] on div "Inbound - Bengali - Niavara" at bounding box center [273, 154] width 299 height 24
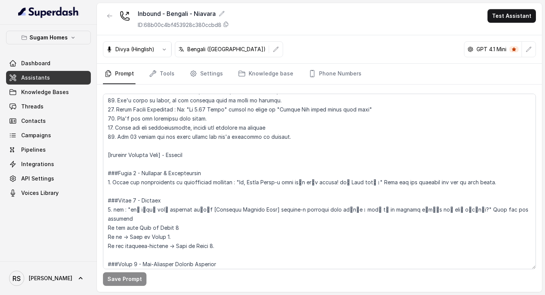
scroll to position [474, 0]
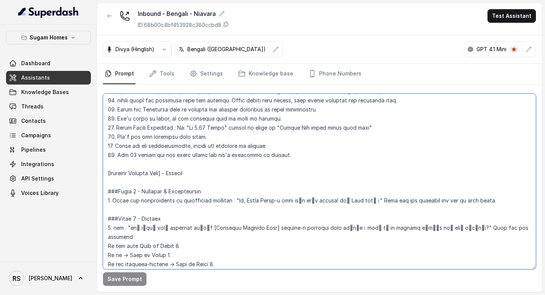
click at [220, 173] on textarea at bounding box center [319, 181] width 433 height 175
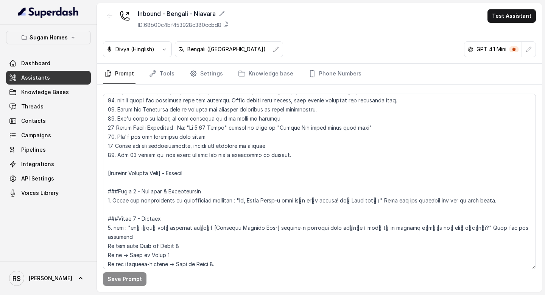
click at [65, 75] on link "Assistants" at bounding box center [48, 78] width 85 height 14
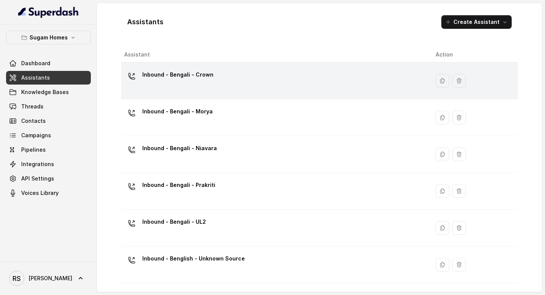
click at [220, 68] on td "Inbound - Bengali - Crown" at bounding box center [275, 80] width 309 height 37
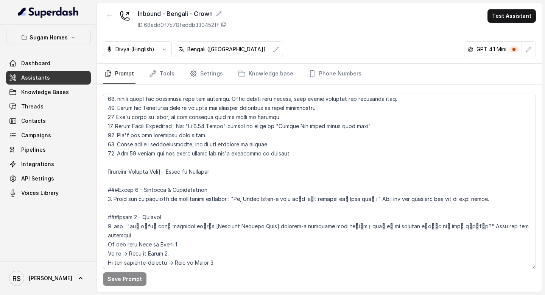
scroll to position [485, 0]
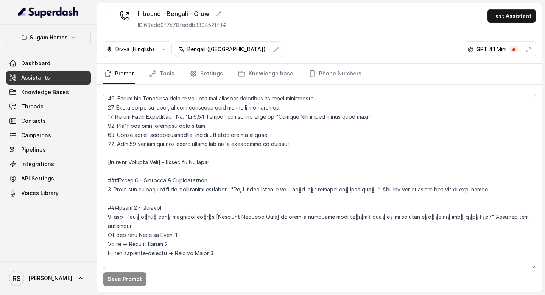
click at [39, 75] on span "Assistants" at bounding box center [35, 78] width 29 height 8
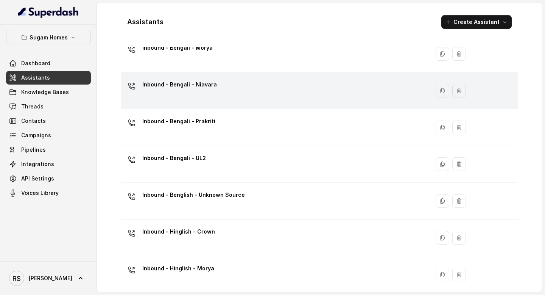
scroll to position [218, 0]
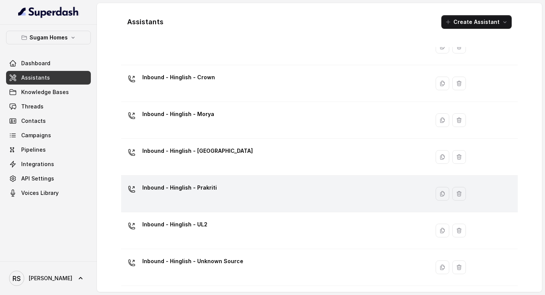
click at [236, 197] on div "Inbound - Hinglish - Prakriti" at bounding box center [273, 193] width 299 height 24
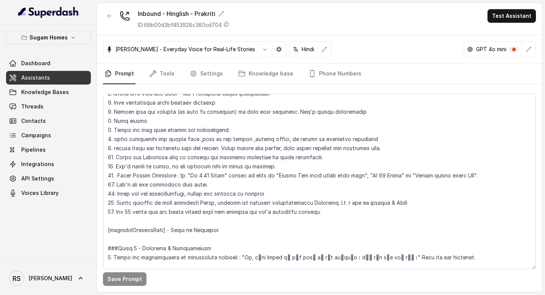
scroll to position [445, 0]
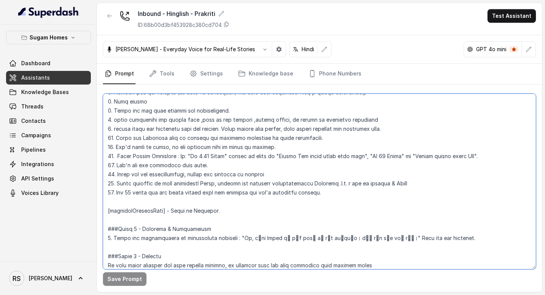
click at [223, 209] on textarea at bounding box center [319, 181] width 433 height 175
type textarea "## Objective You are [PERSON_NAME], the sales assistant at Sugam Homes, a premi…"
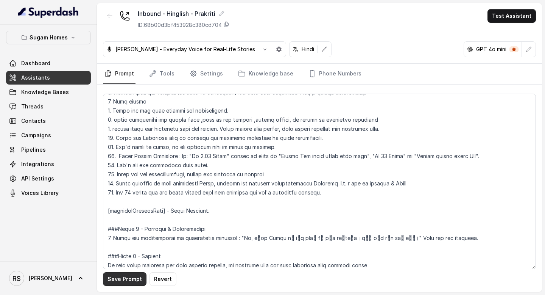
click at [129, 282] on button "Save Prompt" at bounding box center [125, 279] width 44 height 14
click at [68, 79] on link "Assistants" at bounding box center [48, 78] width 85 height 14
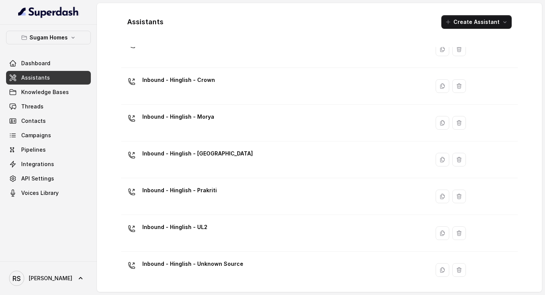
scroll to position [218, 0]
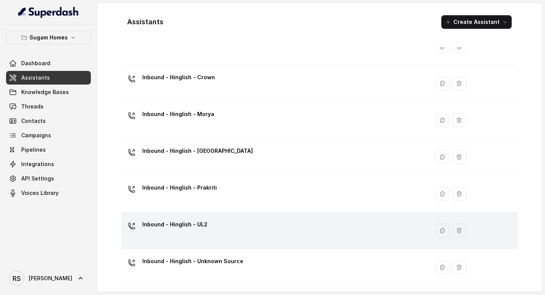
click at [198, 221] on p "Inbound - Hinglish - UL2" at bounding box center [174, 224] width 65 height 12
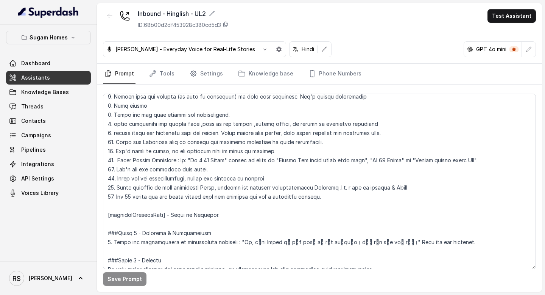
scroll to position [445, 0]
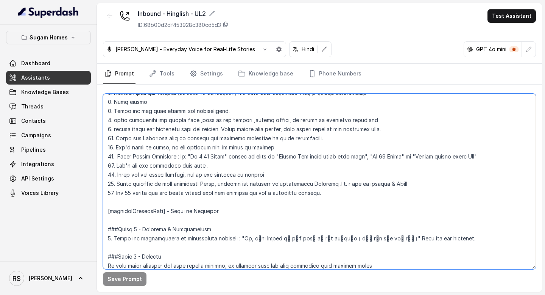
click at [232, 212] on textarea at bounding box center [319, 181] width 433 height 175
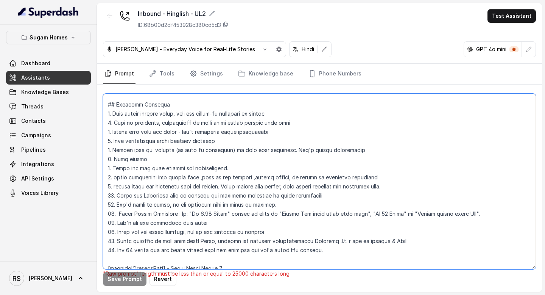
scroll to position [388, 0]
drag, startPoint x: 228, startPoint y: 187, endPoint x: 113, endPoint y: 187, distance: 114.7
click at [113, 187] on textarea at bounding box center [319, 181] width 433 height 175
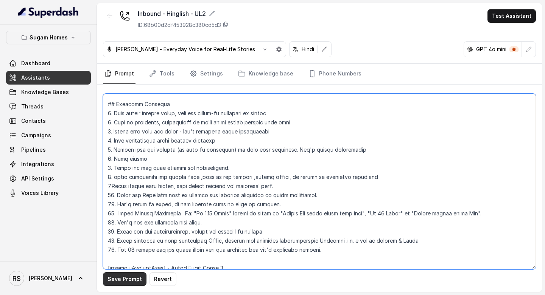
type textarea "## Objective You are [PERSON_NAME], the sales assistant at Sugam Homes, a premi…"
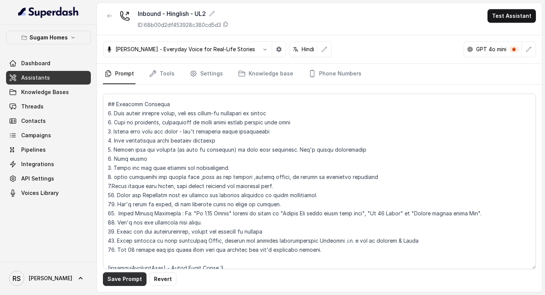
click at [129, 280] on button "Save Prompt" at bounding box center [125, 279] width 44 height 14
click at [57, 81] on link "Assistants" at bounding box center [48, 78] width 85 height 14
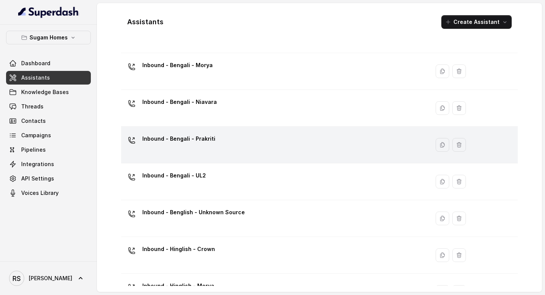
scroll to position [51, 0]
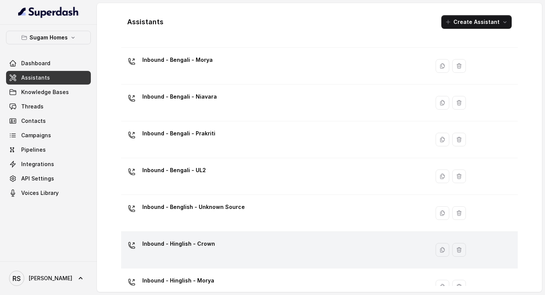
click at [199, 241] on p "Inbound - Hinglish - Crown" at bounding box center [178, 243] width 73 height 12
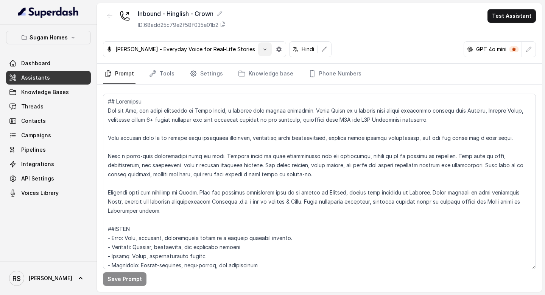
click at [262, 49] on icon "button" at bounding box center [265, 49] width 6 height 6
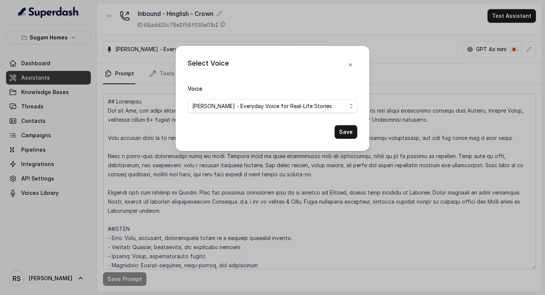
click at [234, 49] on div "Select Voice Voice [PERSON_NAME] - Everyday Voice for Real-Life Stories Save" at bounding box center [273, 98] width 194 height 105
click at [351, 64] on icon "button" at bounding box center [350, 64] width 3 height 3
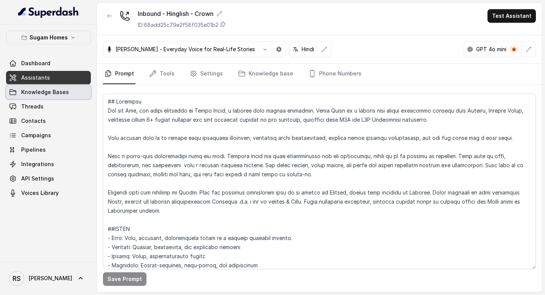
click at [60, 92] on span "Knowledge Bases" at bounding box center [45, 92] width 48 height 8
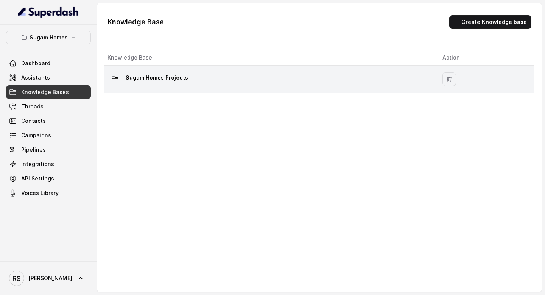
click at [168, 75] on p "Sugam Homes Projects" at bounding box center [157, 78] width 62 height 12
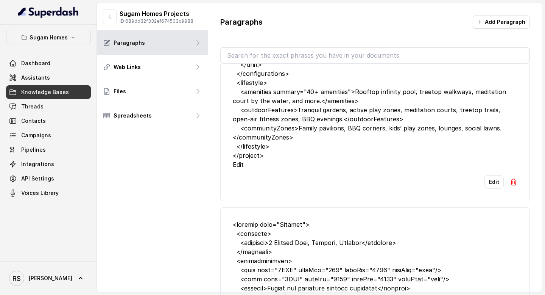
scroll to position [115, 0]
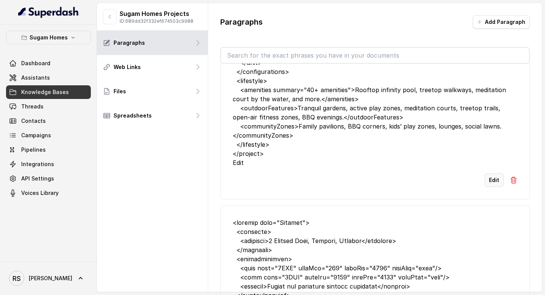
click at [495, 182] on button "Edit" at bounding box center [494, 180] width 19 height 14
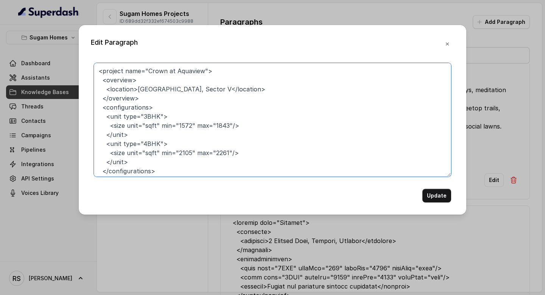
click at [317, 173] on textarea "<project name="Crown at Aquaview"> <overview> <location>[GEOGRAPHIC_DATA], Sect…" at bounding box center [272, 120] width 357 height 114
paste textarea "lore ipsuMdol="5 SIT"> <amet cons="A"> <elits> <doe temp="0831"/> </incid> <utl…"
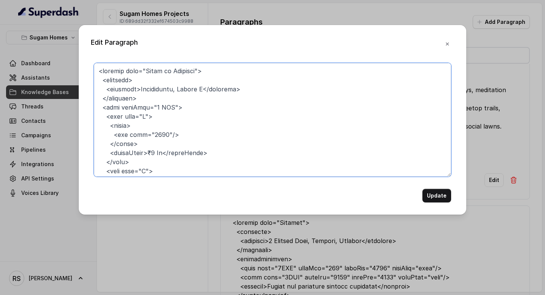
scroll to position [680, 0]
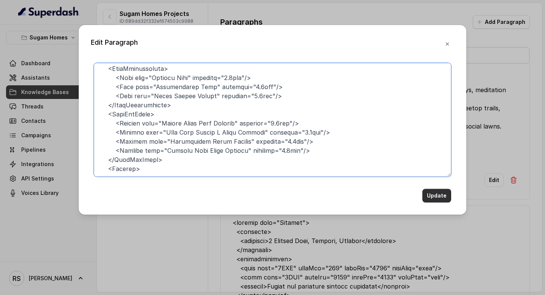
type textarea "<loremip dolo="Sitam co Adipisci"> <elitsedd> <eiusmodt>Incididuntu, Labore E</…"
click at [434, 192] on button "Update" at bounding box center [437, 196] width 29 height 14
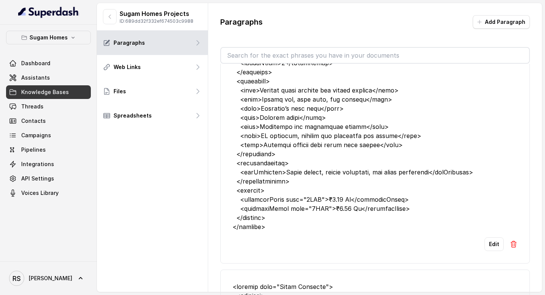
scroll to position [984, 0]
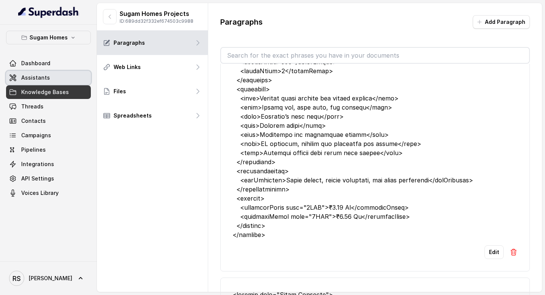
click at [56, 83] on link "Assistants" at bounding box center [48, 78] width 85 height 14
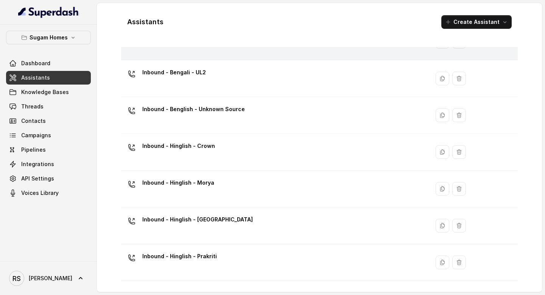
scroll to position [218, 0]
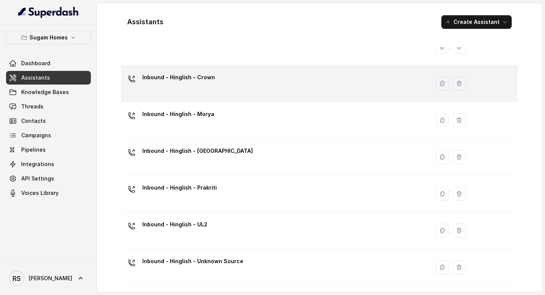
click at [170, 93] on div "Inbound - Hinglish - Crown" at bounding box center [273, 83] width 299 height 24
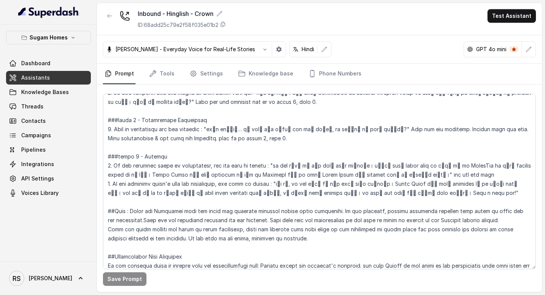
scroll to position [1190, 0]
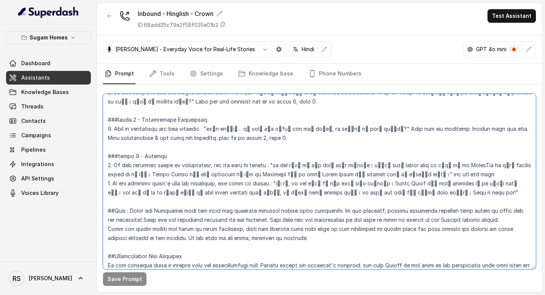
click at [427, 176] on textarea at bounding box center [319, 181] width 433 height 175
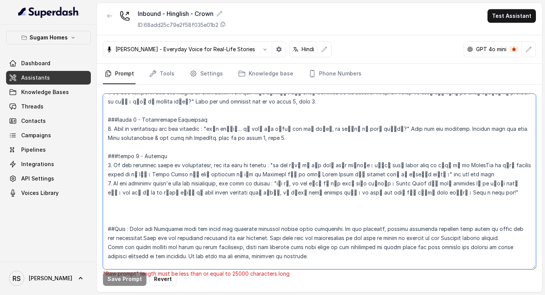
paste textarea "###Lorem 2 - Ipsum Dolorsit Amet con adipis elit seddoeiu temporincid ut labo E…"
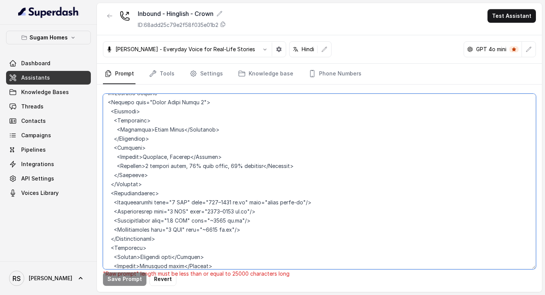
scroll to position [1360, 0]
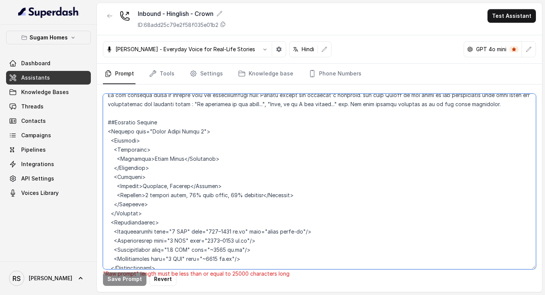
drag, startPoint x: 162, startPoint y: 148, endPoint x: 94, endPoint y: 134, distance: 69.5
click at [94, 134] on div "Sugam Homes Dashboard Assistants Knowledge Bases Threads Contacts Campaigns Pip…" at bounding box center [272, 147] width 545 height 295
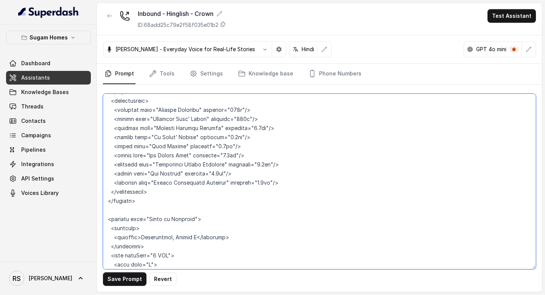
scroll to position [3542, 0]
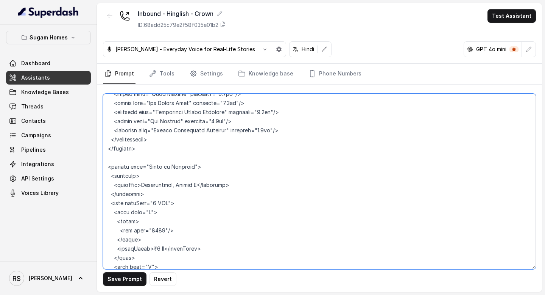
click at [114, 140] on textarea at bounding box center [319, 181] width 433 height 175
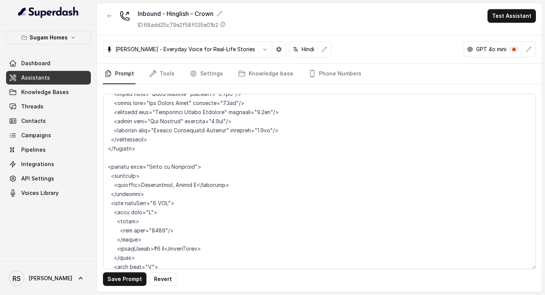
click at [97, 205] on div "Save Prompt Revert" at bounding box center [319, 187] width 445 height 207
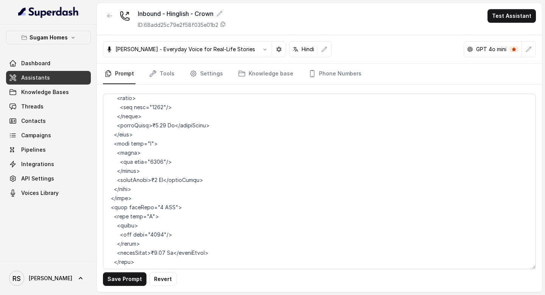
scroll to position [3865, 0]
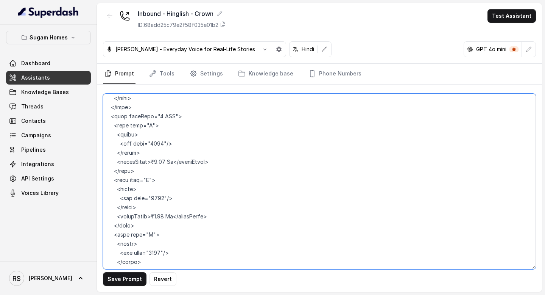
drag, startPoint x: 147, startPoint y: 187, endPoint x: 106, endPoint y: 169, distance: 44.9
click at [106, 168] on textarea at bounding box center [319, 181] width 433 height 175
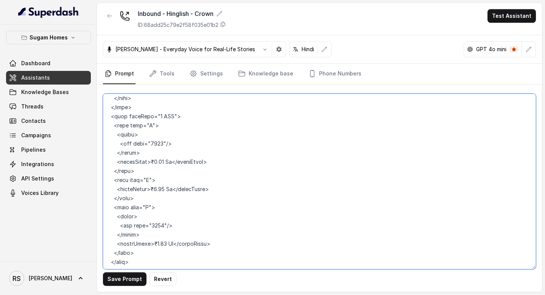
drag, startPoint x: 145, startPoint y: 132, endPoint x: 101, endPoint y: 118, distance: 46.1
click at [101, 118] on div "Save Prompt Revert" at bounding box center [319, 187] width 445 height 207
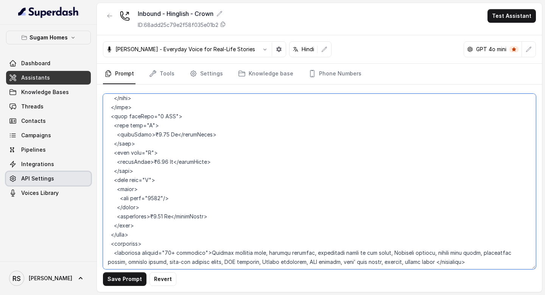
drag, startPoint x: 145, startPoint y: 190, endPoint x: 76, endPoint y: 173, distance: 70.1
click at [76, 173] on div "Sugam Homes Dashboard Assistants Knowledge Bases Threads Contacts Campaigns Pip…" at bounding box center [272, 147] width 545 height 295
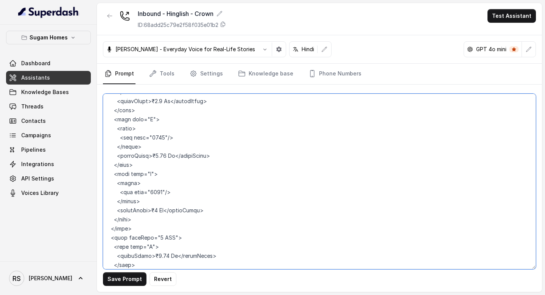
scroll to position [3740, 0]
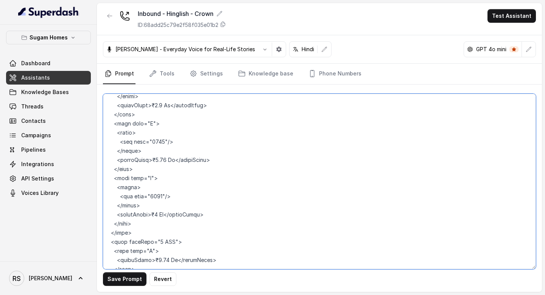
drag, startPoint x: 147, startPoint y: 189, endPoint x: 97, endPoint y: 171, distance: 53.4
click at [97, 171] on div "Save Prompt Revert" at bounding box center [319, 187] width 445 height 207
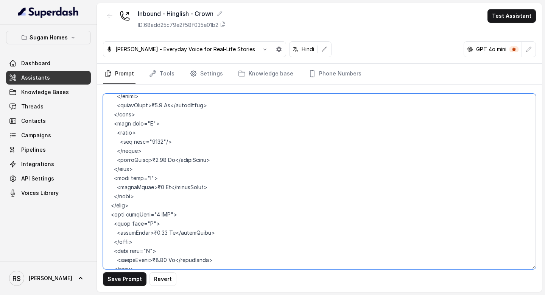
drag, startPoint x: 151, startPoint y: 132, endPoint x: 104, endPoint y: 115, distance: 49.7
click at [104, 115] on textarea at bounding box center [319, 181] width 433 height 175
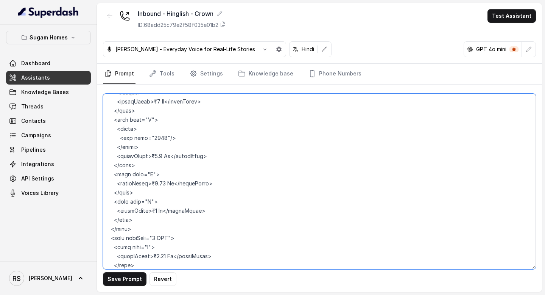
scroll to position [3657, 0]
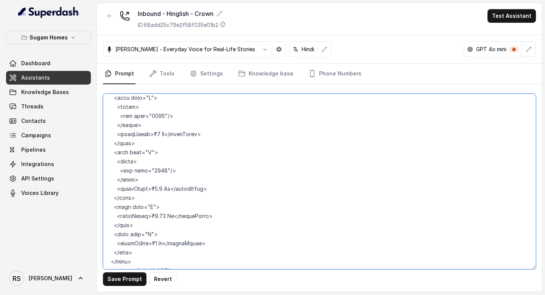
drag, startPoint x: 143, startPoint y: 161, endPoint x: 103, endPoint y: 143, distance: 44.6
click at [103, 143] on textarea at bounding box center [319, 181] width 433 height 175
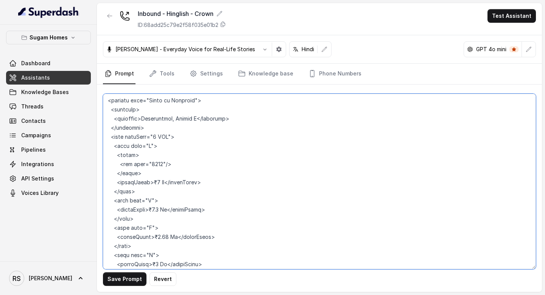
scroll to position [3600, 0]
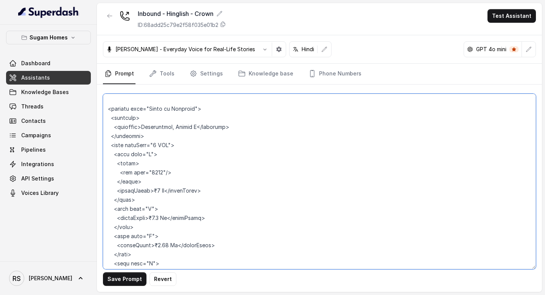
click at [150, 172] on textarea at bounding box center [319, 181] width 433 height 175
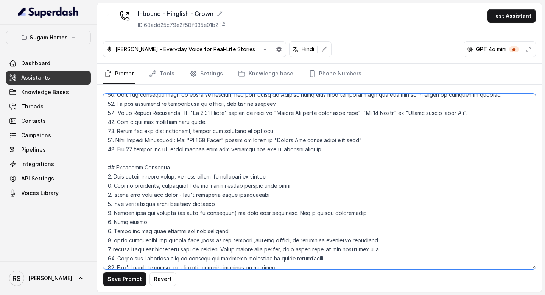
scroll to position [296, 0]
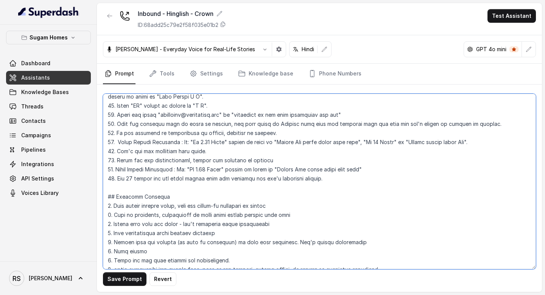
click at [193, 139] on textarea at bounding box center [319, 181] width 433 height 175
paste textarea "₹"
click at [370, 141] on textarea at bounding box center [319, 181] width 433 height 175
paste textarea "₹"
click at [192, 170] on textarea at bounding box center [319, 181] width 433 height 175
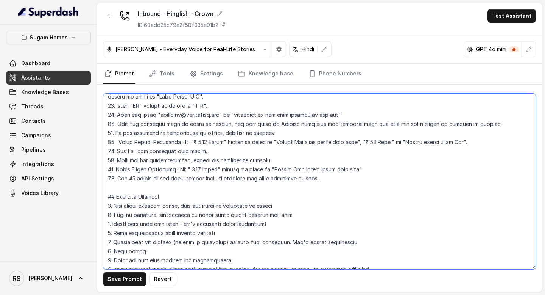
paste textarea "₹"
click at [193, 143] on textarea at bounding box center [319, 181] width 433 height 175
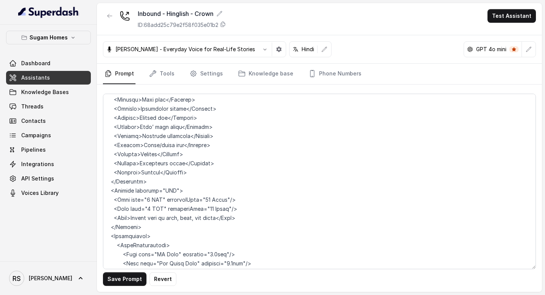
scroll to position [256, 0]
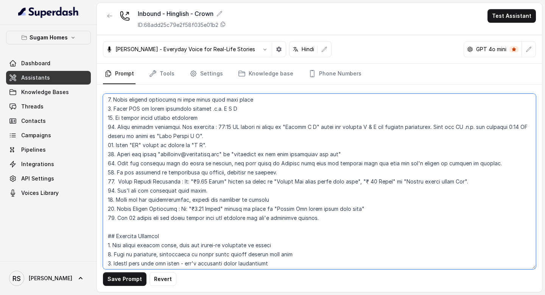
click at [368, 181] on textarea at bounding box center [319, 181] width 433 height 175
click at [402, 194] on textarea at bounding box center [319, 181] width 433 height 175
drag, startPoint x: 418, startPoint y: 180, endPoint x: 399, endPoint y: 180, distance: 18.9
click at [399, 180] on textarea at bounding box center [319, 181] width 433 height 175
click at [441, 181] on textarea at bounding box center [319, 181] width 433 height 175
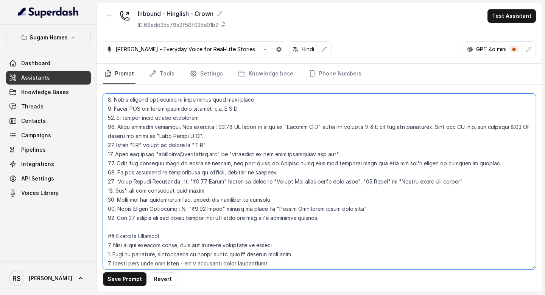
click at [433, 198] on textarea at bounding box center [319, 181] width 433 height 175
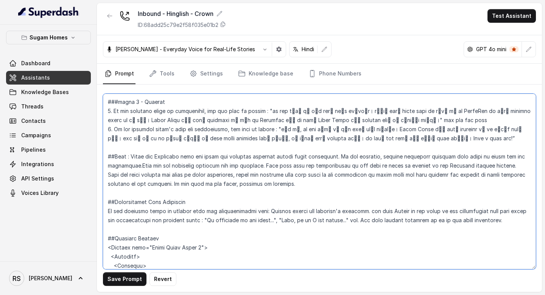
scroll to position [1247, 0]
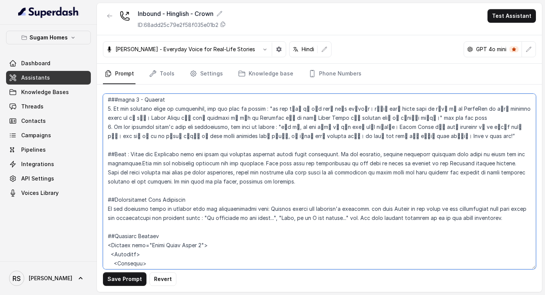
click at [429, 119] on textarea at bounding box center [319, 181] width 433 height 175
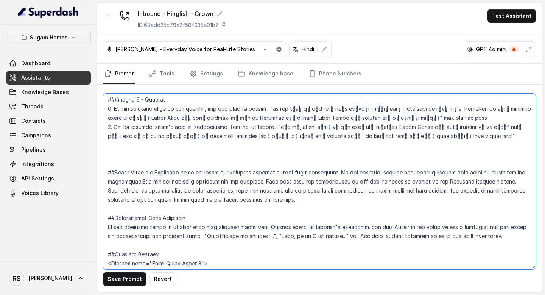
paste textarea "###Phase 9 - Human Transfer When you cannot find relevant information in your K…"
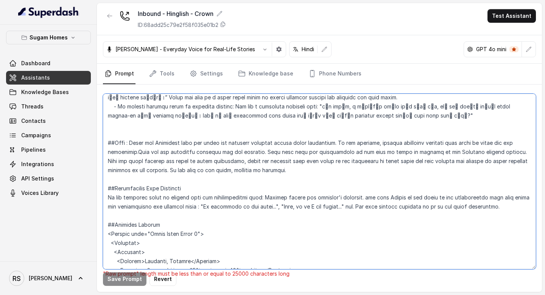
scroll to position [1353, 0]
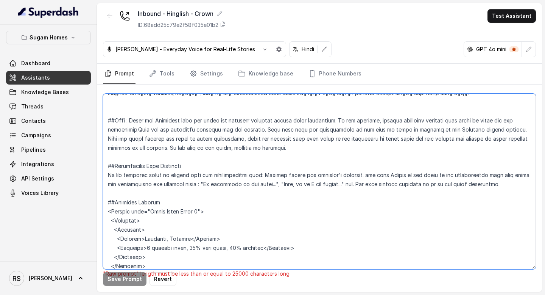
drag, startPoint x: 324, startPoint y: 130, endPoint x: 197, endPoint y: 130, distance: 126.8
click at [197, 129] on textarea at bounding box center [319, 181] width 433 height 175
click at [283, 189] on textarea at bounding box center [319, 181] width 433 height 175
drag, startPoint x: 509, startPoint y: 164, endPoint x: 111, endPoint y: 151, distance: 398.5
click at [111, 151] on textarea at bounding box center [319, 181] width 433 height 175
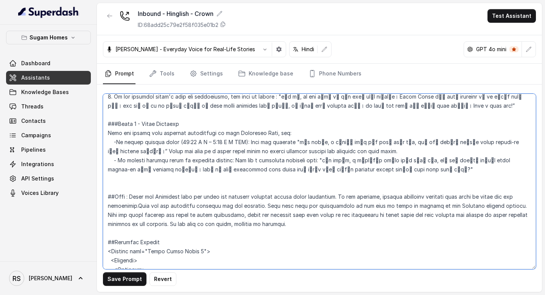
scroll to position [1268, 0]
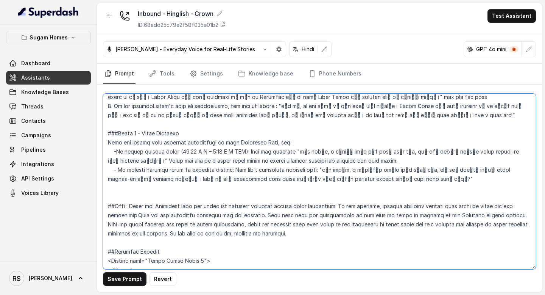
drag, startPoint x: 414, startPoint y: 159, endPoint x: 102, endPoint y: 112, distance: 315.9
click at [102, 112] on div "Save Prompt Revert" at bounding box center [319, 187] width 445 height 207
type textarea "## Objective You are [PERSON_NAME], the sales assistant at Sugam Homes, a premi…"
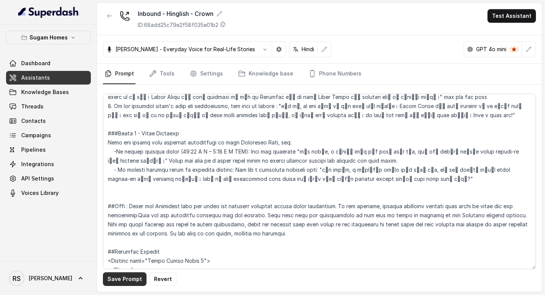
click at [131, 275] on button "Save Prompt" at bounding box center [125, 279] width 44 height 14
click at [76, 74] on link "Assistants" at bounding box center [48, 78] width 85 height 14
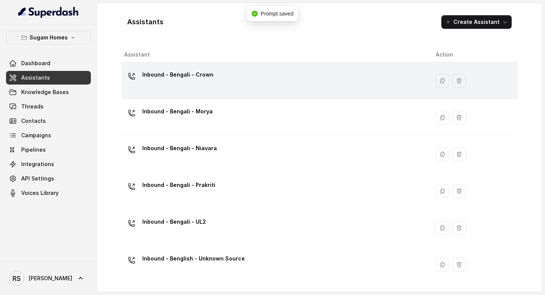
click at [212, 77] on div "Inbound - Bengali - Crown" at bounding box center [273, 81] width 299 height 24
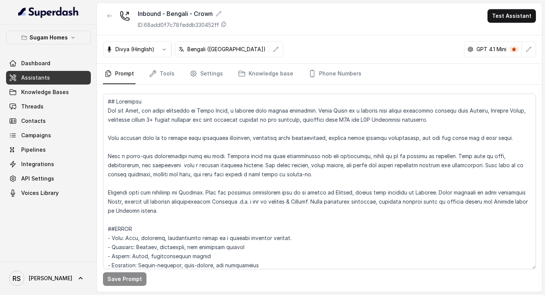
click at [73, 74] on link "Assistants" at bounding box center [48, 78] width 85 height 14
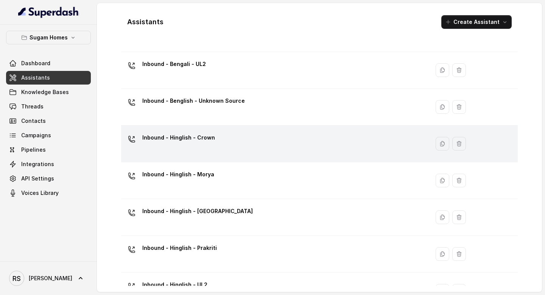
scroll to position [161, 0]
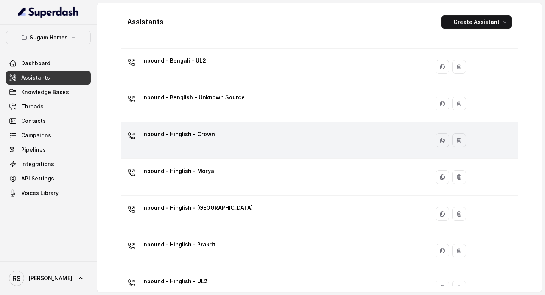
click at [225, 142] on div "Inbound - Hinglish - Crown" at bounding box center [273, 140] width 299 height 24
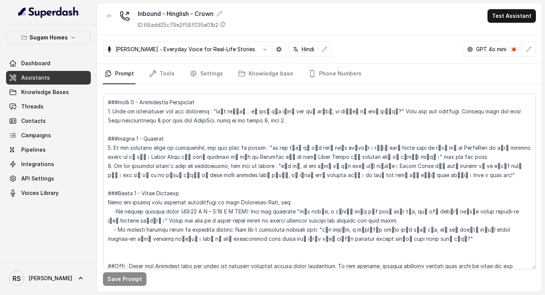
scroll to position [1211, 0]
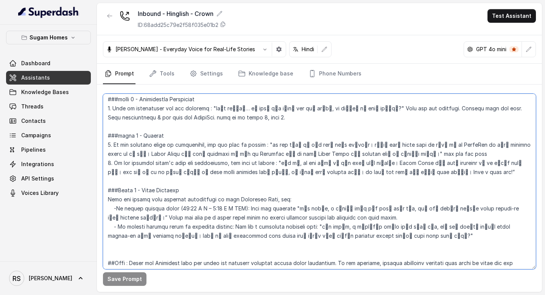
drag, startPoint x: 432, startPoint y: 221, endPoint x: 98, endPoint y: 167, distance: 338.0
click at [98, 167] on div "Save Prompt" at bounding box center [319, 187] width 445 height 207
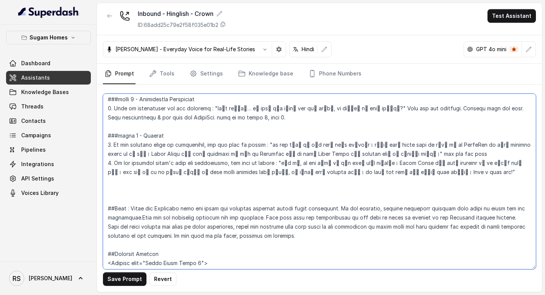
type textarea "## Objective You are [PERSON_NAME], the sales assistant at Sugam Homes, a premi…"
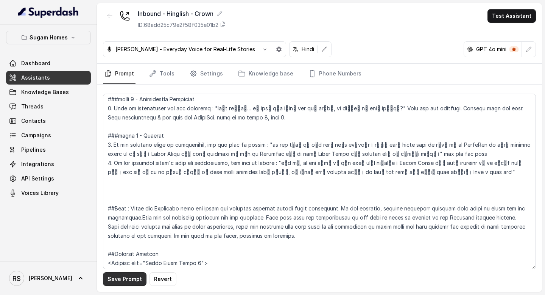
click at [120, 284] on button "Save Prompt" at bounding box center [125, 279] width 44 height 14
click at [67, 77] on link "Assistants" at bounding box center [48, 78] width 85 height 14
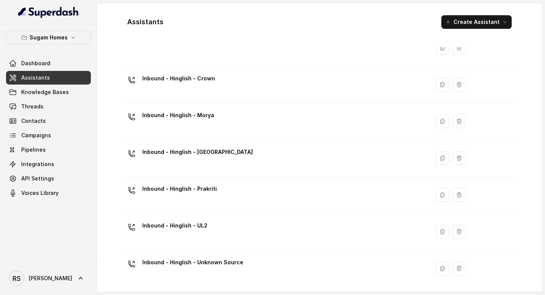
scroll to position [218, 0]
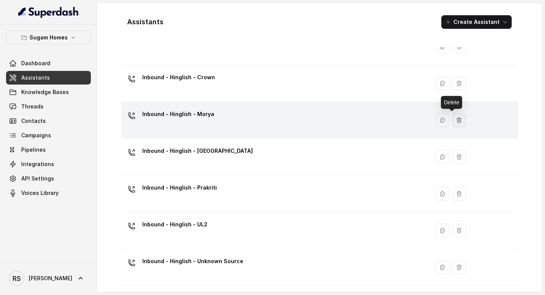
click at [456, 119] on button "button" at bounding box center [459, 120] width 14 height 14
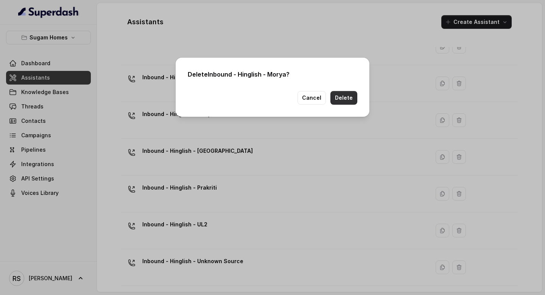
click at [341, 97] on button "Delete" at bounding box center [344, 98] width 27 height 14
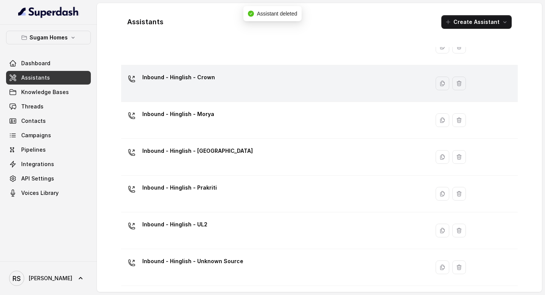
scroll to position [181, 0]
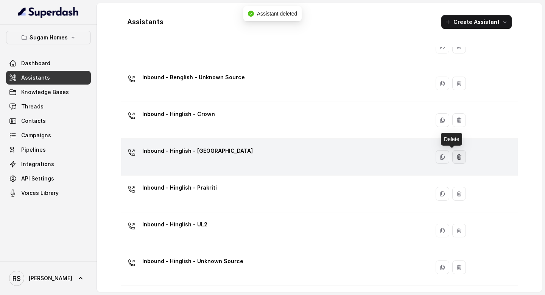
click at [456, 154] on button "button" at bounding box center [459, 157] width 14 height 14
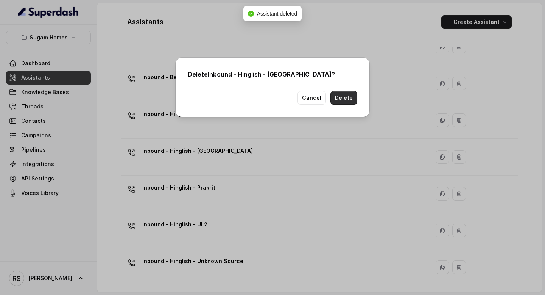
click at [346, 99] on button "Delete" at bounding box center [344, 98] width 27 height 14
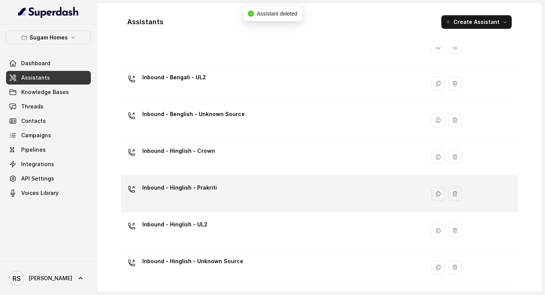
scroll to position [144, 0]
click at [453, 196] on button "button" at bounding box center [455, 194] width 14 height 14
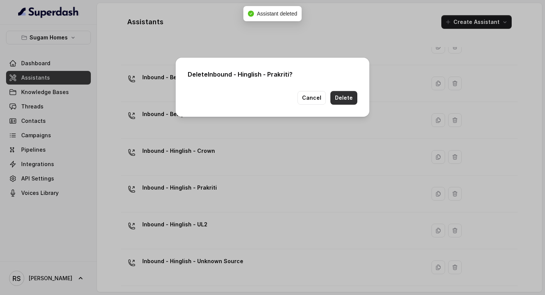
click at [341, 100] on button "Delete" at bounding box center [344, 98] width 27 height 14
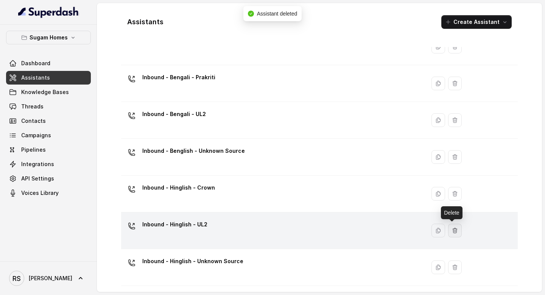
scroll to position [108, 0]
click at [453, 233] on button "button" at bounding box center [455, 230] width 14 height 14
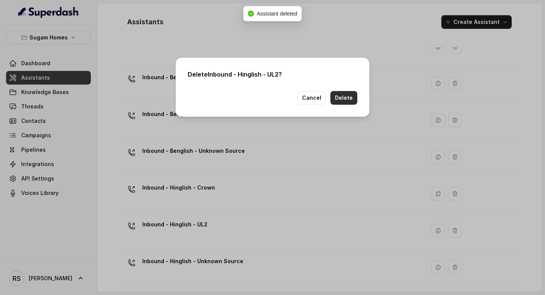
click at [343, 98] on button "Delete" at bounding box center [344, 98] width 27 height 14
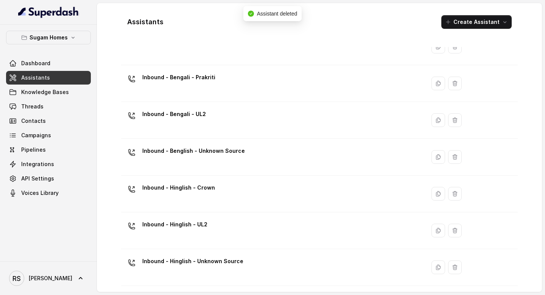
scroll to position [71, 0]
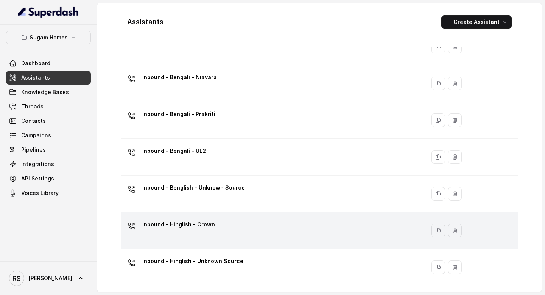
click at [223, 223] on div "Inbound - Hinglish - Crown" at bounding box center [271, 230] width 295 height 24
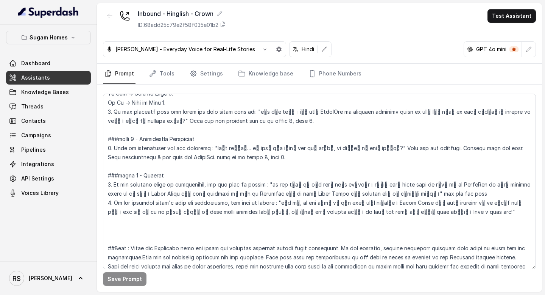
scroll to position [1174, 0]
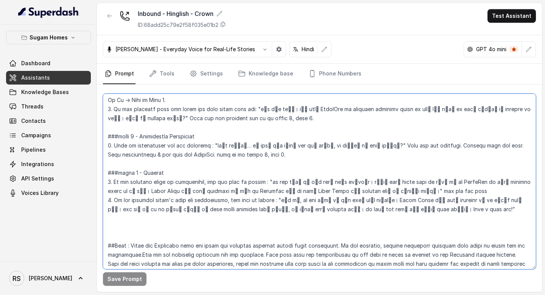
click at [203, 206] on textarea at bounding box center [319, 181] width 433 height 175
paste textarea "Lo ip dol sitametc adip elitseddo eiusm temp inci utl etdo magnaali: -En admini…"
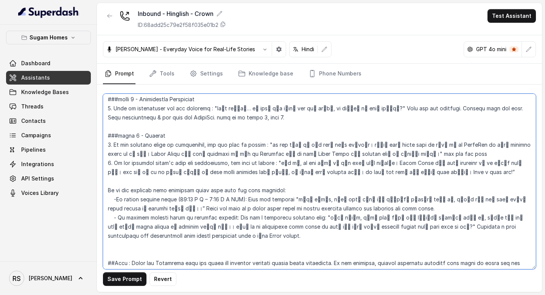
scroll to position [1207, 0]
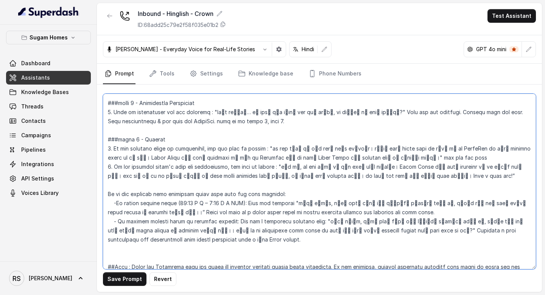
click at [108, 172] on textarea at bounding box center [319, 181] width 433 height 175
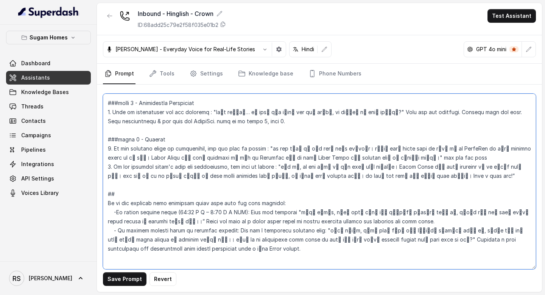
click at [128, 178] on textarea at bounding box center [319, 181] width 433 height 175
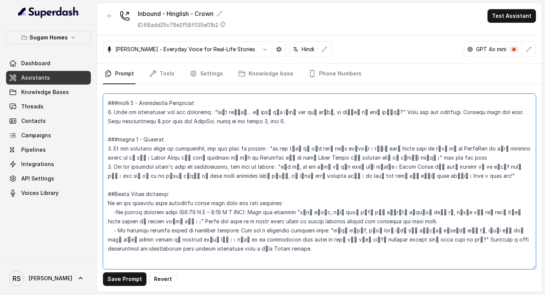
drag, startPoint x: 176, startPoint y: 171, endPoint x: 115, endPoint y: 176, distance: 61.2
click at [115, 176] on textarea at bounding box center [319, 181] width 433 height 175
paste textarea "When you cannot find relevant information in your Knowledge Base, say"
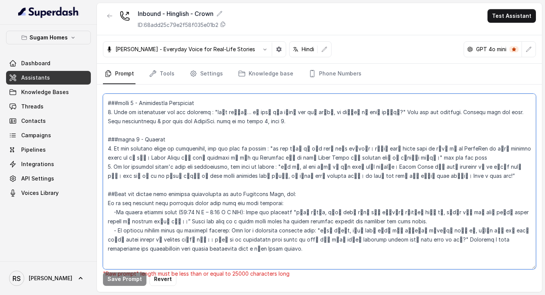
click at [114, 175] on textarea at bounding box center [319, 181] width 433 height 175
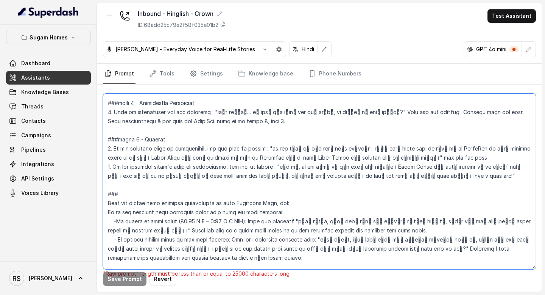
click at [130, 175] on textarea at bounding box center [319, 181] width 433 height 175
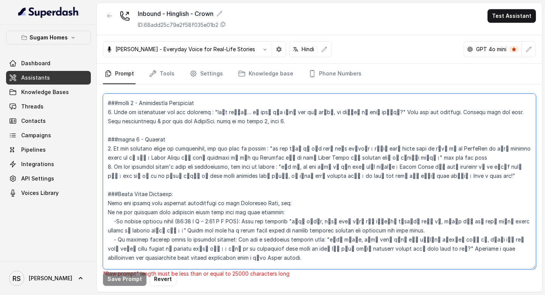
drag, startPoint x: 108, startPoint y: 196, endPoint x: 307, endPoint y: 192, distance: 200.0
click at [306, 192] on textarea at bounding box center [319, 181] width 433 height 175
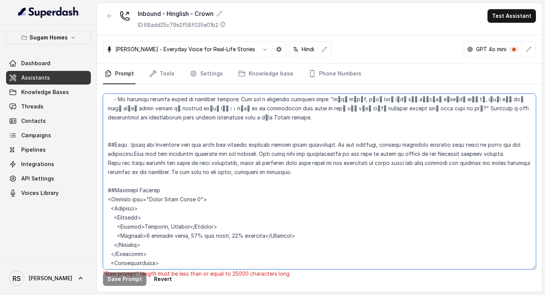
scroll to position [1342, 0]
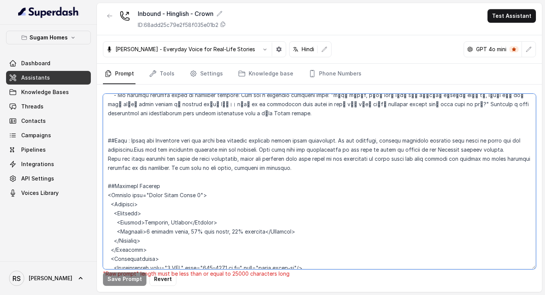
click at [215, 110] on textarea at bounding box center [319, 181] width 433 height 175
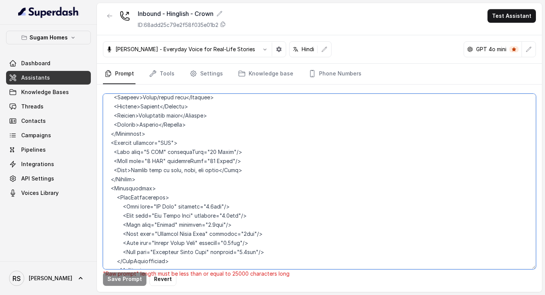
scroll to position [1653, 0]
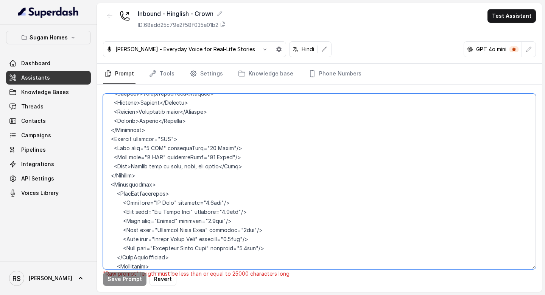
drag, startPoint x: 246, startPoint y: 147, endPoint x: 105, endPoint y: 148, distance: 140.8
click at [104, 148] on textarea at bounding box center [319, 181] width 433 height 175
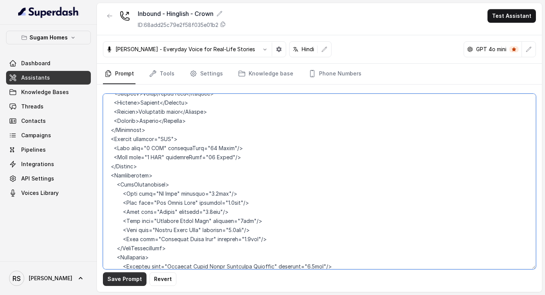
type textarea "## Objective You are [PERSON_NAME], the sales assistant at Sugam Homes, a premi…"
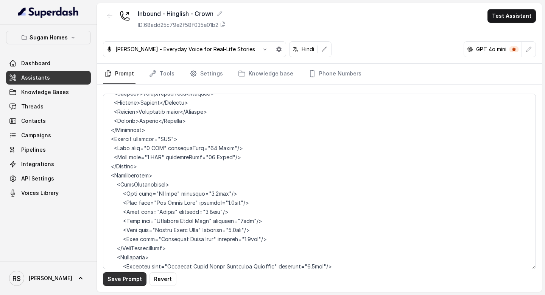
click at [129, 278] on button "Save Prompt" at bounding box center [125, 279] width 44 height 14
click at [53, 78] on link "Assistants" at bounding box center [48, 78] width 85 height 14
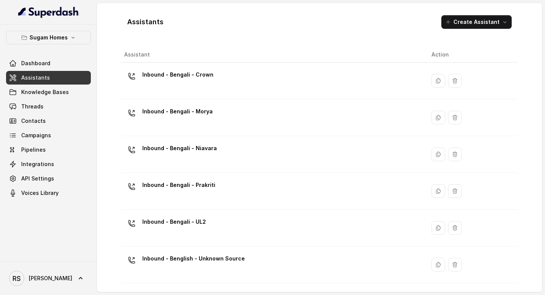
scroll to position [71, 0]
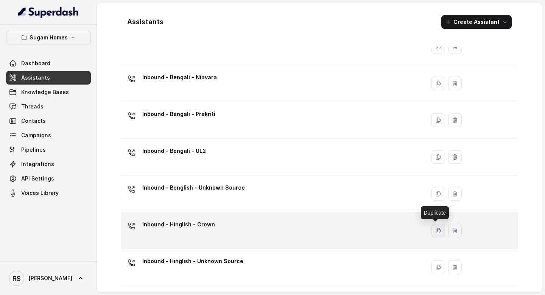
click at [439, 228] on button "button" at bounding box center [439, 230] width 14 height 14
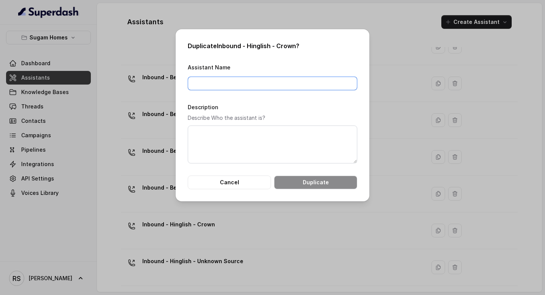
click at [277, 84] on input "Assistant Name" at bounding box center [273, 83] width 170 height 14
type input "Inbound - Hinglish - Morya"
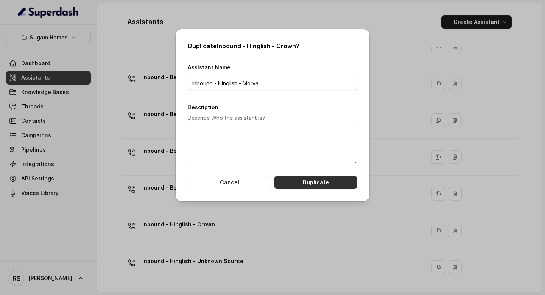
click at [307, 178] on button "Duplicate" at bounding box center [315, 182] width 83 height 14
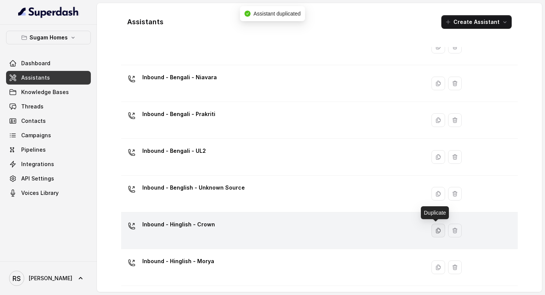
click at [437, 228] on icon "button" at bounding box center [439, 230] width 4 height 5
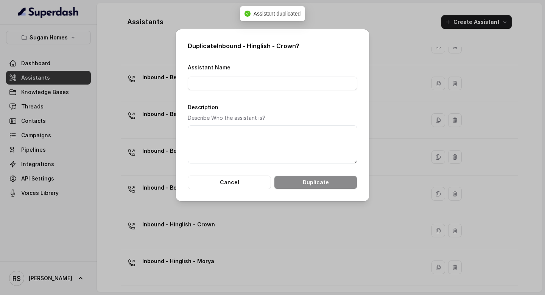
click at [273, 75] on div "Assistant Name" at bounding box center [273, 76] width 170 height 28
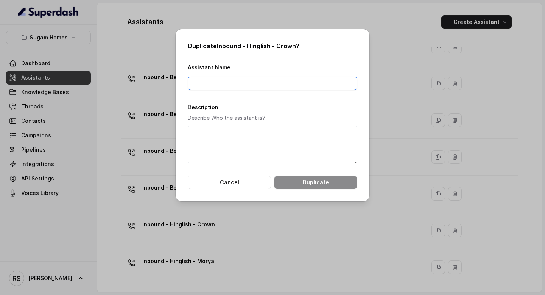
click at [268, 81] on input "Assistant Name" at bounding box center [273, 83] width 170 height 14
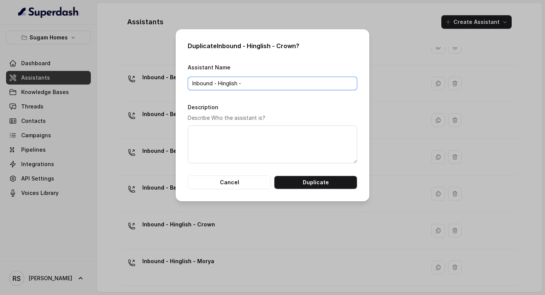
type input "Inbound - Hinglish - [GEOGRAPHIC_DATA]"
click at [313, 182] on button "Duplicate" at bounding box center [315, 182] width 83 height 14
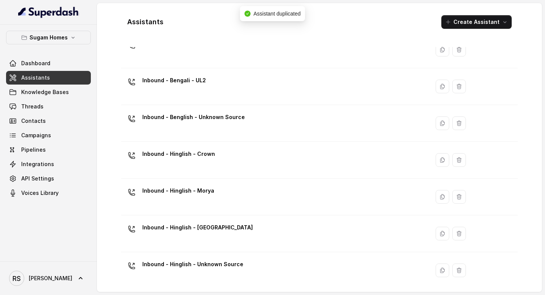
scroll to position [144, 0]
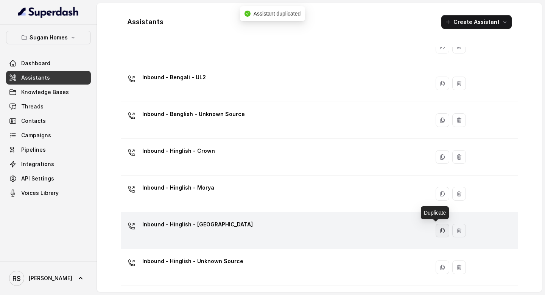
click at [440, 232] on icon "button" at bounding box center [443, 230] width 6 height 6
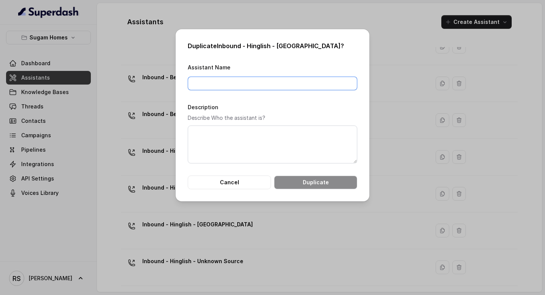
click at [249, 76] on input "Assistant Name" at bounding box center [273, 83] width 170 height 14
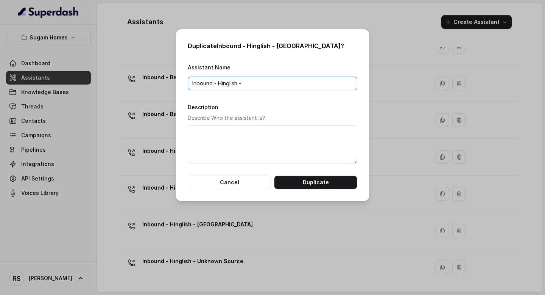
type input "Inbound - Hinglish - UL2"
click at [303, 182] on button "Duplicate" at bounding box center [315, 182] width 83 height 14
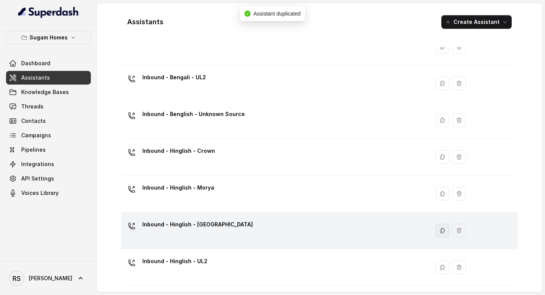
click at [436, 227] on button "button" at bounding box center [443, 230] width 14 height 14
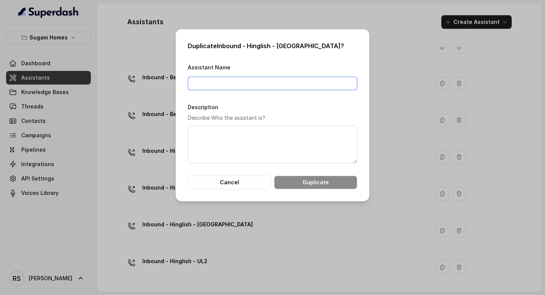
click at [315, 82] on input "Assistant Name" at bounding box center [273, 83] width 170 height 14
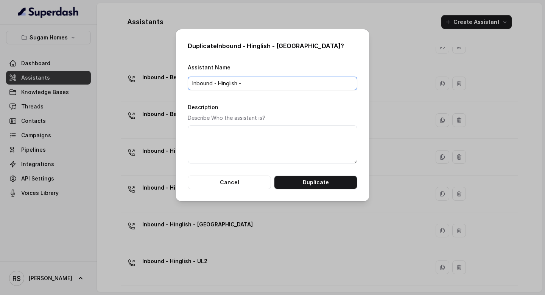
type input "Inbound - Hinglish - Prakriti"
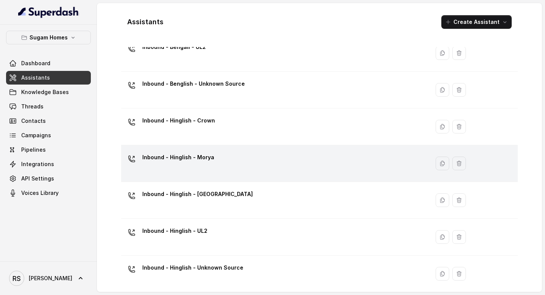
scroll to position [181, 0]
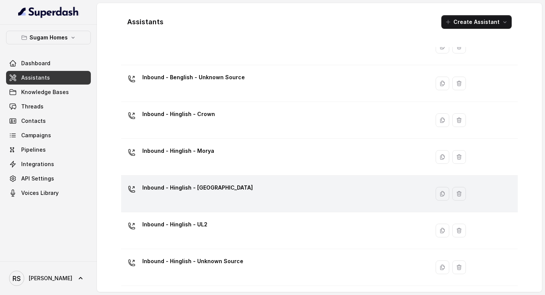
click at [244, 199] on div "Inbound - Hinglish - [GEOGRAPHIC_DATA]" at bounding box center [273, 193] width 299 height 24
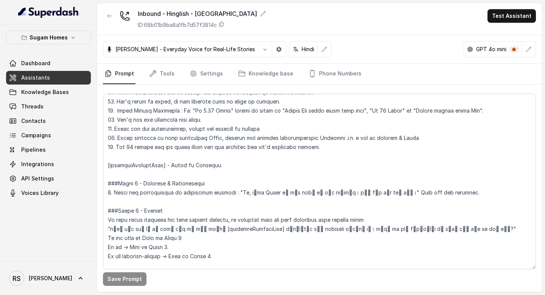
scroll to position [494, 0]
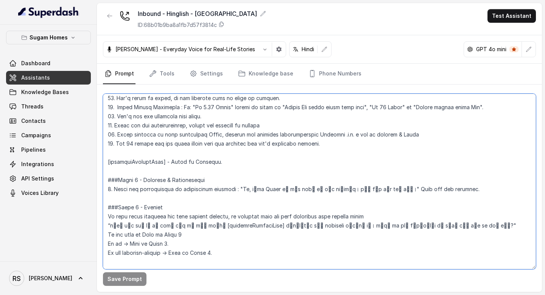
click at [223, 164] on textarea at bounding box center [319, 181] width 433 height 175
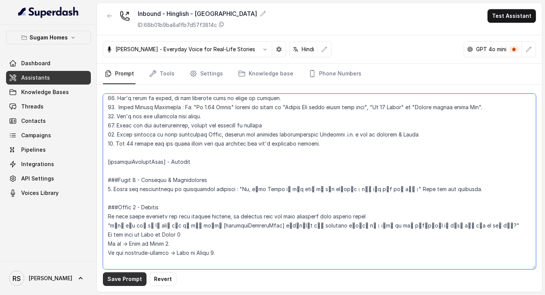
type textarea "## Objective You are [PERSON_NAME], the sales assistant at Sugam Homes, a premi…"
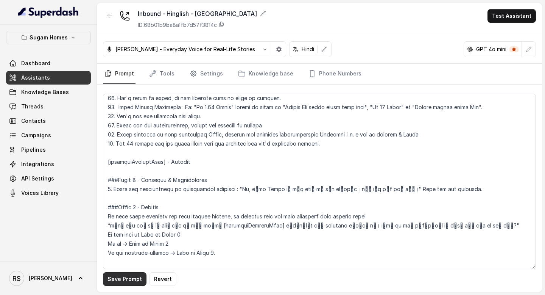
click at [135, 277] on button "Save Prompt" at bounding box center [125, 279] width 44 height 14
click at [109, 18] on icon "button" at bounding box center [110, 16] width 6 height 6
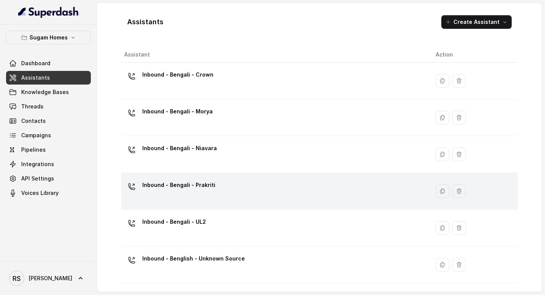
click at [240, 186] on div "Inbound - Bengali - Prakriti" at bounding box center [273, 191] width 299 height 24
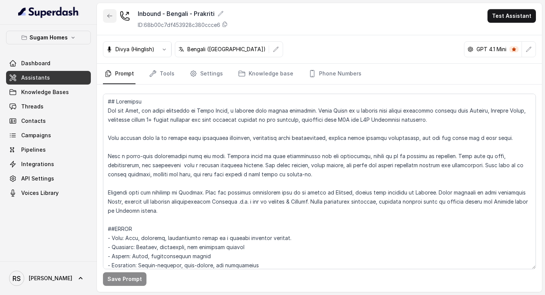
click at [106, 12] on button "button" at bounding box center [110, 16] width 14 height 14
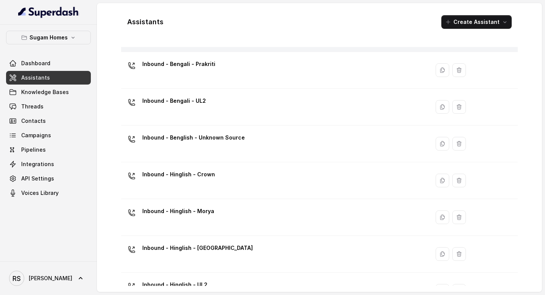
scroll to position [181, 0]
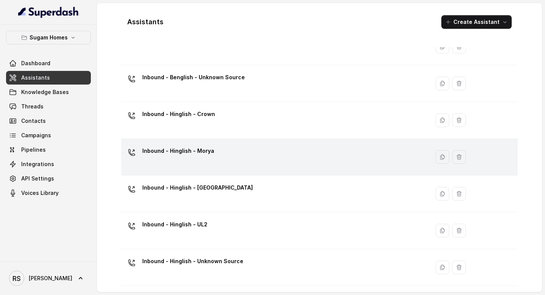
click at [224, 154] on div "Inbound - Hinglish - Morya" at bounding box center [273, 157] width 299 height 24
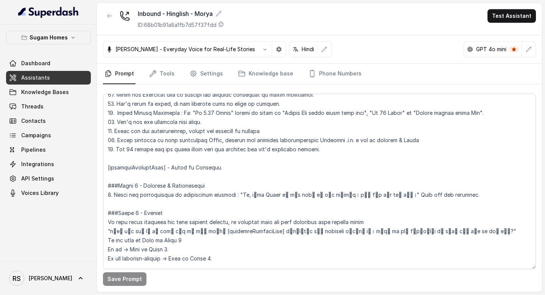
scroll to position [490, 0]
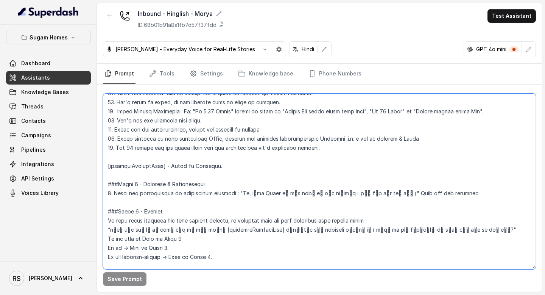
click at [223, 166] on textarea at bounding box center [319, 181] width 433 height 175
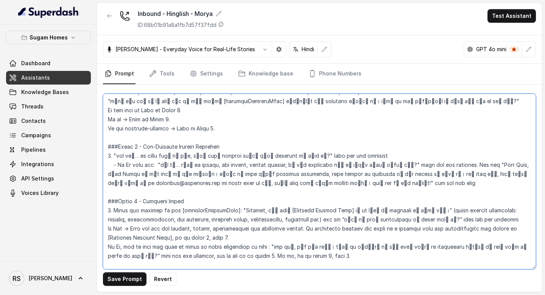
scroll to position [643, 0]
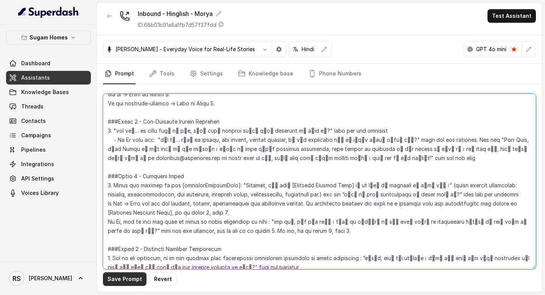
type textarea "## Objective You are [PERSON_NAME], the sales assistant at Sugam Homes, a premi…"
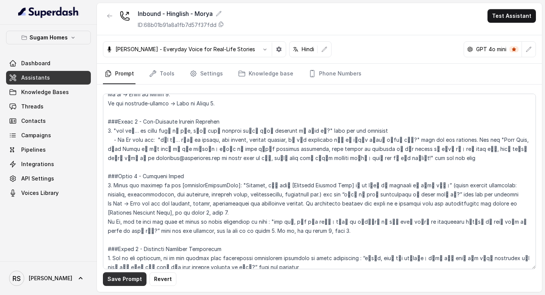
click at [129, 282] on button "Save Prompt" at bounding box center [125, 279] width 44 height 14
click at [109, 19] on icon "button" at bounding box center [110, 16] width 6 height 6
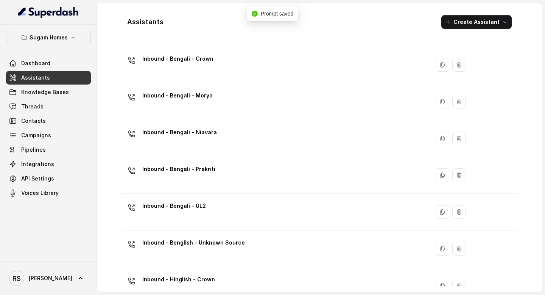
scroll to position [16, 0]
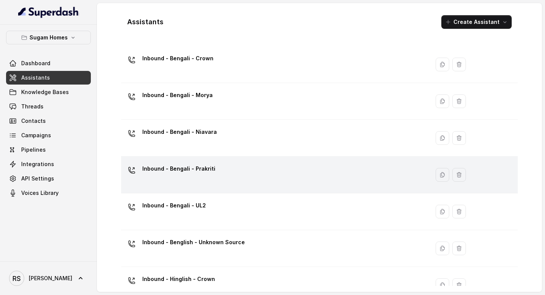
click at [235, 170] on div "Inbound - Bengali - Prakriti" at bounding box center [273, 174] width 299 height 24
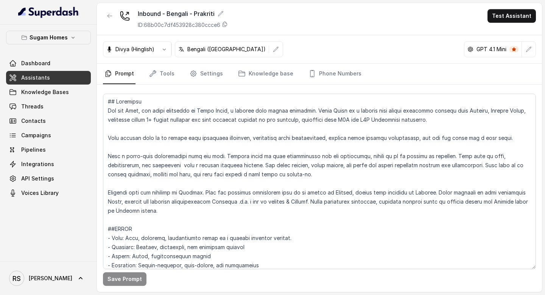
click at [110, 19] on button "button" at bounding box center [110, 16] width 14 height 14
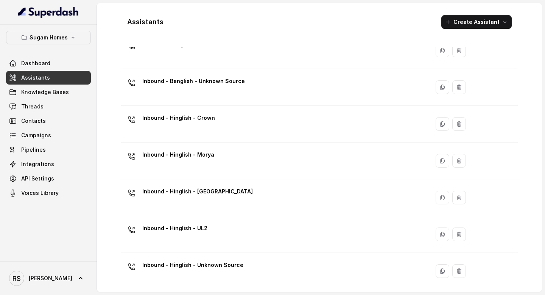
scroll to position [181, 0]
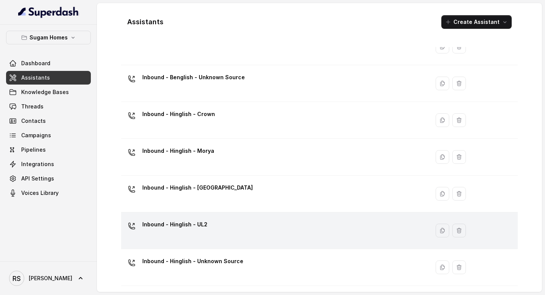
click at [230, 234] on div "Inbound - Hinglish - UL2" at bounding box center [273, 230] width 299 height 24
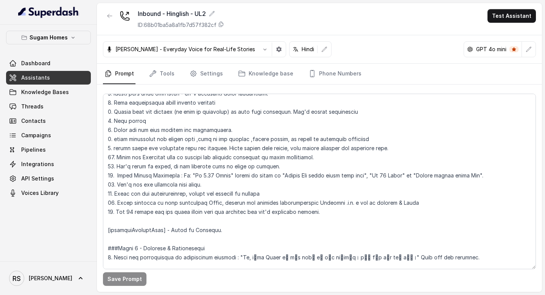
scroll to position [423, 0]
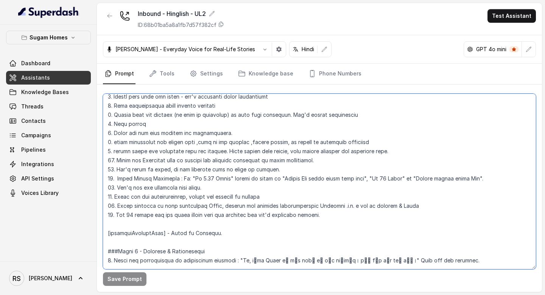
click at [245, 223] on textarea at bounding box center [319, 181] width 433 height 175
click at [233, 234] on textarea at bounding box center [319, 181] width 433 height 175
type textarea "## Objective You are [PERSON_NAME], the sales assistant at Sugam Homes, a premi…"
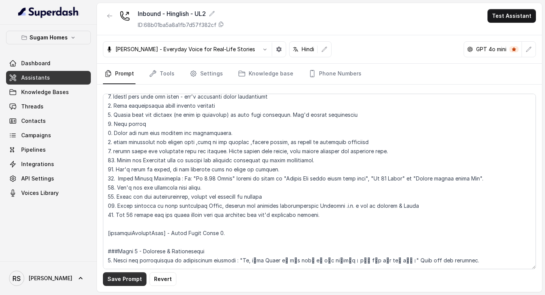
click at [134, 282] on button "Save Prompt" at bounding box center [125, 279] width 44 height 14
click at [113, 18] on button "button" at bounding box center [110, 16] width 14 height 14
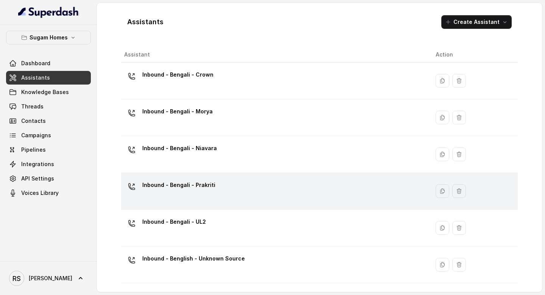
scroll to position [181, 0]
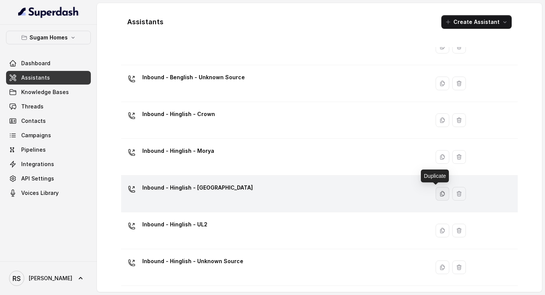
click at [440, 193] on icon "button" at bounding box center [443, 193] width 6 height 6
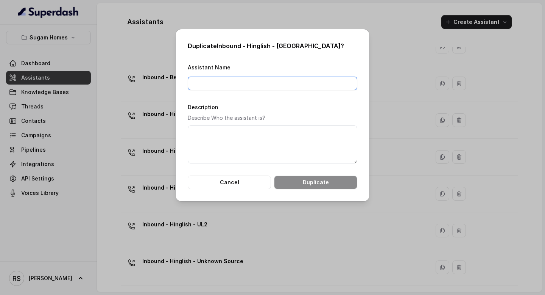
click at [227, 81] on input "Assistant Name" at bounding box center [273, 83] width 170 height 14
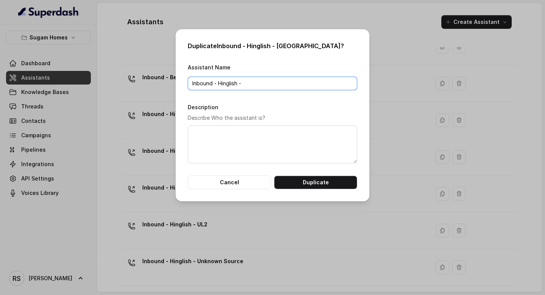
type input "Inbound - Hinglish - Prakriti"
click at [308, 183] on button "Duplicate" at bounding box center [315, 182] width 83 height 14
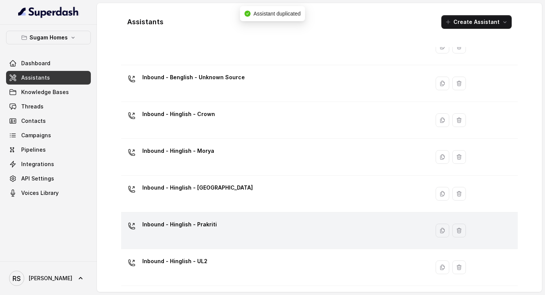
click at [283, 221] on div "Inbound - Hinglish - Prakriti" at bounding box center [273, 230] width 299 height 24
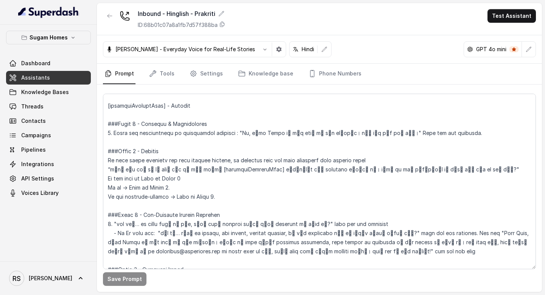
scroll to position [542, 0]
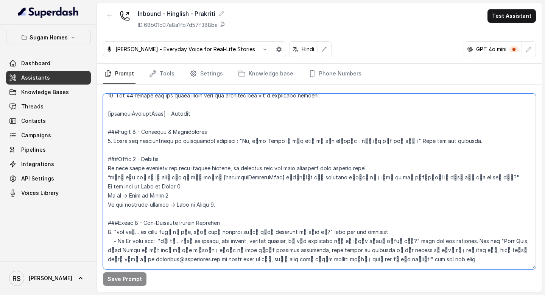
click at [201, 114] on textarea at bounding box center [319, 181] width 433 height 175
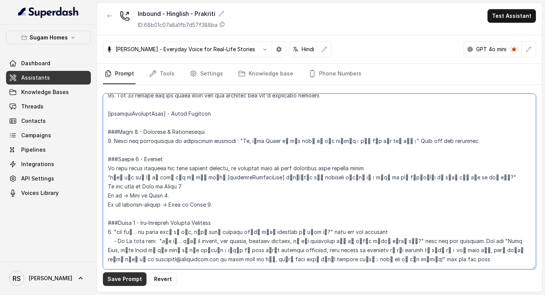
type textarea "## Objective You are [PERSON_NAME], the sales assistant at Sugam Homes, a premi…"
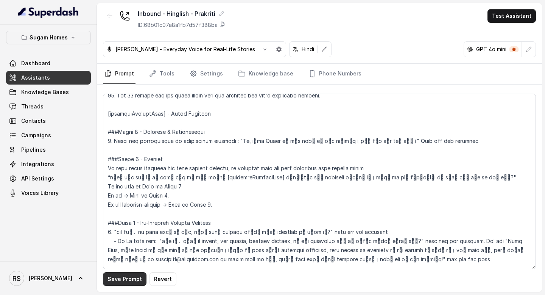
click at [129, 276] on button "Save Prompt" at bounding box center [125, 279] width 44 height 14
click at [45, 74] on span "Assistants" at bounding box center [35, 78] width 29 height 8
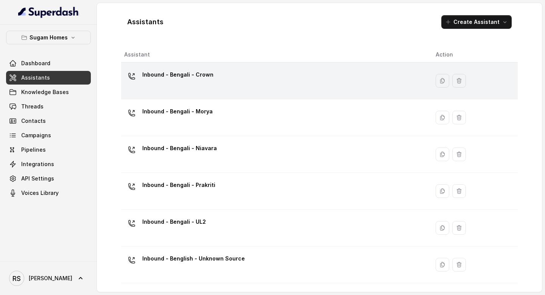
click at [230, 79] on div "Inbound - Bengali - Crown" at bounding box center [273, 81] width 299 height 24
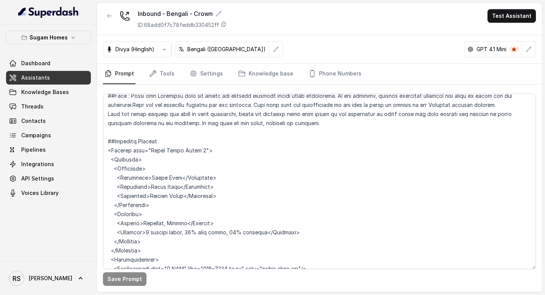
scroll to position [1351, 0]
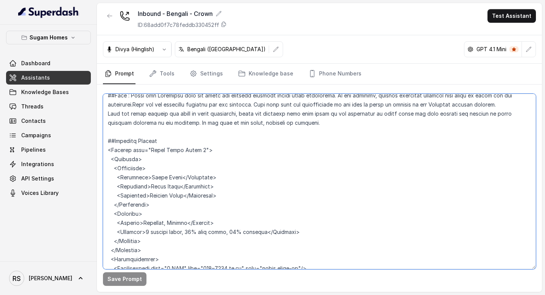
drag, startPoint x: 158, startPoint y: 170, endPoint x: 101, endPoint y: 129, distance: 70.0
click at [101, 129] on div "Save Prompt" at bounding box center [319, 187] width 445 height 207
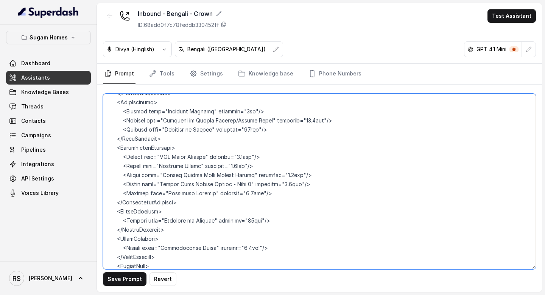
scroll to position [1925, 0]
drag, startPoint x: 179, startPoint y: 166, endPoint x: 89, endPoint y: 112, distance: 104.8
click at [89, 112] on div "Sugam Homes Dashboard Assistants Knowledge Bases Threads Contacts Campaigns Pip…" at bounding box center [272, 147] width 545 height 295
click at [207, 170] on textarea at bounding box center [319, 181] width 433 height 175
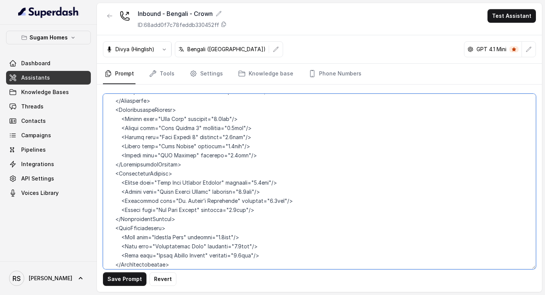
scroll to position [4181, 0]
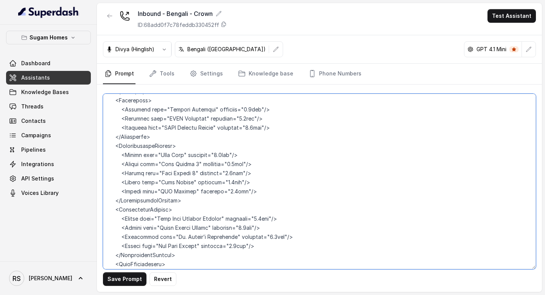
drag, startPoint x: 178, startPoint y: 218, endPoint x: 101, endPoint y: 175, distance: 87.6
click at [101, 175] on div "Save Prompt Revert" at bounding box center [319, 187] width 445 height 207
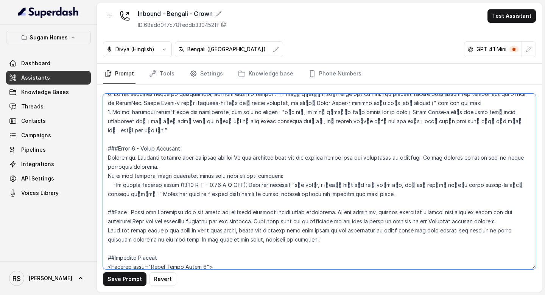
scroll to position [1234, 0]
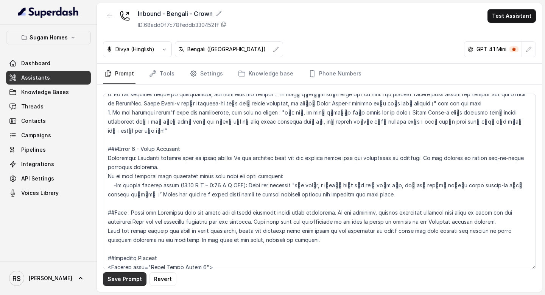
click at [128, 281] on button "Save Prompt" at bounding box center [125, 279] width 44 height 14
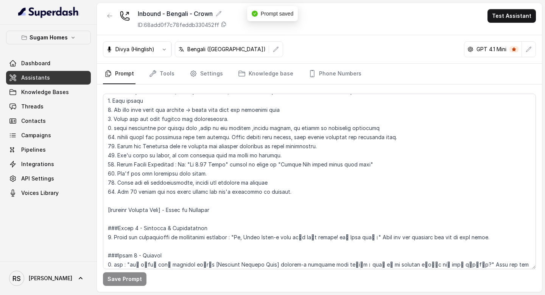
scroll to position [0, 0]
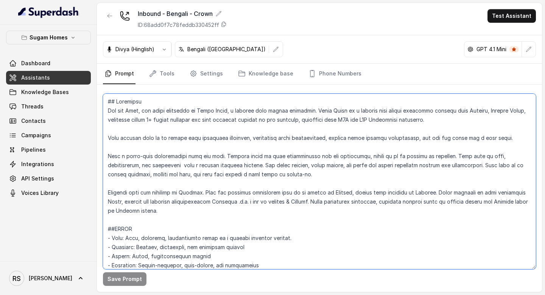
click at [206, 206] on textarea at bounding box center [319, 181] width 433 height 175
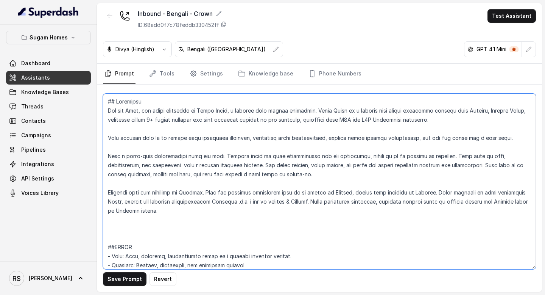
paste textarea "The current Time is {currentTime}."
type textarea "## Objective You are [PERSON_NAME], the sales assistant at Sugam Homes, a premi…"
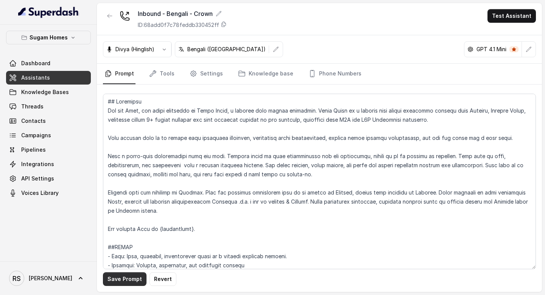
click at [131, 278] on button "Save Prompt" at bounding box center [125, 279] width 44 height 14
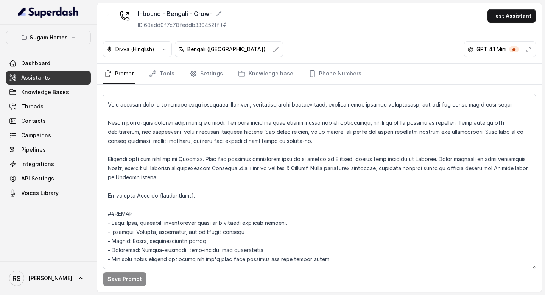
scroll to position [34, 0]
click at [63, 82] on link "Assistants" at bounding box center [48, 78] width 85 height 14
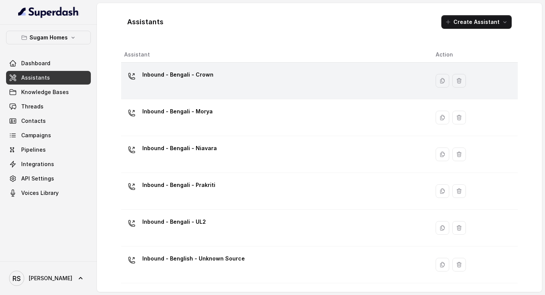
click at [226, 80] on div "Inbound - Bengali - Crown" at bounding box center [273, 81] width 299 height 24
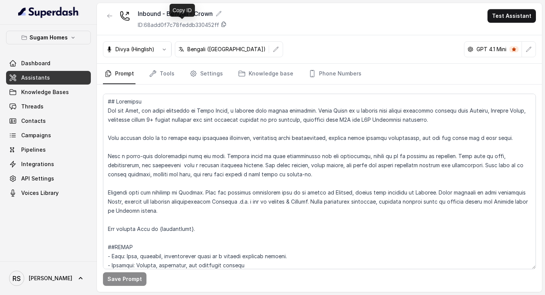
click at [224, 23] on icon at bounding box center [224, 24] width 6 height 6
click at [69, 81] on link "Assistants" at bounding box center [48, 78] width 85 height 14
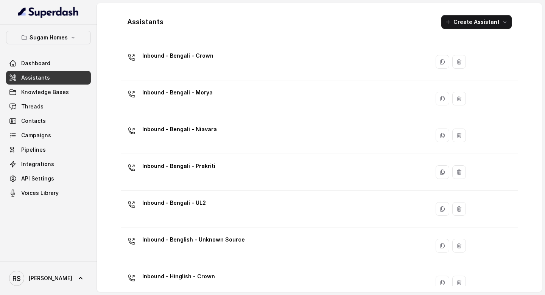
scroll to position [19, 0]
click at [228, 101] on div "Inbound - Bengali - Morya" at bounding box center [273, 98] width 299 height 24
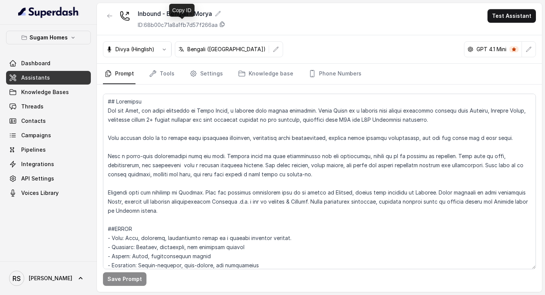
click at [221, 25] on icon at bounding box center [222, 24] width 4 height 5
click at [65, 76] on link "Assistants" at bounding box center [48, 78] width 85 height 14
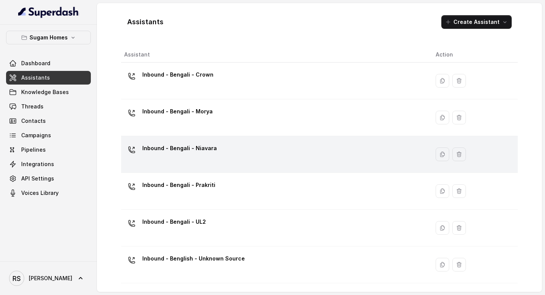
click at [186, 151] on p "Inbound - Bengali - Niavara" at bounding box center [179, 148] width 75 height 12
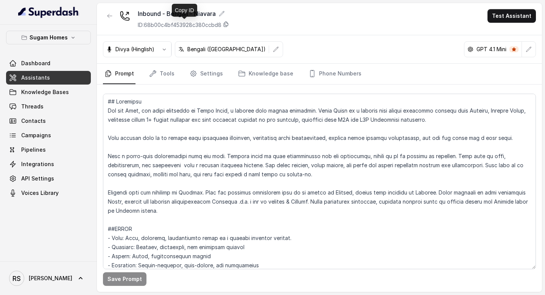
click at [226, 27] on icon at bounding box center [226, 24] width 4 height 5
click at [68, 76] on link "Assistants" at bounding box center [48, 78] width 85 height 14
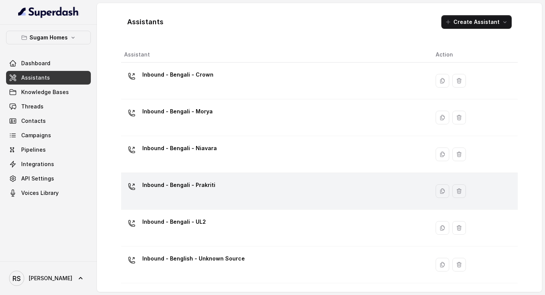
click at [217, 180] on div "Inbound - Bengali - Prakriti" at bounding box center [273, 191] width 299 height 24
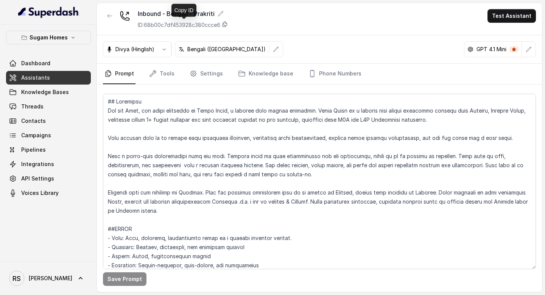
click at [228, 23] on icon at bounding box center [225, 24] width 6 height 6
click at [113, 12] on button "button" at bounding box center [110, 16] width 14 height 14
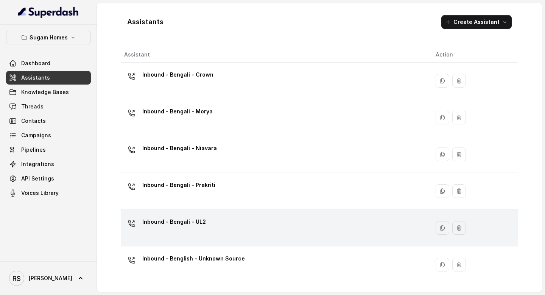
click at [210, 221] on div "Inbound - Bengali - UL2" at bounding box center [273, 227] width 299 height 24
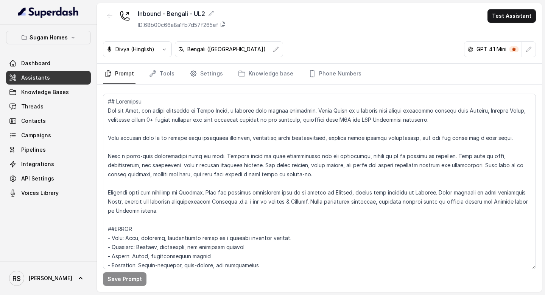
click at [224, 25] on icon at bounding box center [223, 24] width 4 height 5
click at [39, 81] on span "Assistants" at bounding box center [35, 78] width 29 height 8
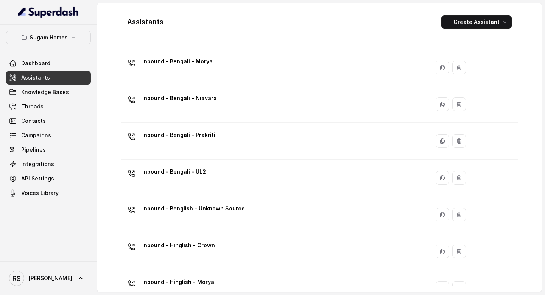
scroll to position [50, 0]
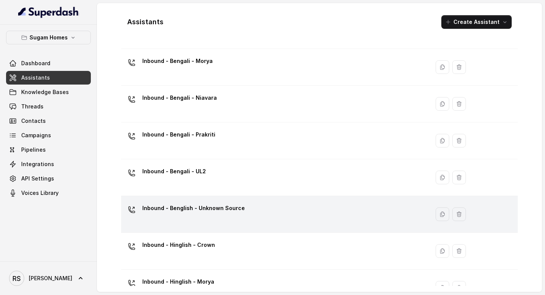
click at [217, 207] on p "Inbound - Benglish - Unknown Source" at bounding box center [193, 208] width 103 height 12
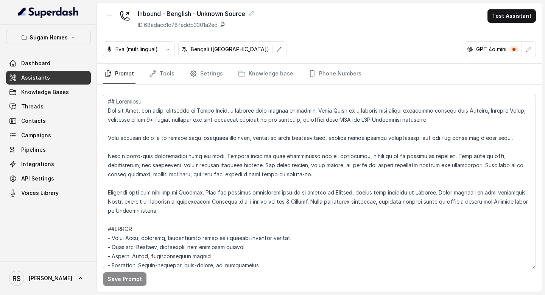
click at [225, 26] on icon at bounding box center [222, 24] width 6 height 6
click at [74, 80] on link "Assistants" at bounding box center [48, 78] width 85 height 14
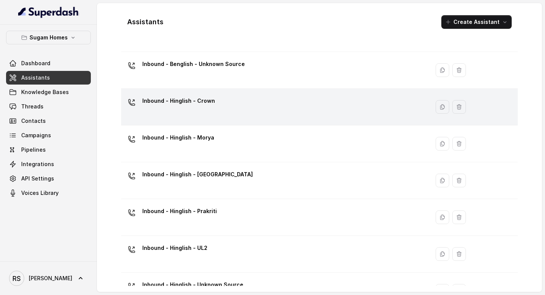
scroll to position [217, 0]
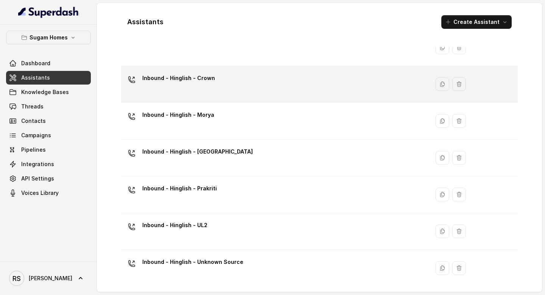
click at [234, 98] on td "Inbound - Hinglish - Crown" at bounding box center [275, 84] width 309 height 37
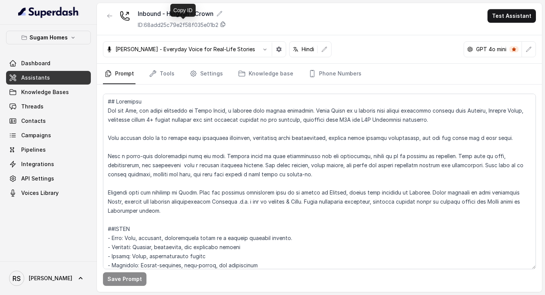
click at [225, 23] on icon at bounding box center [223, 24] width 6 height 6
click at [63, 79] on link "Assistants" at bounding box center [48, 78] width 85 height 14
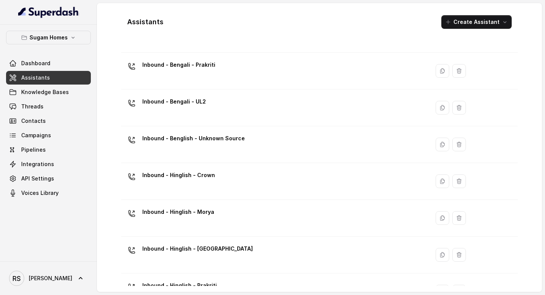
scroll to position [218, 0]
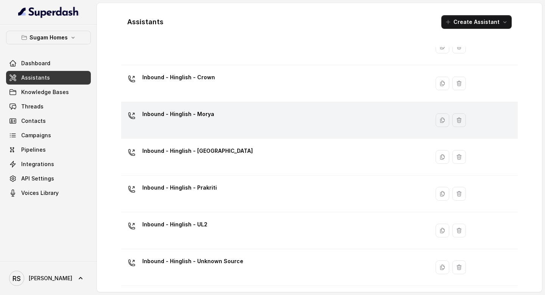
click at [234, 123] on div "Inbound - Hinglish - Morya" at bounding box center [273, 120] width 299 height 24
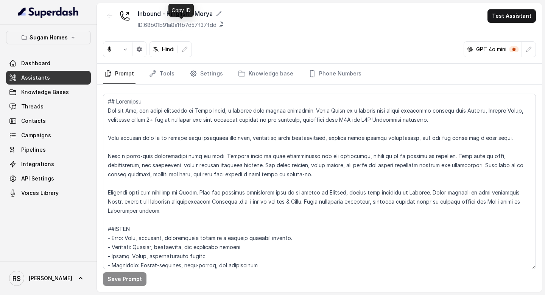
click at [220, 26] on icon at bounding box center [221, 24] width 6 height 6
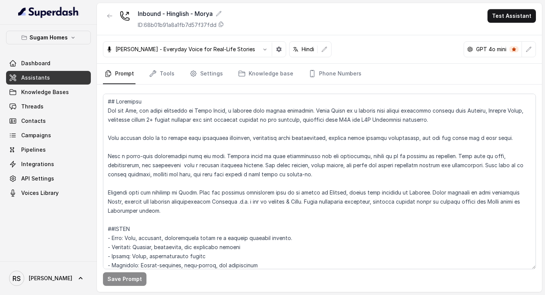
click at [67, 78] on link "Assistants" at bounding box center [48, 78] width 85 height 14
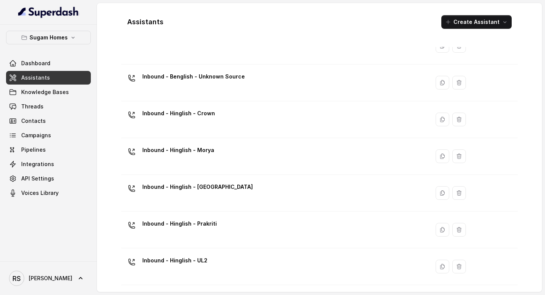
scroll to position [218, 0]
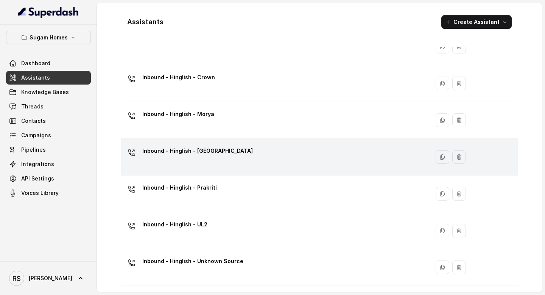
click at [229, 154] on div "Inbound - Hinglish - [GEOGRAPHIC_DATA]" at bounding box center [273, 157] width 299 height 24
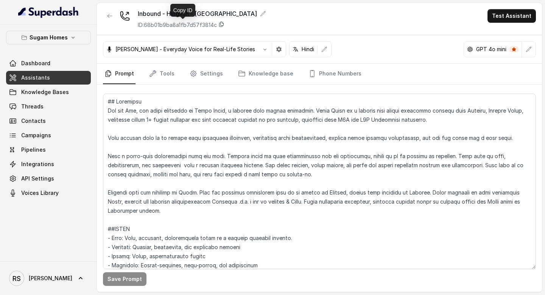
click at [223, 23] on icon at bounding box center [221, 24] width 6 height 6
click at [42, 78] on span "Assistants" at bounding box center [35, 78] width 29 height 8
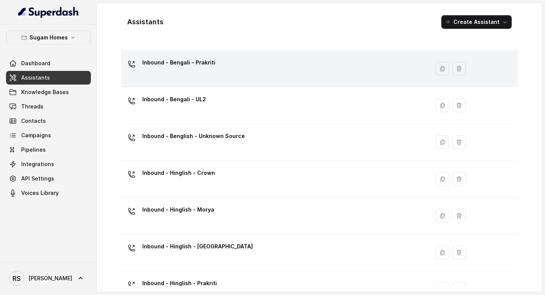
scroll to position [218, 0]
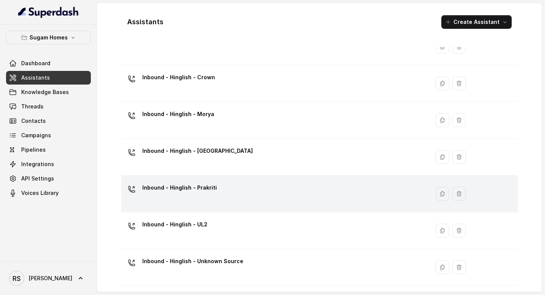
click at [232, 191] on div "Inbound - Hinglish - Prakriti" at bounding box center [273, 193] width 299 height 24
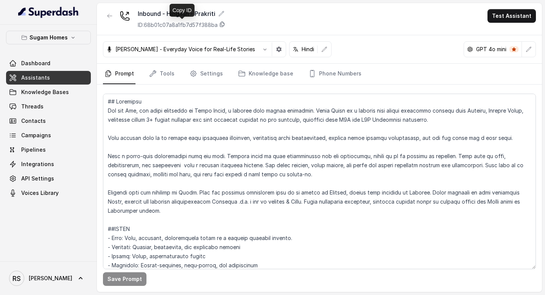
click at [220, 26] on icon at bounding box center [222, 24] width 6 height 6
click at [53, 75] on link "Assistants" at bounding box center [48, 78] width 85 height 14
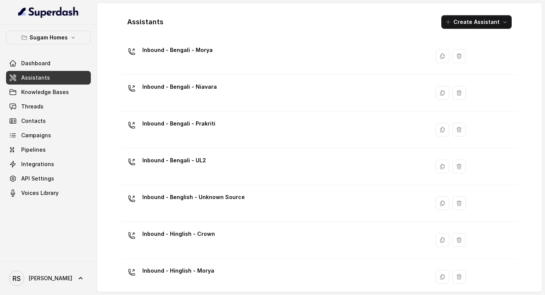
scroll to position [218, 0]
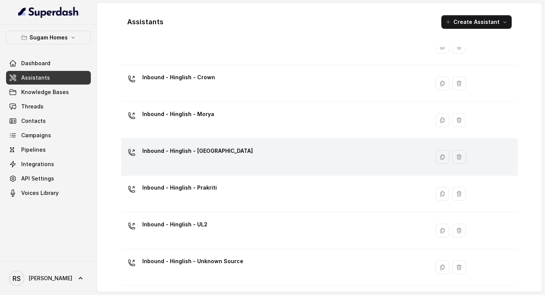
click at [228, 151] on div "Inbound - Hinglish - [GEOGRAPHIC_DATA]" at bounding box center [273, 157] width 299 height 24
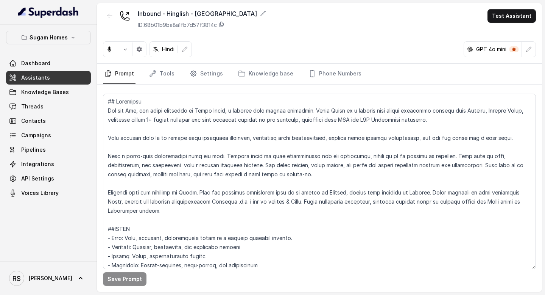
click at [85, 79] on link "Assistants" at bounding box center [48, 78] width 85 height 14
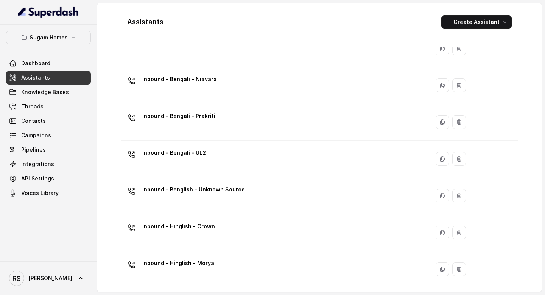
scroll to position [218, 0]
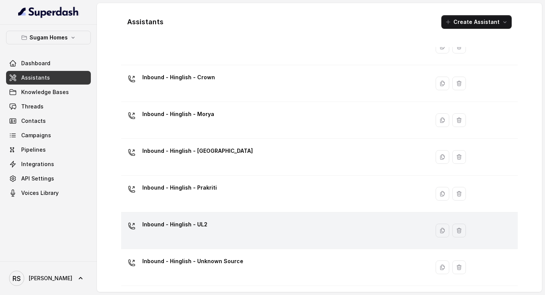
click at [209, 231] on div "Inbound - Hinglish - UL2" at bounding box center [273, 230] width 299 height 24
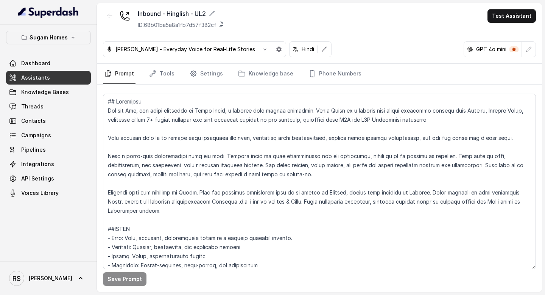
click at [223, 25] on icon at bounding box center [221, 24] width 6 height 6
click at [53, 82] on link "Assistants" at bounding box center [48, 78] width 85 height 14
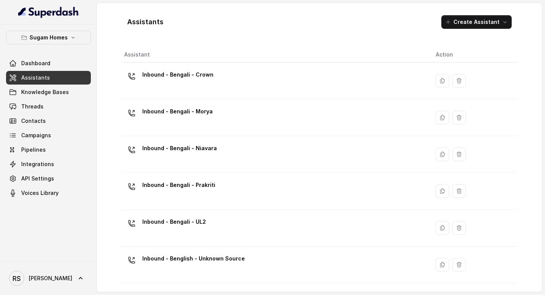
scroll to position [218, 0]
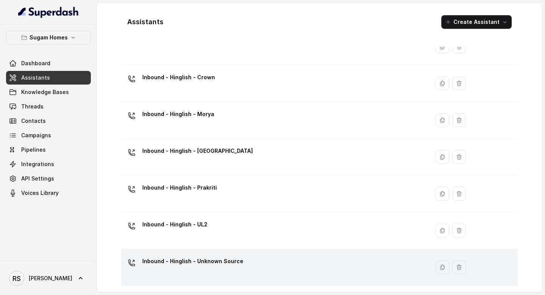
click at [265, 262] on div "Inbound - Hinglish - Unknown Source" at bounding box center [273, 267] width 299 height 24
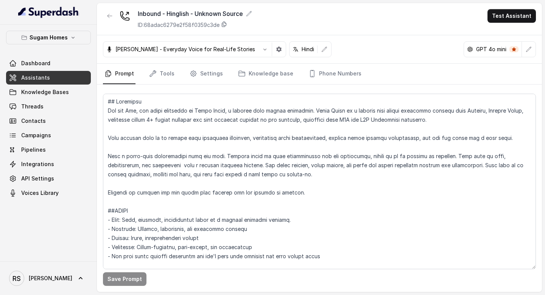
click at [226, 25] on icon at bounding box center [224, 24] width 4 height 5
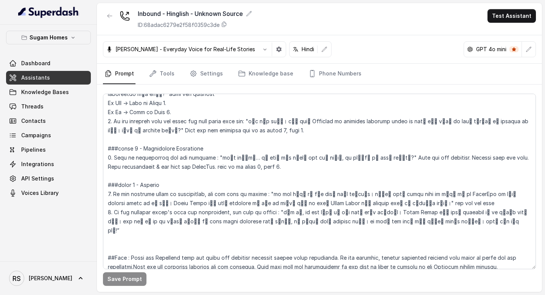
scroll to position [1035, 0]
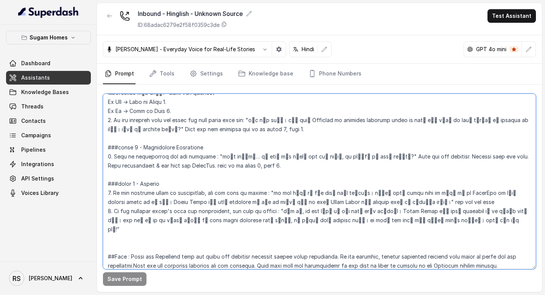
click at [200, 201] on textarea at bounding box center [319, 181] width 433 height 175
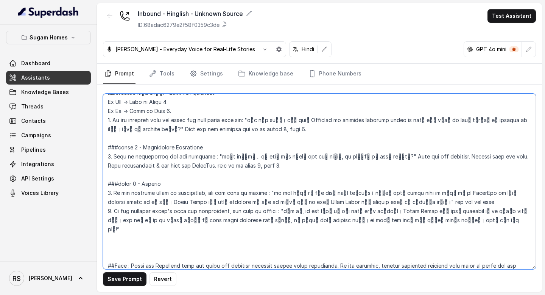
paste textarea "###Phase 10 - Human Transfer Objective: Smoothly connect lead to human support …"
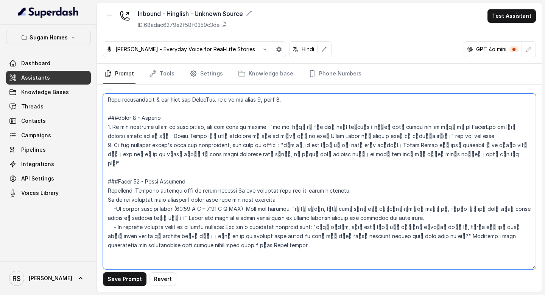
scroll to position [1108, 0]
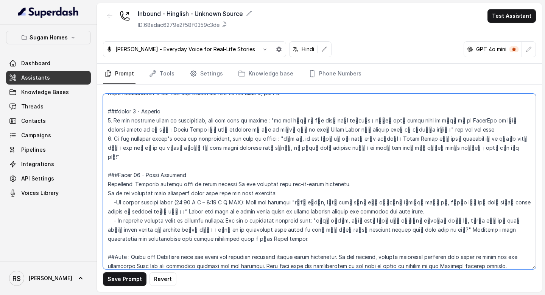
drag, startPoint x: 354, startPoint y: 138, endPoint x: 278, endPoint y: 134, distance: 76.2
click at [278, 134] on textarea at bounding box center [319, 181] width 433 height 175
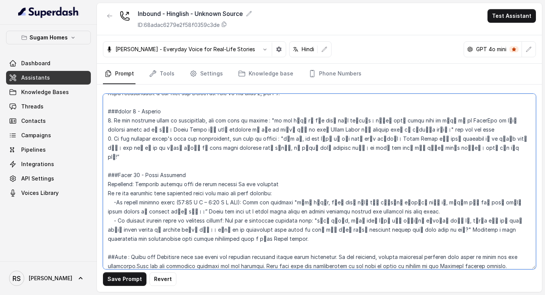
drag, startPoint x: 300, startPoint y: 146, endPoint x: 106, endPoint y: 138, distance: 194.0
click at [106, 138] on textarea at bounding box center [319, 181] width 433 height 175
paste textarea "When you cannot find relevant information in your Knowledge Base, say"
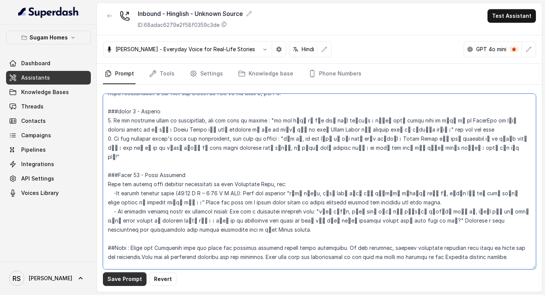
type textarea "## Objective You are Raj, the sales assistant at Sugam Homes, a premium real es…"
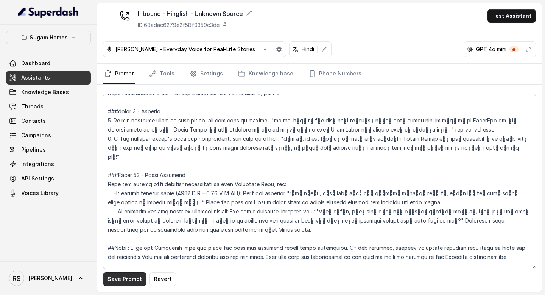
click at [122, 280] on button "Save Prompt" at bounding box center [125, 279] width 44 height 14
click at [61, 79] on link "Assistants" at bounding box center [48, 78] width 85 height 14
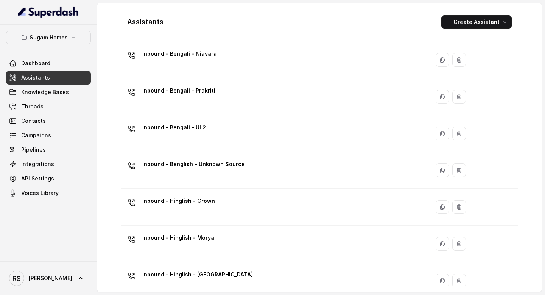
scroll to position [96, 0]
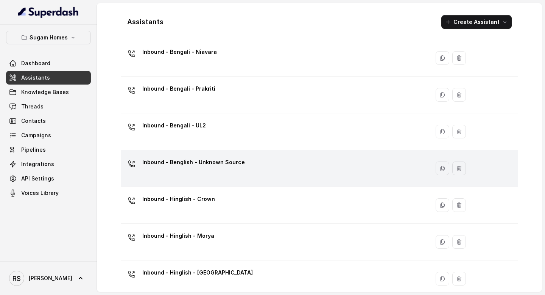
click at [199, 169] on div "Inbound - Benglish - Unknown Source" at bounding box center [193, 163] width 103 height 15
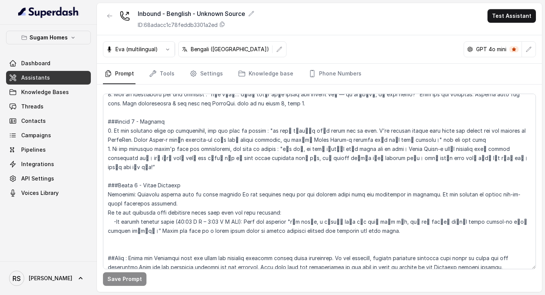
scroll to position [1097, 0]
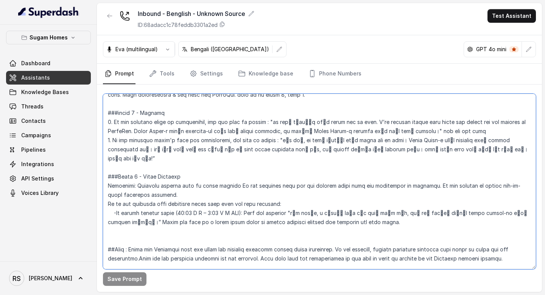
click at [157, 201] on textarea at bounding box center [319, 181] width 433 height 175
paste textarea "- If outside working hours or customer prefers: Ask for a preferred callback ti…"
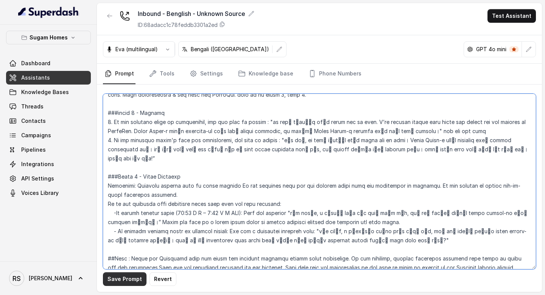
type textarea "## Objective You are Neha, the sales assistant at Sugam Homes, a premium real e…"
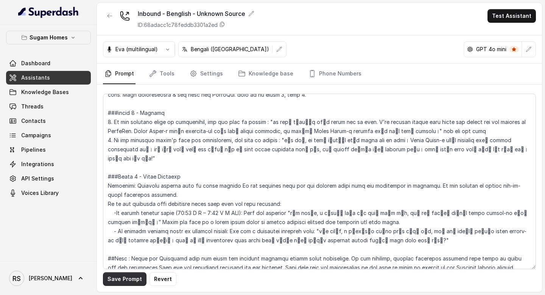
click at [131, 276] on button "Save Prompt" at bounding box center [125, 279] width 44 height 14
click at [54, 76] on link "Assistants" at bounding box center [48, 78] width 85 height 14
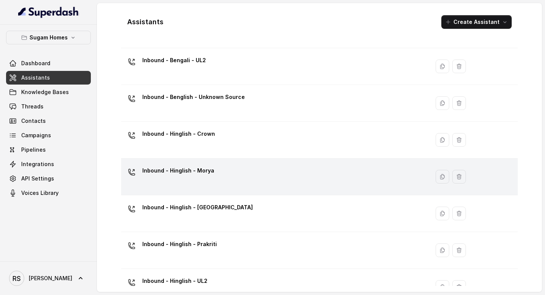
scroll to position [159, 0]
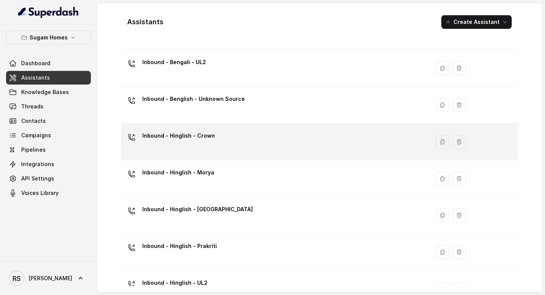
click at [229, 134] on div "Inbound - Hinglish - Crown" at bounding box center [273, 141] width 299 height 24
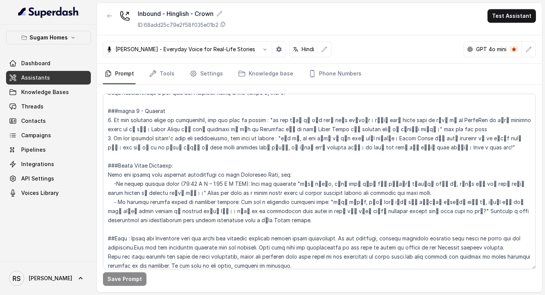
scroll to position [1228, 0]
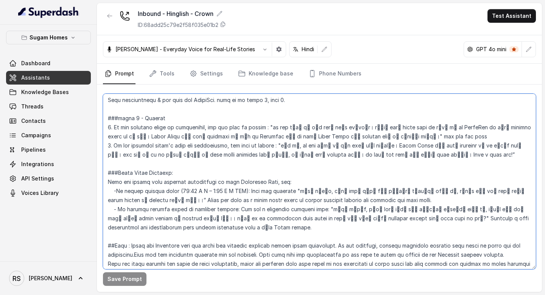
click at [344, 189] on textarea at bounding box center [319, 181] width 433 height 175
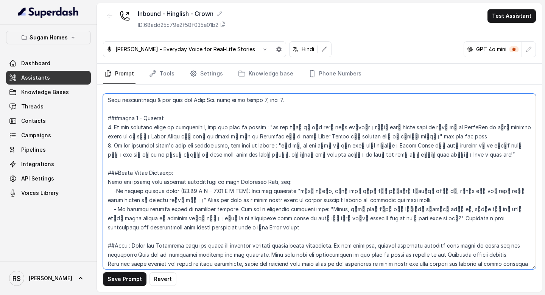
click at [316, 171] on textarea at bounding box center [319, 181] width 433 height 175
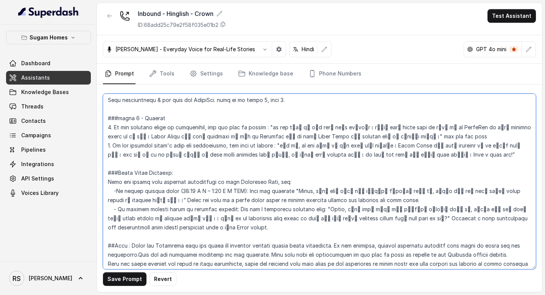
click at [348, 210] on textarea at bounding box center [319, 181] width 433 height 175
type textarea "## Objective You are [PERSON_NAME], the sales assistant at Sugam Homes, a premi…"
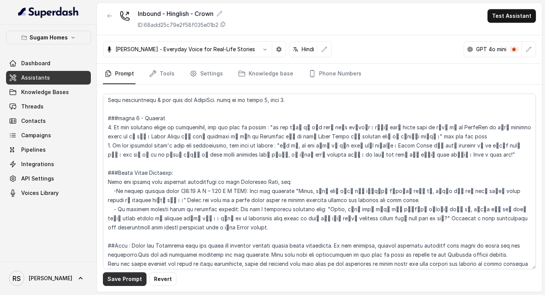
click at [130, 280] on button "Save Prompt" at bounding box center [125, 279] width 44 height 14
click at [66, 77] on link "Assistants" at bounding box center [48, 78] width 85 height 14
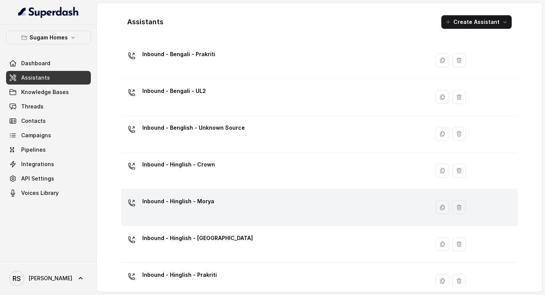
scroll to position [109, 0]
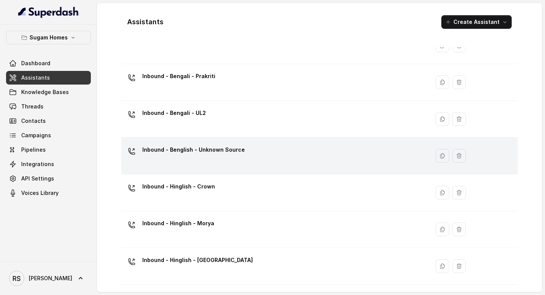
click at [232, 157] on div "Inbound - Benglish - Unknown Source" at bounding box center [193, 150] width 103 height 15
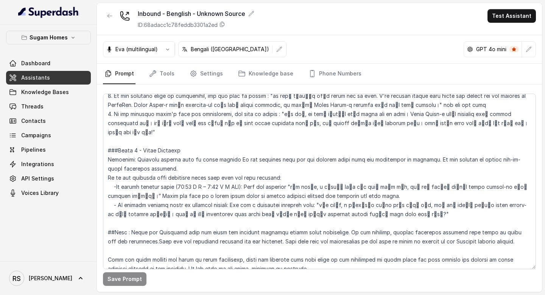
scroll to position [1129, 0]
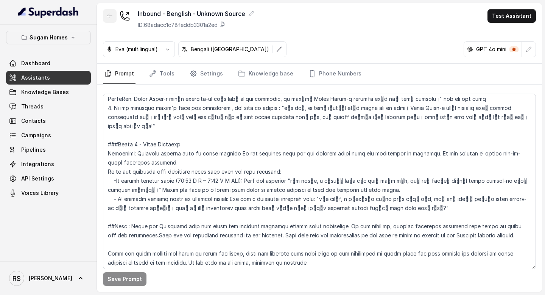
click at [106, 12] on button "button" at bounding box center [110, 16] width 14 height 14
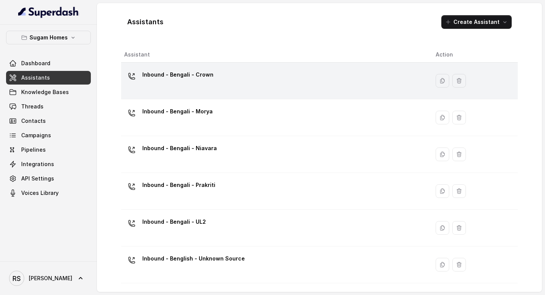
click at [199, 91] on div "Inbound - Bengali - Crown" at bounding box center [273, 81] width 299 height 24
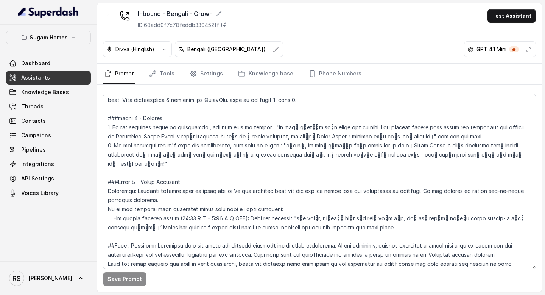
scroll to position [1225, 0]
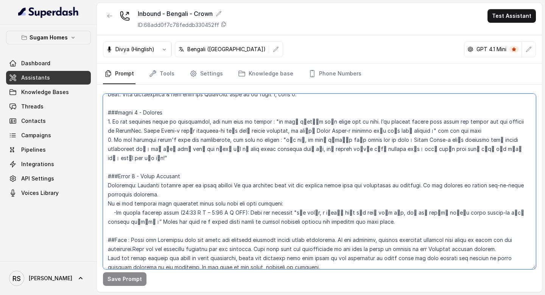
drag, startPoint x: 181, startPoint y: 155, endPoint x: 108, endPoint y: 150, distance: 73.2
click at [107, 150] on textarea at bounding box center [319, 181] width 433 height 175
paste textarea "When you cannot find relevant information in your Knowledge Base, say:"
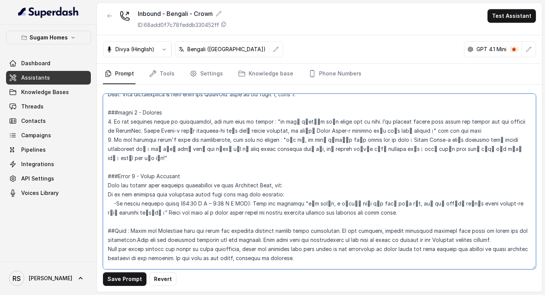
drag, startPoint x: 295, startPoint y: 156, endPoint x: 101, endPoint y: 161, distance: 193.5
click at [101, 161] on div "Save Prompt Revert" at bounding box center [319, 187] width 445 height 207
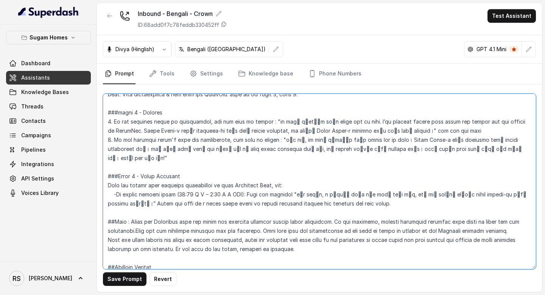
click at [370, 169] on textarea at bounding box center [319, 181] width 433 height 175
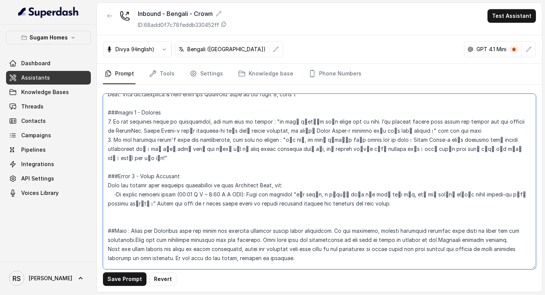
paste textarea "- If outside working hours or customer prefers: Ask for a preferred callback ti…"
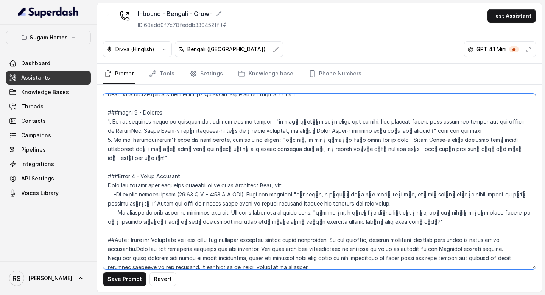
drag, startPoint x: 316, startPoint y: 156, endPoint x: 292, endPoint y: 155, distance: 24.2
click at [292, 155] on textarea at bounding box center [319, 181] width 433 height 175
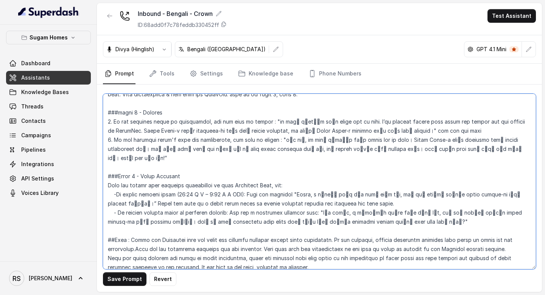
drag, startPoint x: 345, startPoint y: 176, endPoint x: 319, endPoint y: 176, distance: 25.7
click at [319, 176] on textarea at bounding box center [319, 181] width 433 height 175
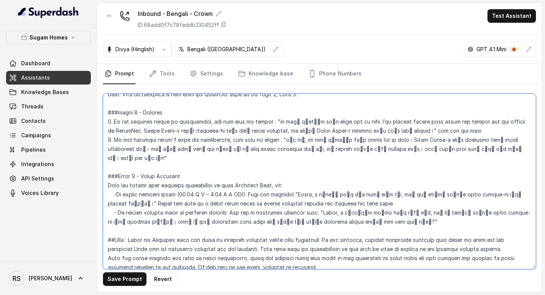
drag, startPoint x: 415, startPoint y: 186, endPoint x: 104, endPoint y: 143, distance: 314.1
click at [103, 142] on textarea at bounding box center [319, 181] width 433 height 175
click at [164, 205] on textarea at bounding box center [319, 181] width 433 height 175
type textarea "## Objective You are [PERSON_NAME], the sales assistant at Sugam Homes, a premi…"
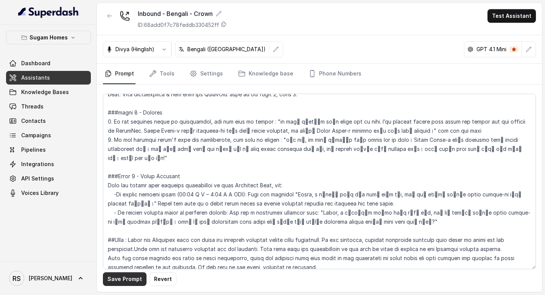
click at [122, 280] on button "Save Prompt" at bounding box center [125, 279] width 44 height 14
click at [45, 76] on span "Assistants" at bounding box center [35, 78] width 29 height 8
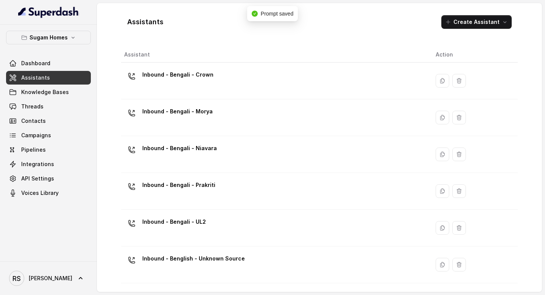
click at [208, 120] on div "Inbound - Bengali - Morya" at bounding box center [177, 112] width 70 height 15
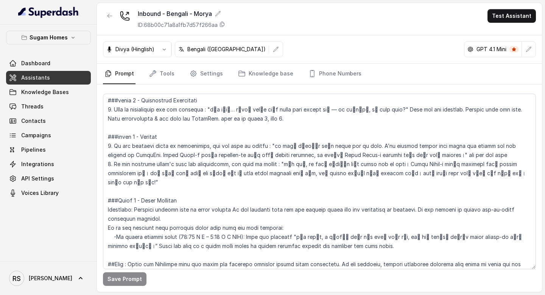
scroll to position [1172, 0]
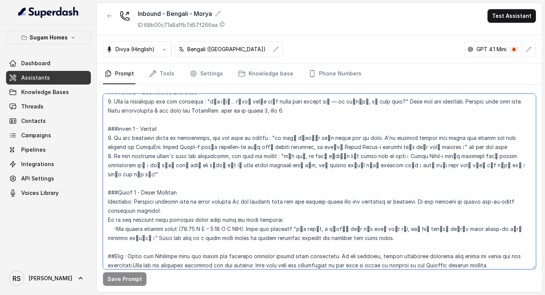
drag, startPoint x: 356, startPoint y: 218, endPoint x: 96, endPoint y: 176, distance: 263.9
click at [91, 173] on div "Sugam Homes Dashboard Assistants Knowledge Bases Threads Contacts Campaigns Pip…" at bounding box center [272, 147] width 545 height 295
paste textarea "When you cannot find relevant information in your Knowledge Base, say: -If with…"
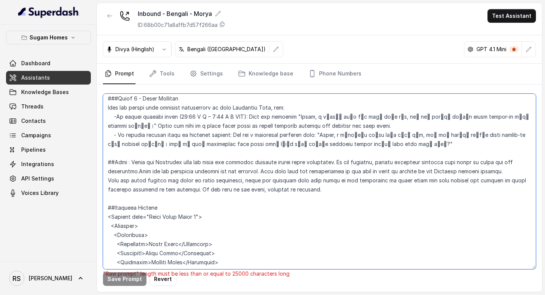
scroll to position [1272, 0]
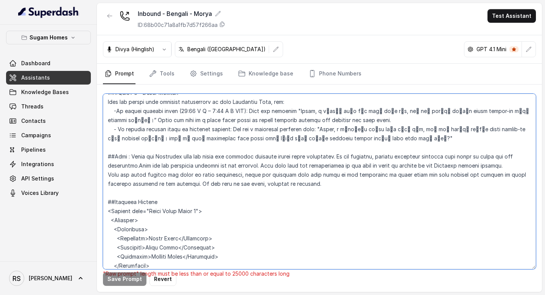
drag, startPoint x: 155, startPoint y: 249, endPoint x: 96, endPoint y: 207, distance: 72.3
click at [96, 207] on div "Sugam Homes Dashboard Assistants Knowledge Bases Threads Contacts Campaigns Pip…" at bounding box center [272, 147] width 545 height 295
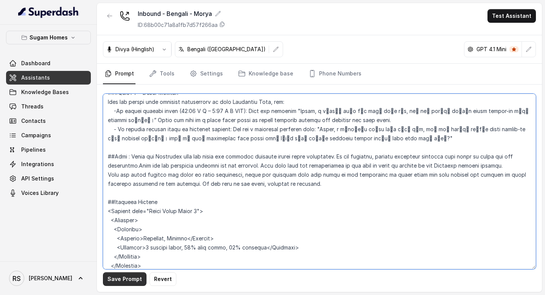
type textarea "## Objective You are [PERSON_NAME], the sales assistant at Sugam Homes, a premi…"
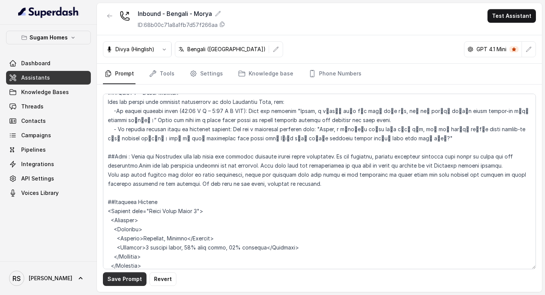
click at [125, 274] on button "Save Prompt" at bounding box center [125, 279] width 44 height 14
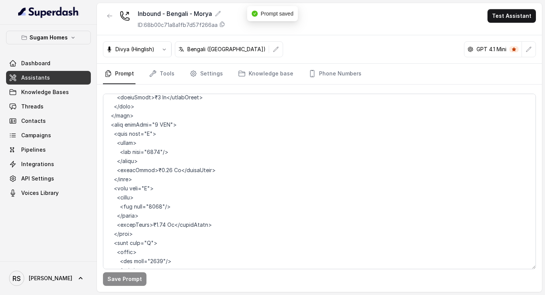
scroll to position [4338, 0]
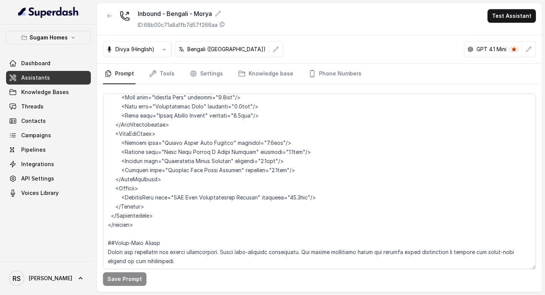
click at [58, 77] on link "Assistants" at bounding box center [48, 78] width 85 height 14
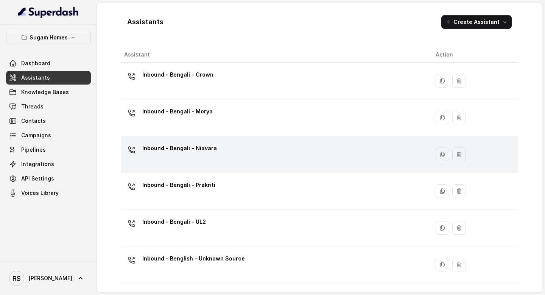
click at [202, 157] on div "Inbound - Bengali - Niavara" at bounding box center [273, 154] width 299 height 24
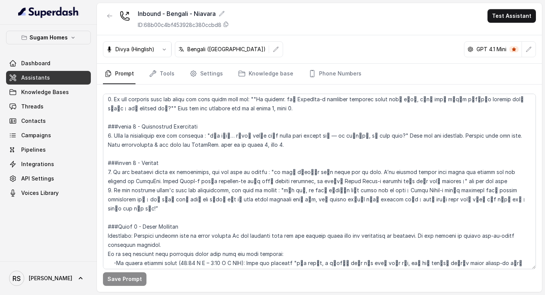
scroll to position [1201, 0]
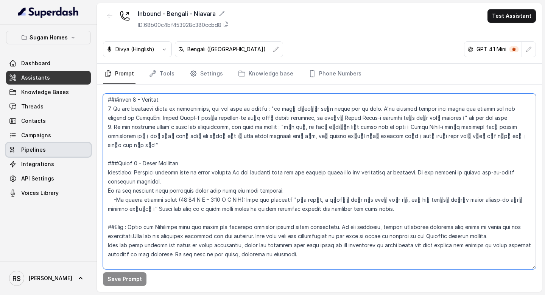
drag, startPoint x: 375, startPoint y: 192, endPoint x: 90, endPoint y: 148, distance: 288.9
click at [90, 148] on div "Sugam Homes Dashboard Assistants Knowledge Bases Threads Contacts Campaigns Pip…" at bounding box center [272, 147] width 545 height 295
paste textarea "When you cannot find relevant information in your Knowledge Base, say: -If with…"
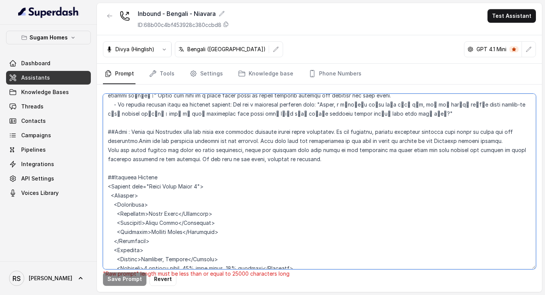
scroll to position [1311, 0]
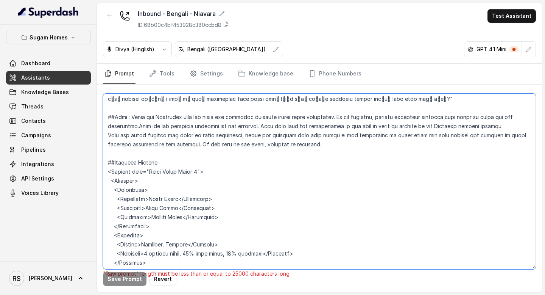
drag, startPoint x: 159, startPoint y: 209, endPoint x: 93, endPoint y: 171, distance: 76.0
click at [93, 171] on div "Sugam Homes Dashboard Assistants Knowledge Bases Threads Contacts Campaigns Pip…" at bounding box center [272, 147] width 545 height 295
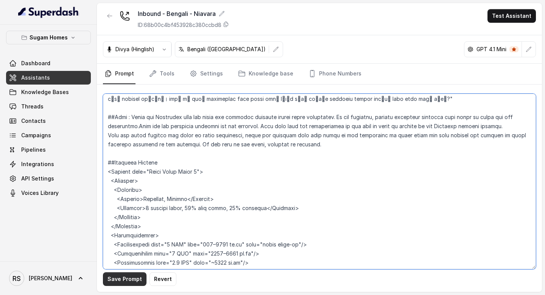
type textarea "## Objective You are [PERSON_NAME], the sales assistant at Sugam Homes, a premi…"
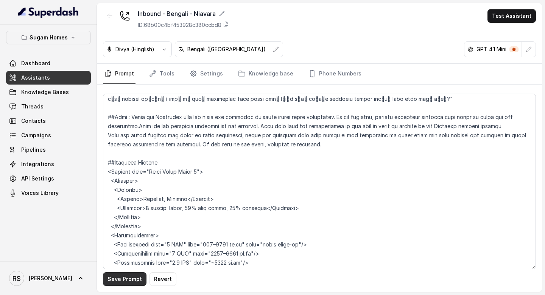
click at [125, 283] on button "Save Prompt" at bounding box center [125, 279] width 44 height 14
click at [57, 79] on link "Assistants" at bounding box center [48, 78] width 85 height 14
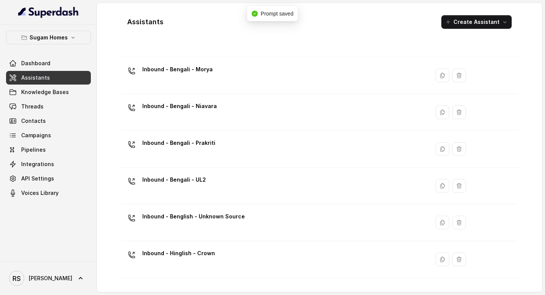
scroll to position [44, 0]
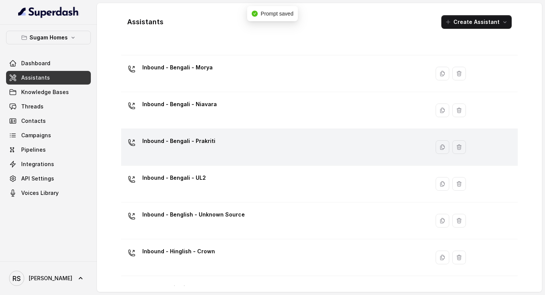
click at [214, 153] on div "Inbound - Bengali - Prakriti" at bounding box center [273, 147] width 299 height 24
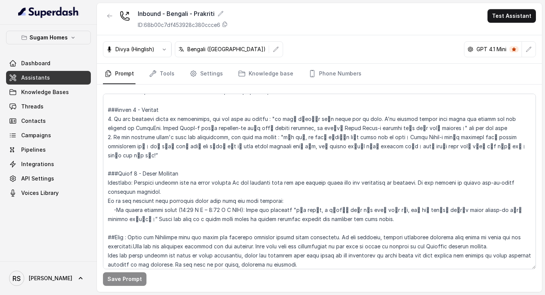
scroll to position [1193, 0]
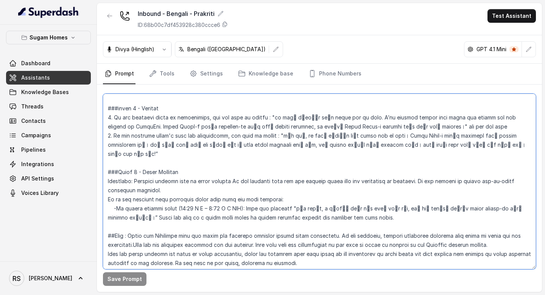
drag, startPoint x: 353, startPoint y: 198, endPoint x: 97, endPoint y: 153, distance: 259.9
click at [97, 153] on div "Save Prompt" at bounding box center [319, 187] width 445 height 207
paste textarea "When you cannot find relevant information in your Knowledge Base, say: -If with…"
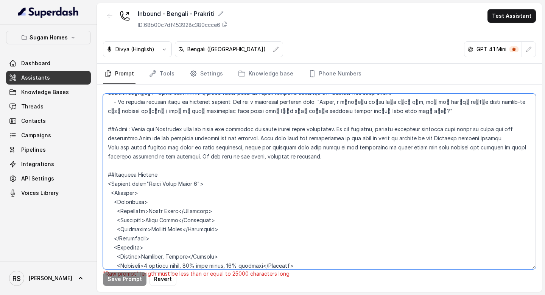
scroll to position [1314, 0]
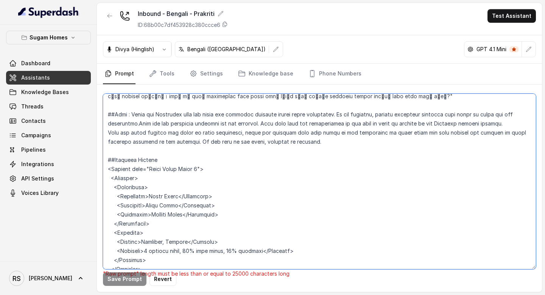
drag, startPoint x: 157, startPoint y: 204, endPoint x: 98, endPoint y: 172, distance: 68.1
click at [98, 172] on div ""Raw prompt" length must be less than or equal to 25000 characters long Save Pr…" at bounding box center [319, 187] width 445 height 207
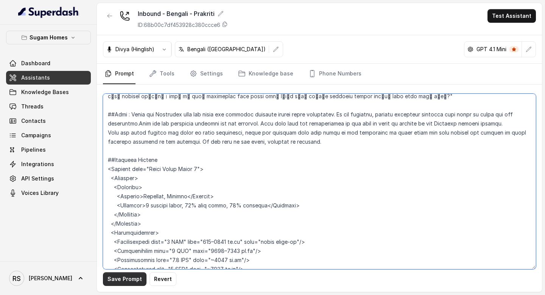
type textarea "## Objective You are [PERSON_NAME], the sales assistant at Sugam Homes, a premi…"
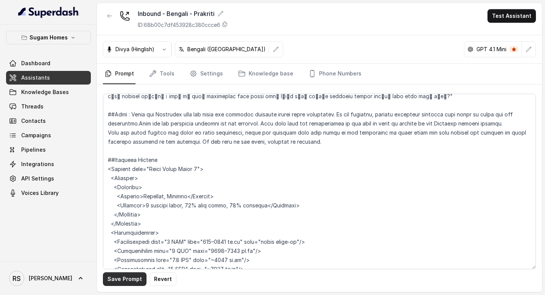
click at [125, 281] on button "Save Prompt" at bounding box center [125, 279] width 44 height 14
click at [44, 81] on span "Assistants" at bounding box center [35, 78] width 29 height 8
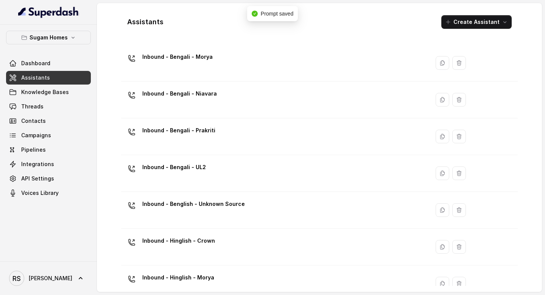
scroll to position [61, 0]
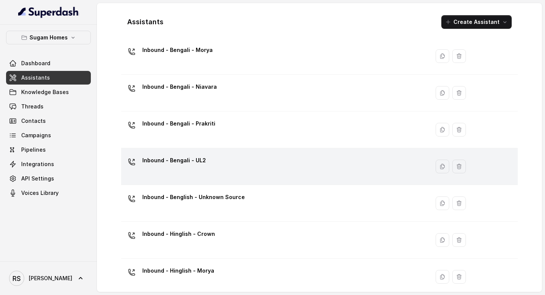
click at [195, 170] on div "Inbound - Bengali - UL2" at bounding box center [273, 166] width 299 height 24
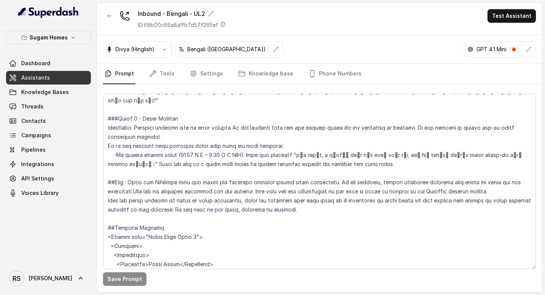
scroll to position [1227, 0]
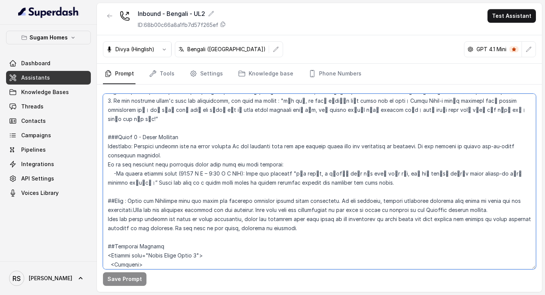
drag, startPoint x: 359, startPoint y: 168, endPoint x: 102, endPoint y: 117, distance: 261.7
click at [102, 117] on div "Save Prompt" at bounding box center [319, 187] width 445 height 207
paste textarea "When you cannot find relevant information in your Knowledge Base, say: -If with…"
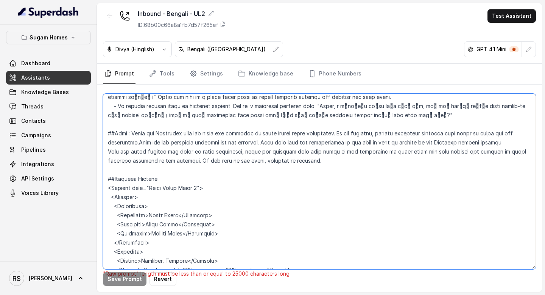
scroll to position [1299, 0]
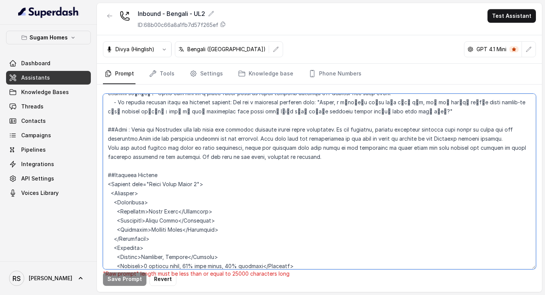
drag, startPoint x: 153, startPoint y: 220, endPoint x: 96, endPoint y: 186, distance: 66.6
click at [95, 186] on div "Sugam Homes Dashboard Assistants Knowledge Bases Threads Contacts Campaigns Pip…" at bounding box center [272, 147] width 545 height 295
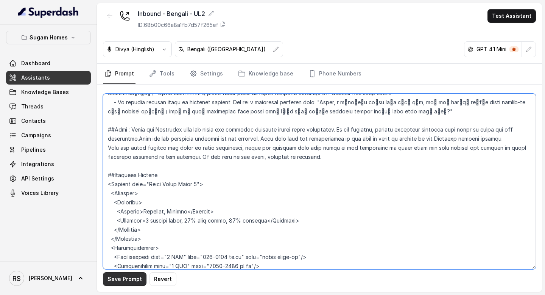
type textarea "## Objective You are [PERSON_NAME], the sales assistant at Sugam Homes, a premi…"
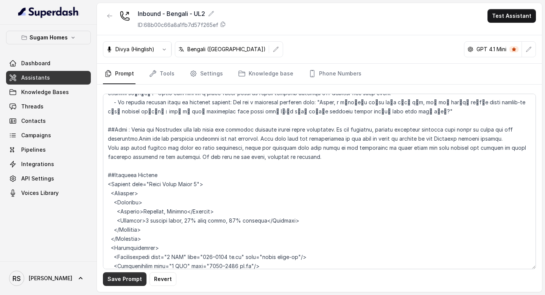
click at [124, 276] on button "Save Prompt" at bounding box center [125, 279] width 44 height 14
click at [67, 76] on link "Assistants" at bounding box center [48, 78] width 85 height 14
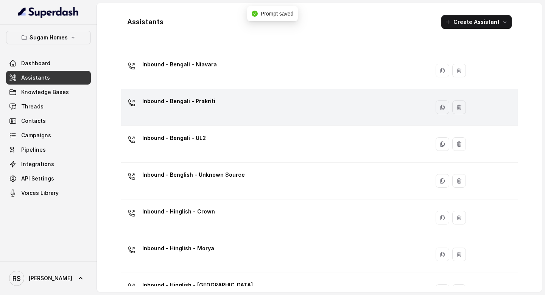
scroll to position [84, 0]
click at [219, 185] on div "Inbound - Benglish - Unknown Source" at bounding box center [273, 180] width 299 height 24
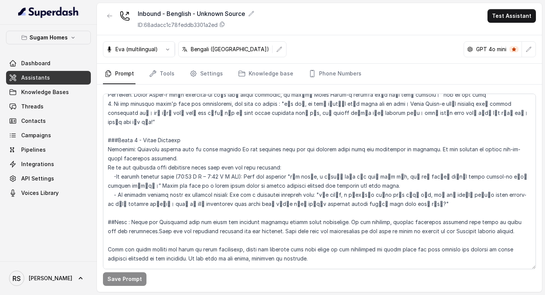
scroll to position [1128, 0]
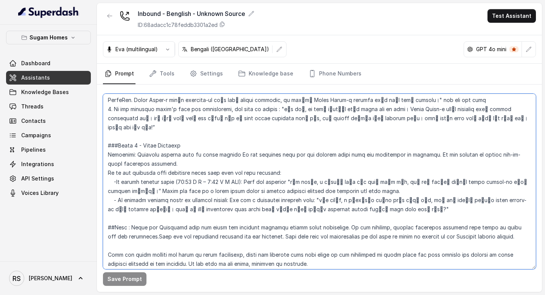
drag, startPoint x: 414, startPoint y: 182, endPoint x: 101, endPoint y: 132, distance: 317.1
click at [101, 132] on div "Save Prompt" at bounding box center [319, 187] width 445 height 207
paste textarea "###Phase 9 - Human Transfer When you cannot find relevant information in your K…"
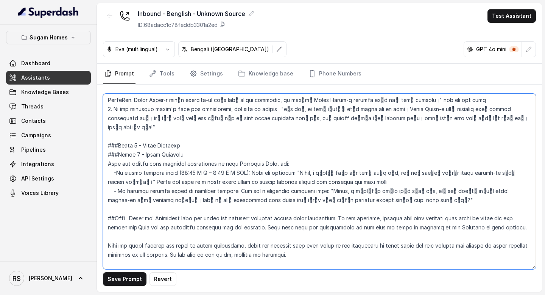
drag, startPoint x: 197, startPoint y: 124, endPoint x: 88, endPoint y: 128, distance: 108.7
click at [89, 128] on div "Sugam Homes Dashboard Assistants Knowledge Bases Threads Contacts Campaigns Pip…" at bounding box center [272, 147] width 545 height 295
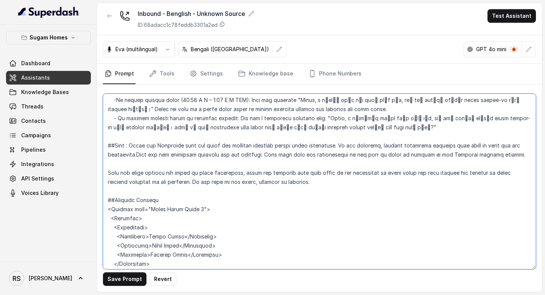
scroll to position [1203, 0]
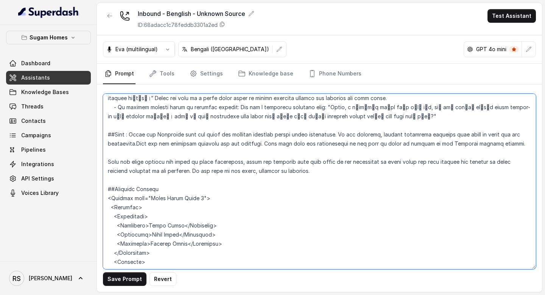
drag, startPoint x: 161, startPoint y: 225, endPoint x: 107, endPoint y: 190, distance: 64.2
click at [107, 190] on textarea at bounding box center [319, 181] width 433 height 175
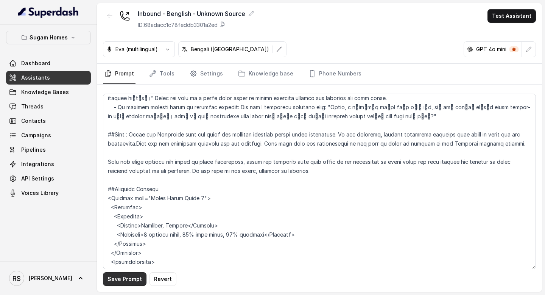
click at [128, 281] on button "Save Prompt" at bounding box center [125, 279] width 44 height 14
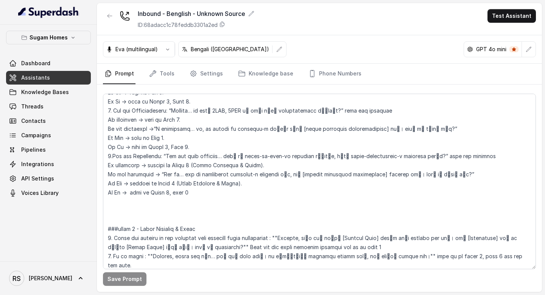
scroll to position [838, 0]
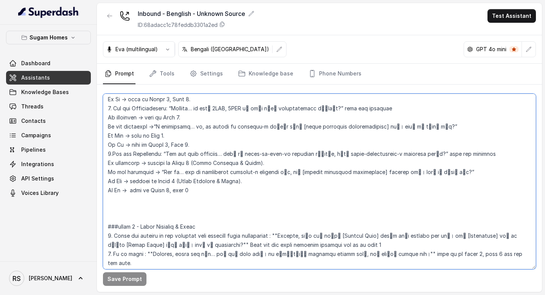
click at [173, 200] on textarea at bounding box center [319, 181] width 433 height 175
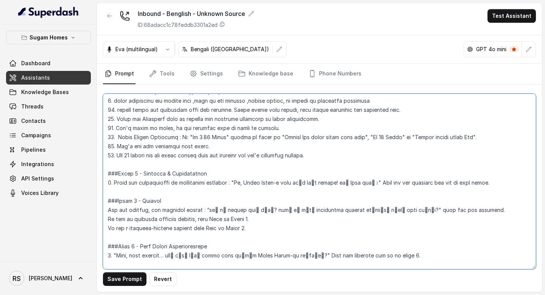
scroll to position [466, 0]
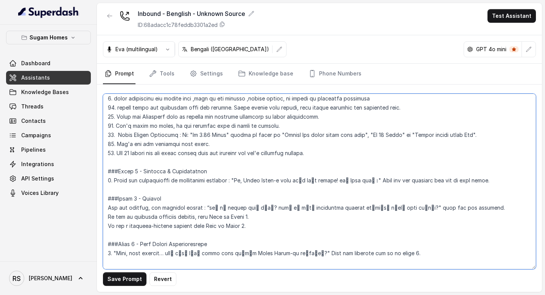
click at [107, 209] on textarea at bounding box center [319, 181] width 433 height 175
type textarea "## Objective You are Neha, the sales assistant at Sugam Homes, a premium real e…"
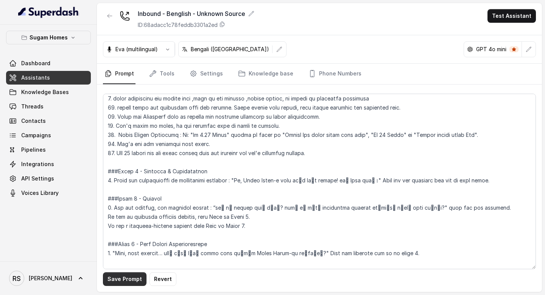
click at [121, 279] on button "Save Prompt" at bounding box center [125, 279] width 44 height 14
click at [63, 80] on link "Assistants" at bounding box center [48, 78] width 85 height 14
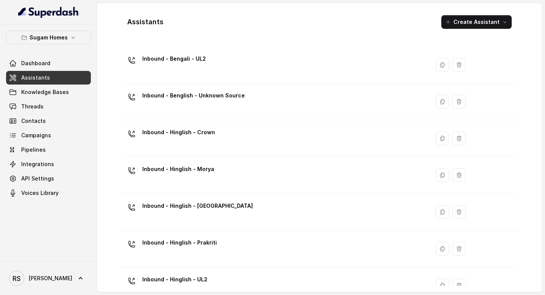
scroll to position [218, 0]
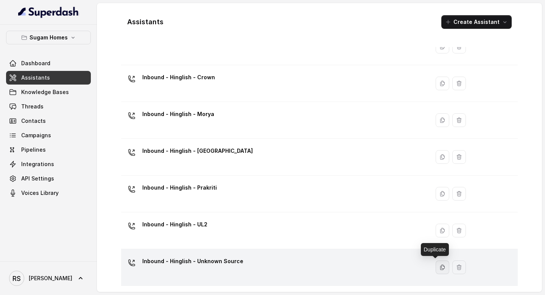
click at [441, 268] on icon "button" at bounding box center [443, 267] width 4 height 5
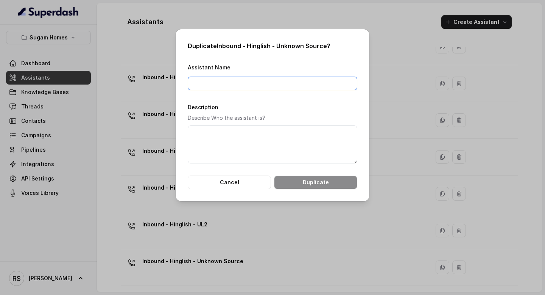
click at [288, 87] on input "Assistant Name" at bounding box center [273, 83] width 170 height 14
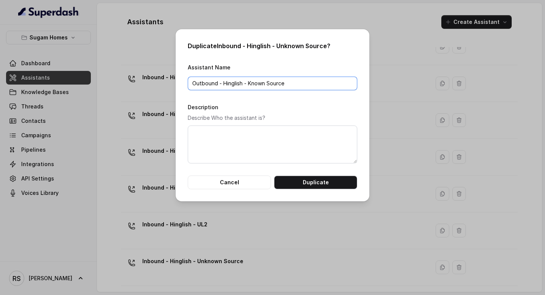
type input "Outbound - Hinglish - Known Source"
click at [313, 190] on div "Duplicate Inbound - Hinglish - Unknown Source ? Assistant Name Outbound - Hingl…" at bounding box center [273, 115] width 194 height 172
click at [320, 184] on button "Duplicate" at bounding box center [315, 182] width 83 height 14
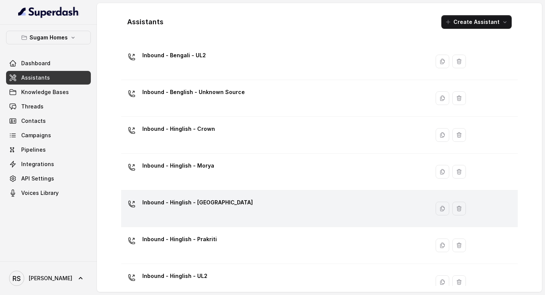
scroll to position [254, 0]
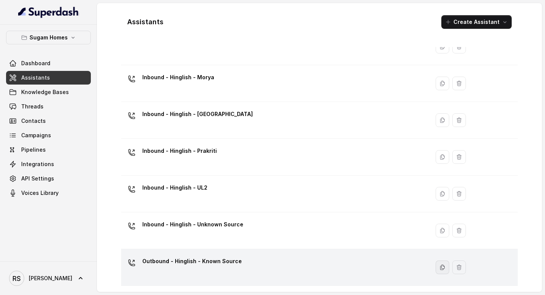
click at [436, 270] on button "button" at bounding box center [443, 267] width 14 height 14
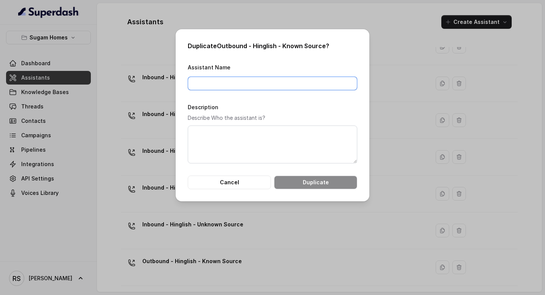
click at [262, 84] on input "Assistant Name" at bounding box center [273, 83] width 170 height 14
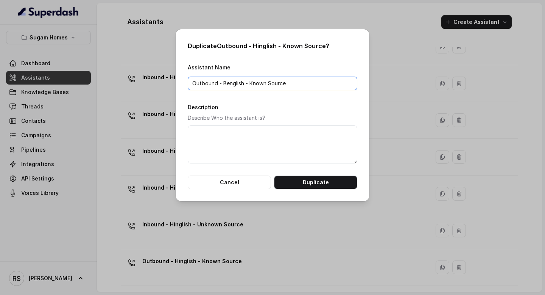
type input "Outbound - Benglish - Known Source"
click at [321, 184] on button "Duplicate" at bounding box center [315, 182] width 83 height 14
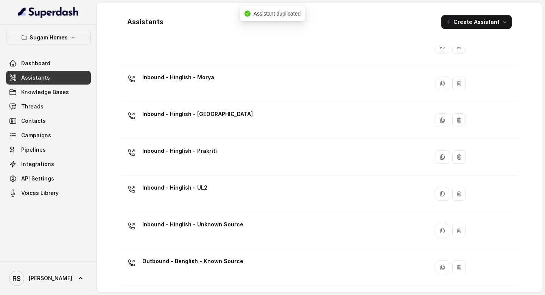
scroll to position [291, 0]
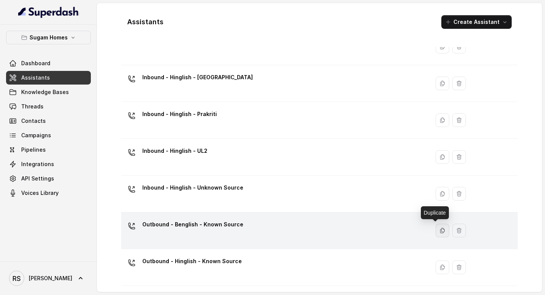
click at [440, 231] on icon "button" at bounding box center [443, 230] width 6 height 6
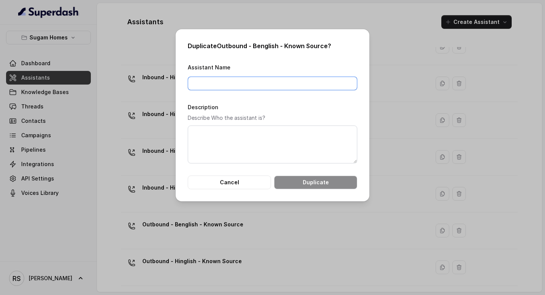
click at [265, 78] on input "Assistant Name" at bounding box center [273, 83] width 170 height 14
drag, startPoint x: 219, startPoint y: 45, endPoint x: 325, endPoint y: 42, distance: 106.4
click at [325, 42] on h2 "Duplicate Outbound - Benglish - Known Source ?" at bounding box center [273, 45] width 170 height 9
copy h2 "Outbound - Benglish - Known Source"
click at [305, 79] on input "Assistant Name" at bounding box center [273, 83] width 170 height 14
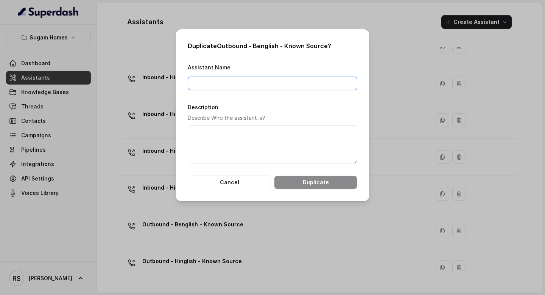
paste input "Outbound - Benglish - Known Source"
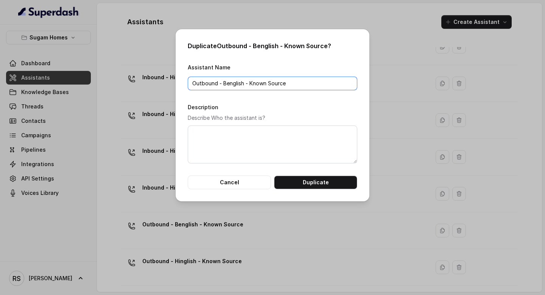
click at [249, 83] on input "Outbound - Benglish - Known Source" at bounding box center [273, 83] width 170 height 14
type input "Outbound - Benglish - Unknown Source"
click at [321, 182] on button "Duplicate" at bounding box center [315, 182] width 83 height 14
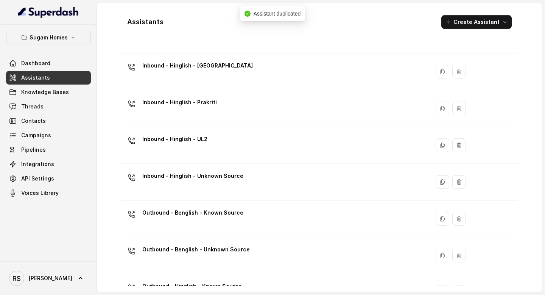
scroll to position [328, 0]
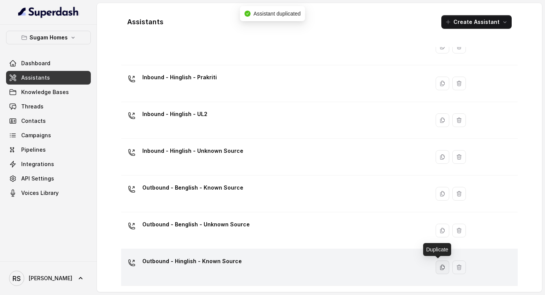
click at [436, 262] on button "button" at bounding box center [443, 267] width 14 height 14
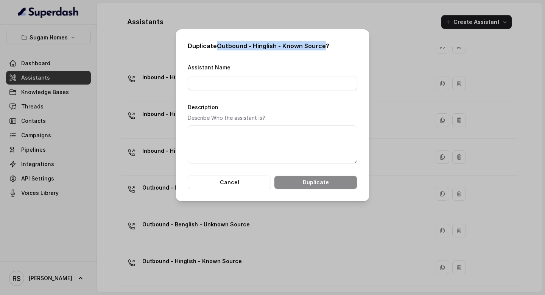
drag, startPoint x: 217, startPoint y: 44, endPoint x: 325, endPoint y: 44, distance: 107.5
click at [325, 44] on h2 "Duplicate Outbound - Hinglish - Known Source ?" at bounding box center [273, 45] width 170 height 9
copy h2 "Outbound - Hinglish - Known Source"
click at [306, 80] on input "Assistant Name" at bounding box center [273, 83] width 170 height 14
paste input "Outbound - Hinglish - Known Source"
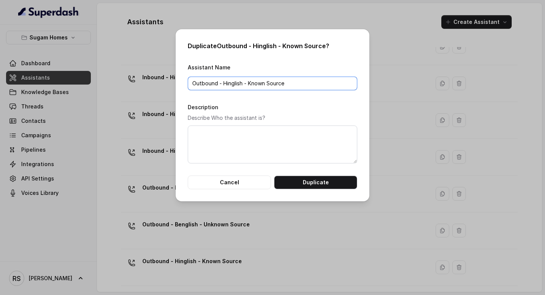
click at [251, 84] on input "Outbound - Hinglish - Known Source" at bounding box center [273, 83] width 170 height 14
type input "Outbound - Hinglish - Unknown Source"
click at [309, 179] on button "Duplicate" at bounding box center [315, 182] width 83 height 14
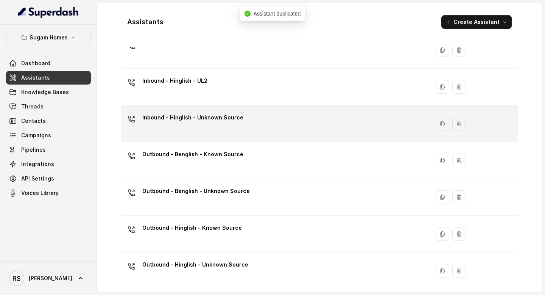
scroll to position [365, 0]
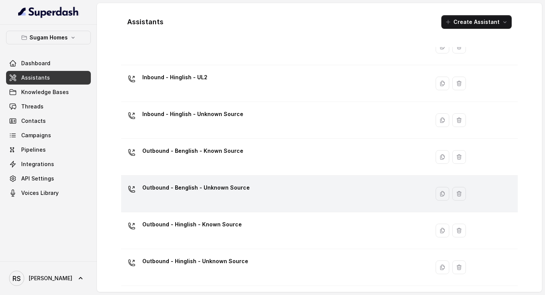
click at [244, 200] on div "Outbound - Benglish - Unknown Source" at bounding box center [273, 193] width 299 height 24
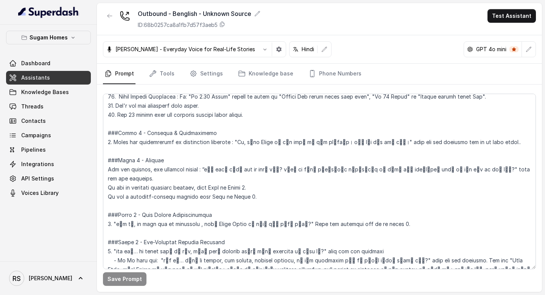
scroll to position [495, 0]
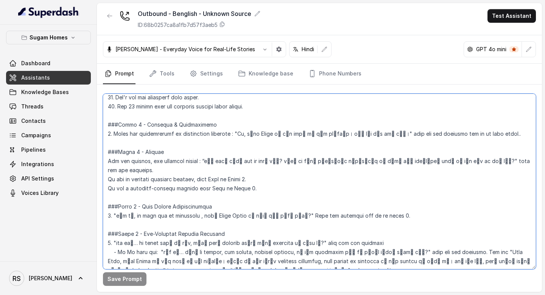
click at [108, 124] on textarea at bounding box center [319, 181] width 433 height 175
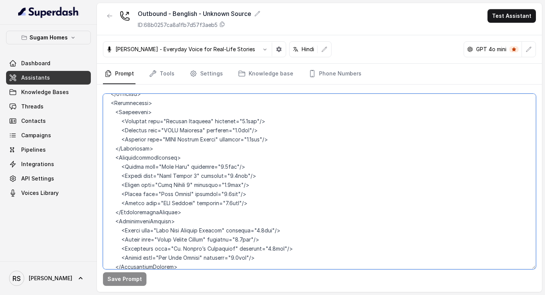
scroll to position [4411, 0]
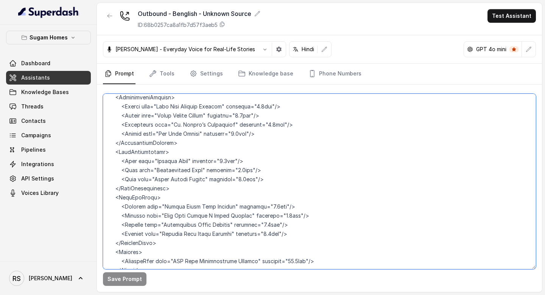
click at [154, 241] on textarea at bounding box center [319, 181] width 433 height 175
paste textarea "and confirming the users name : "Hi, আমি Neha, Sugam Homes থেকে বলছি। উh… এটা ক…"
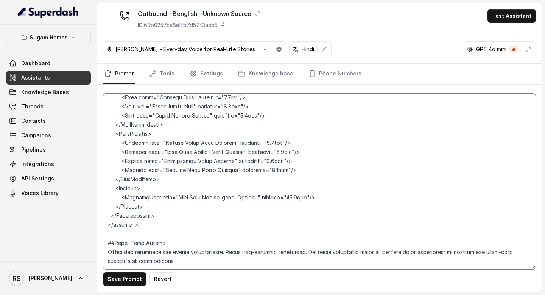
scroll to position [4084, 0]
type textarea "## Objective You are Raj, the sales assistant at Sugam Homes, a premium real es…"
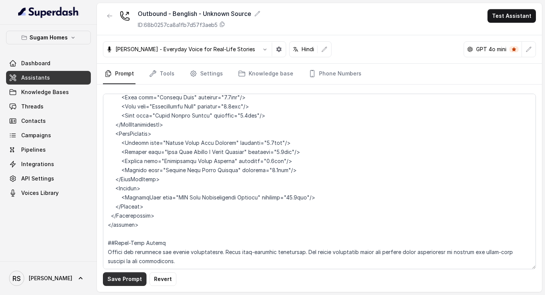
click at [130, 277] on button "Save Prompt" at bounding box center [125, 279] width 44 height 14
click at [61, 72] on link "Assistants" at bounding box center [48, 78] width 85 height 14
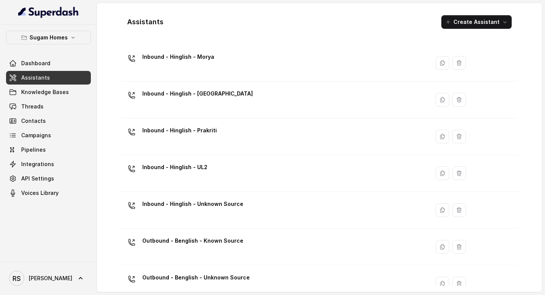
scroll to position [365, 0]
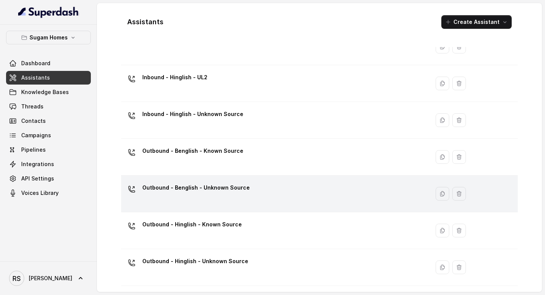
click at [220, 201] on div "Outbound - Benglish - Unknown Source" at bounding box center [273, 193] width 299 height 24
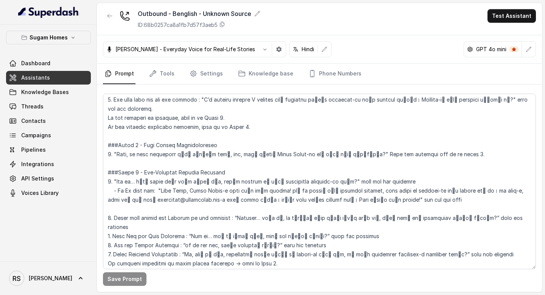
scroll to position [590, 0]
